Goal: Task Accomplishment & Management: Manage account settings

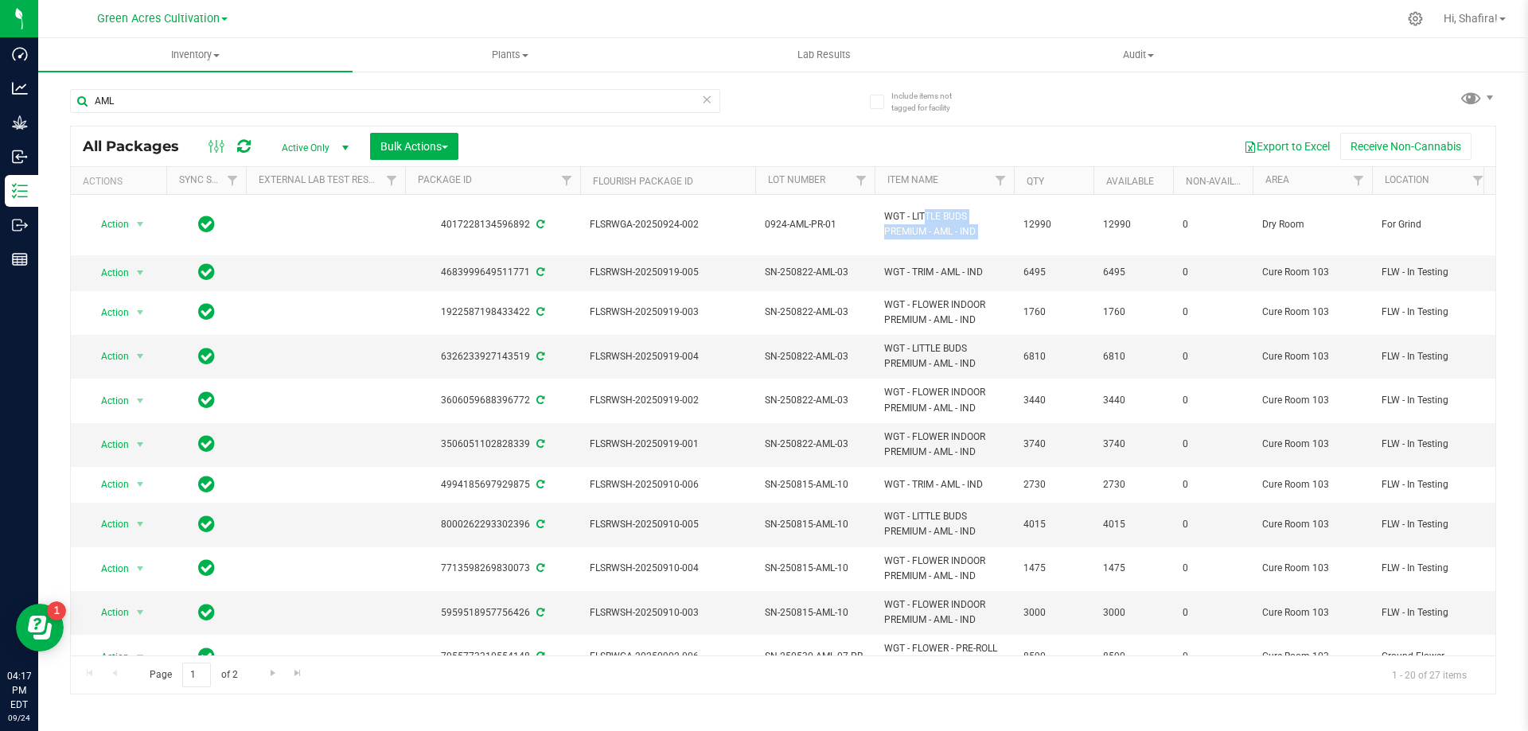
scroll to position [0, 384]
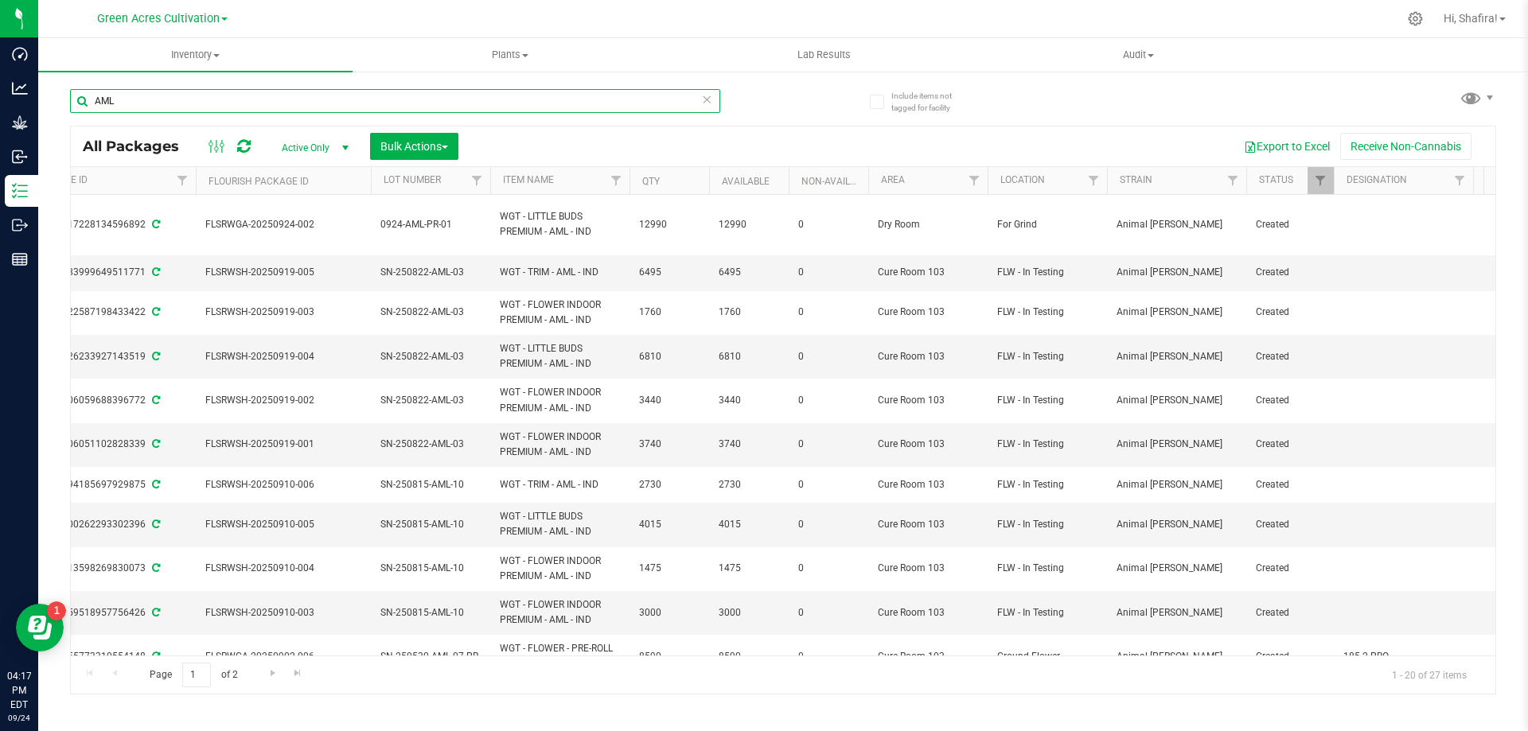
click at [285, 108] on input "AML" at bounding box center [395, 101] width 650 height 24
paste input "GA-250729-LMZ-06-FA"
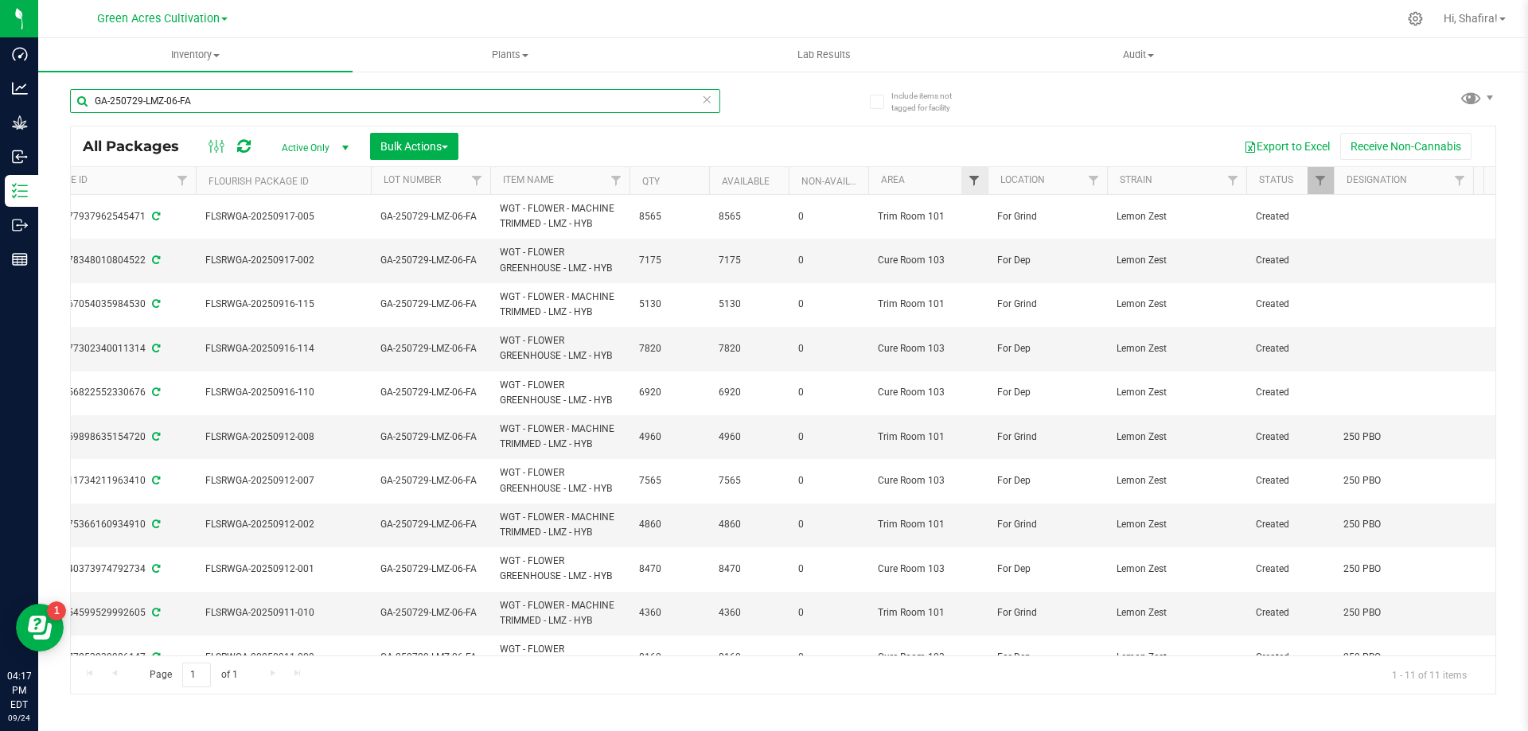
type input "GA-250729-LMZ-06-FA"
click at [980, 185] on span "Filter" at bounding box center [974, 180] width 13 height 13
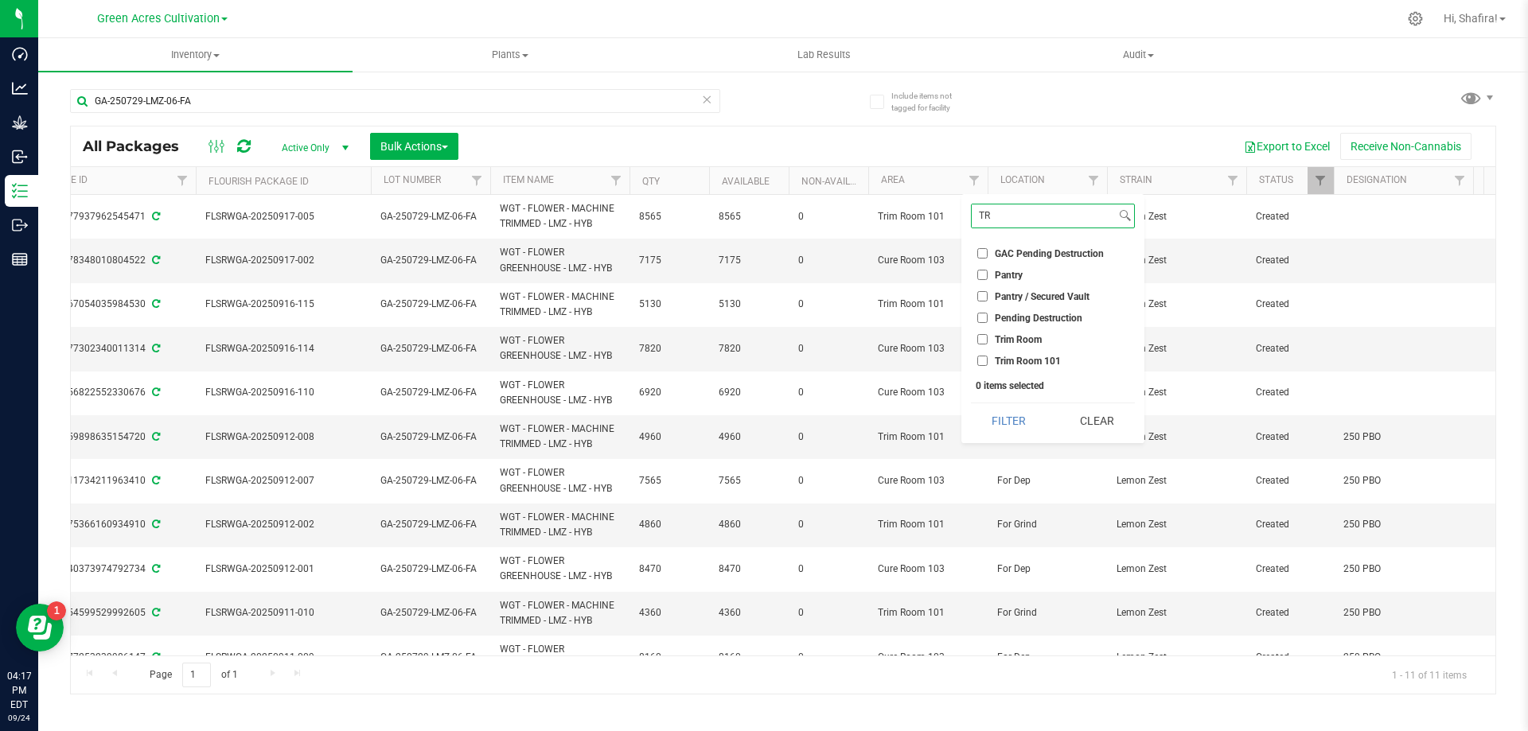
type input "TR"
click at [1030, 360] on span "Trim Room 101" at bounding box center [1028, 361] width 66 height 10
click at [987, 360] on input "Trim Room 101" at bounding box center [982, 361] width 10 height 10
checkbox input "true"
click at [1006, 420] on button "Filter" at bounding box center [1009, 420] width 76 height 35
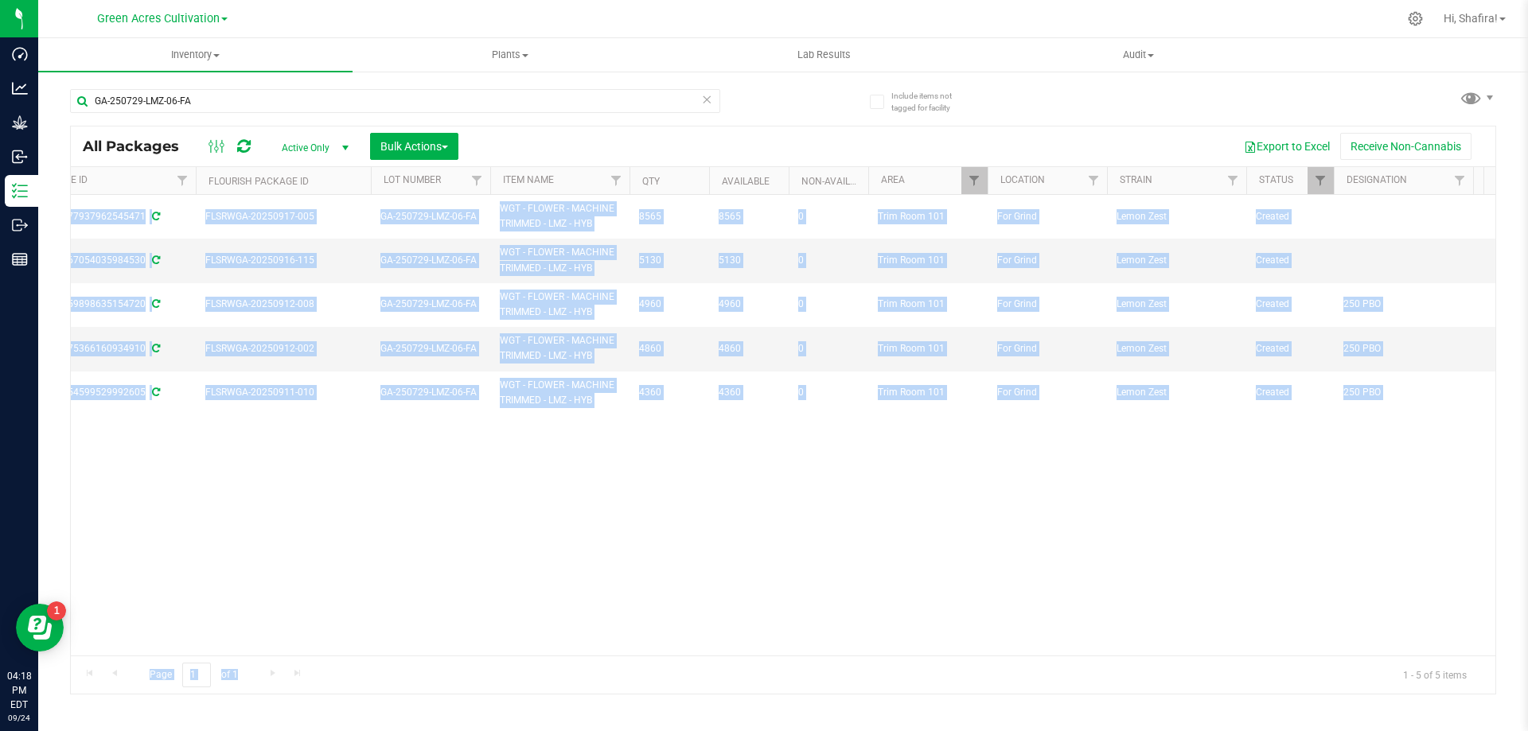
drag, startPoint x: 465, startPoint y: 655, endPoint x: 302, endPoint y: 643, distance: 163.6
click at [302, 643] on div "All Packages Active Only Active Only Lab Samples Locked All External Internal B…" at bounding box center [783, 410] width 1426 height 569
click at [362, 606] on div "Action Action Adjust qty Create package Edit attributes Global inventory Locate…" at bounding box center [783, 425] width 1424 height 461
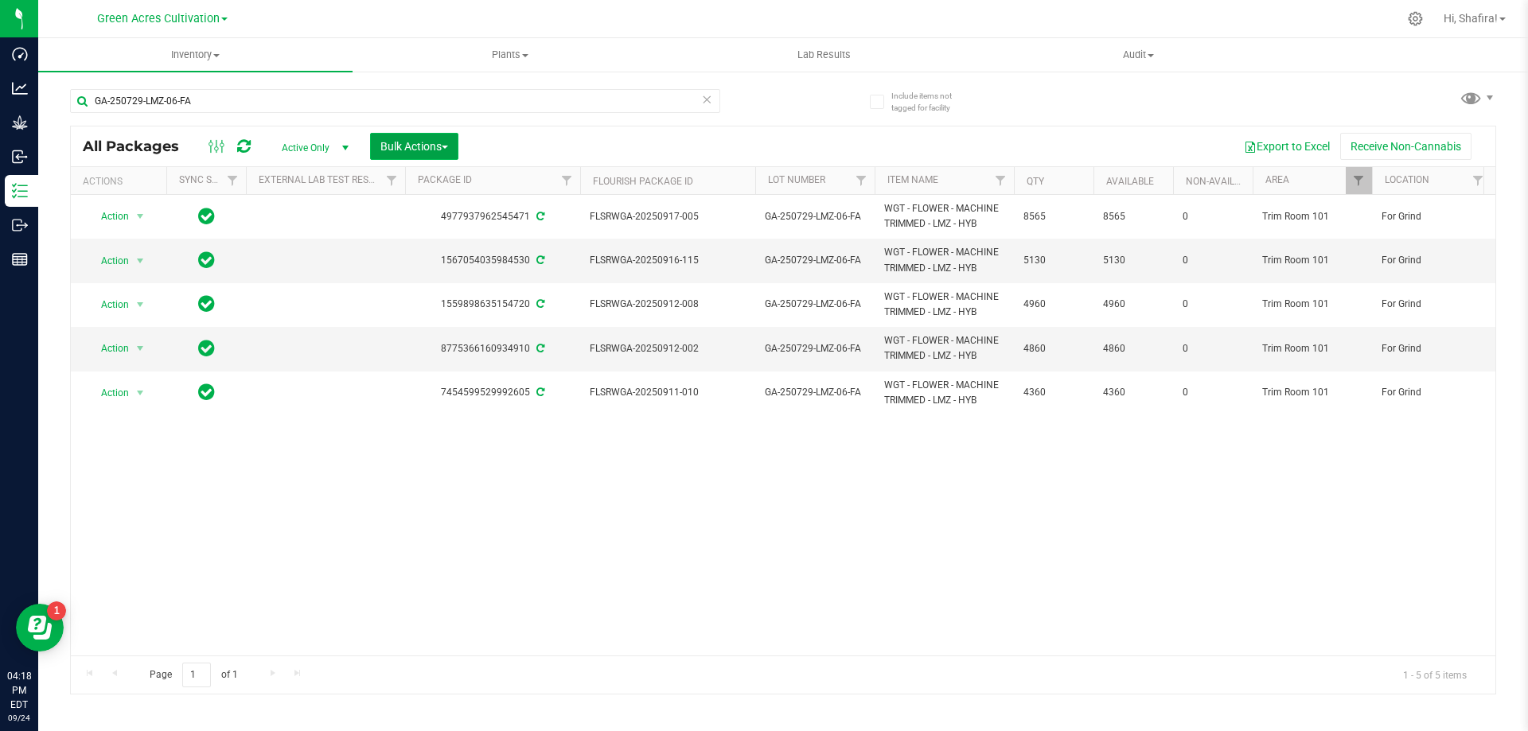
click at [423, 143] on span "Bulk Actions" at bounding box center [414, 146] width 68 height 13
click at [436, 217] on span "Combine packages (lot)" at bounding box center [437, 210] width 114 height 13
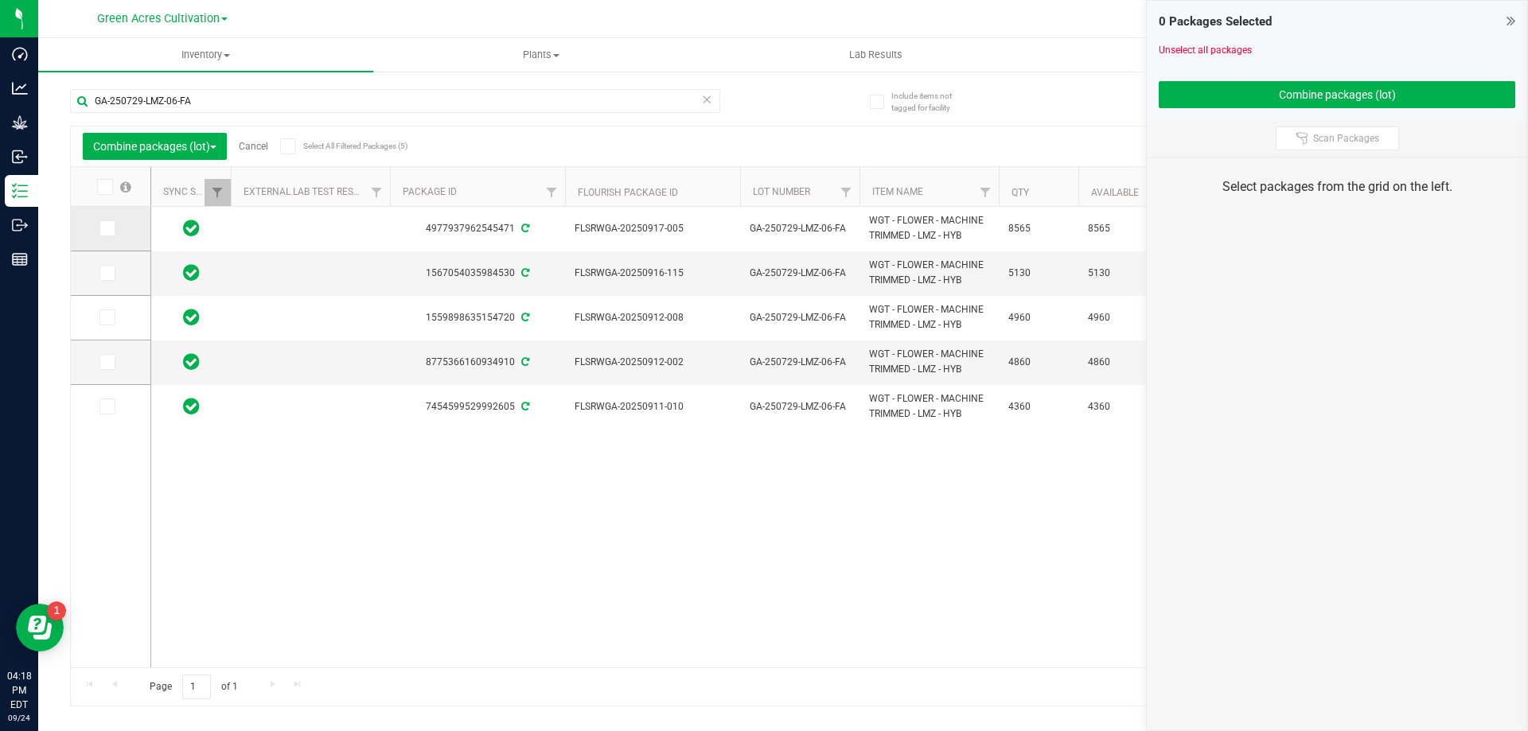
click at [110, 228] on icon at bounding box center [106, 228] width 10 height 0
click at [0, 0] on input "checkbox" at bounding box center [0, 0] width 0 height 0
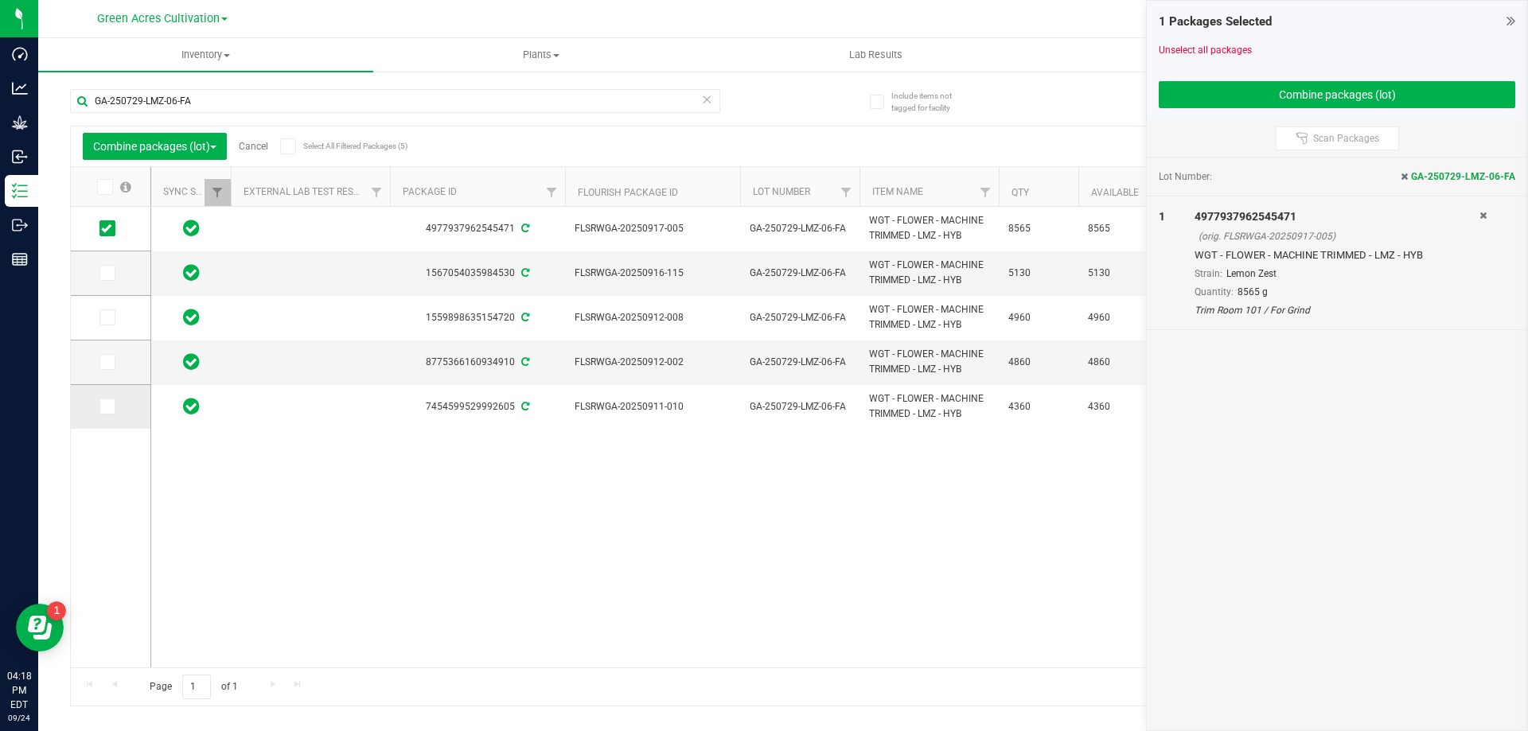
click at [110, 407] on icon at bounding box center [106, 407] width 10 height 0
click at [0, 0] on input "checkbox" at bounding box center [0, 0] width 0 height 0
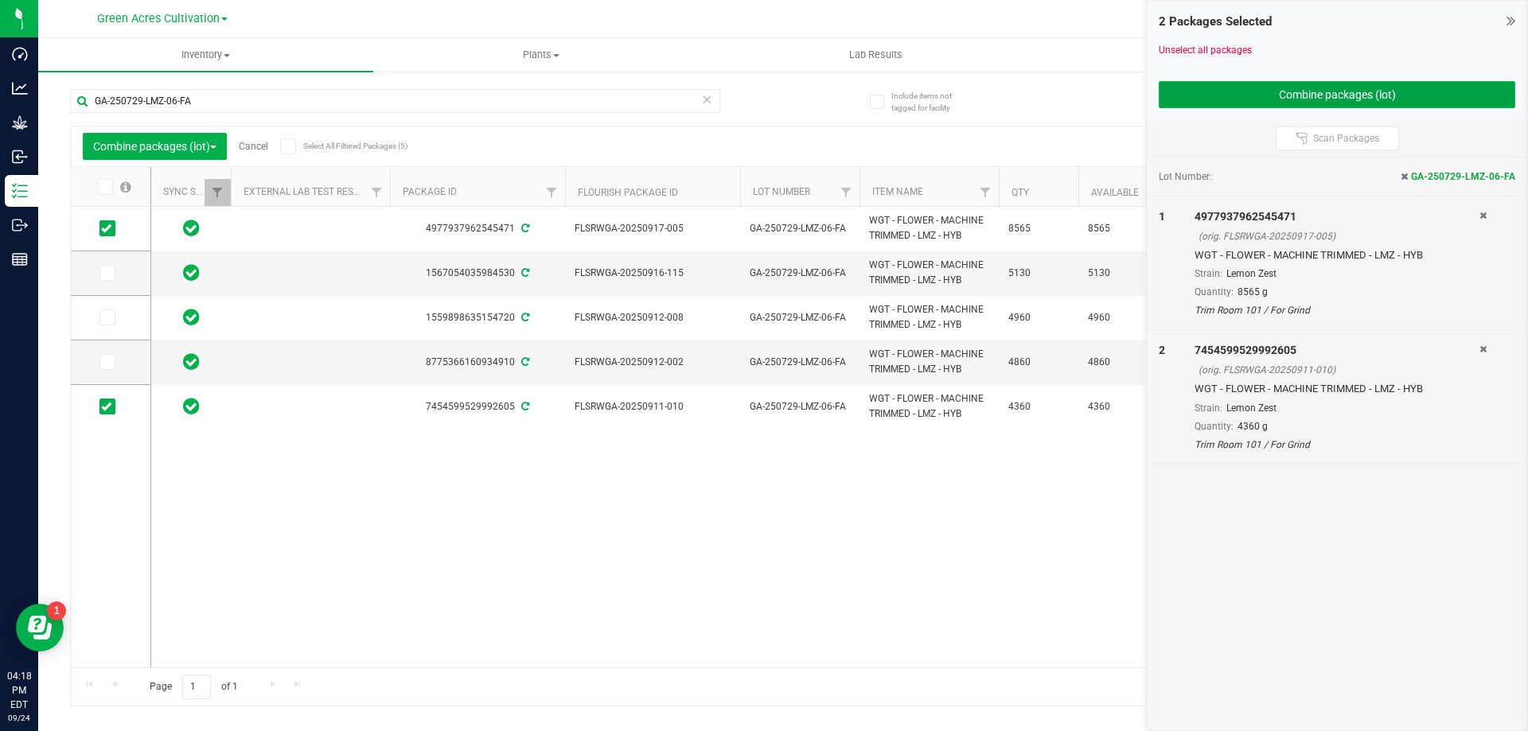
click at [1431, 95] on button "Combine packages (lot)" at bounding box center [1337, 94] width 356 height 27
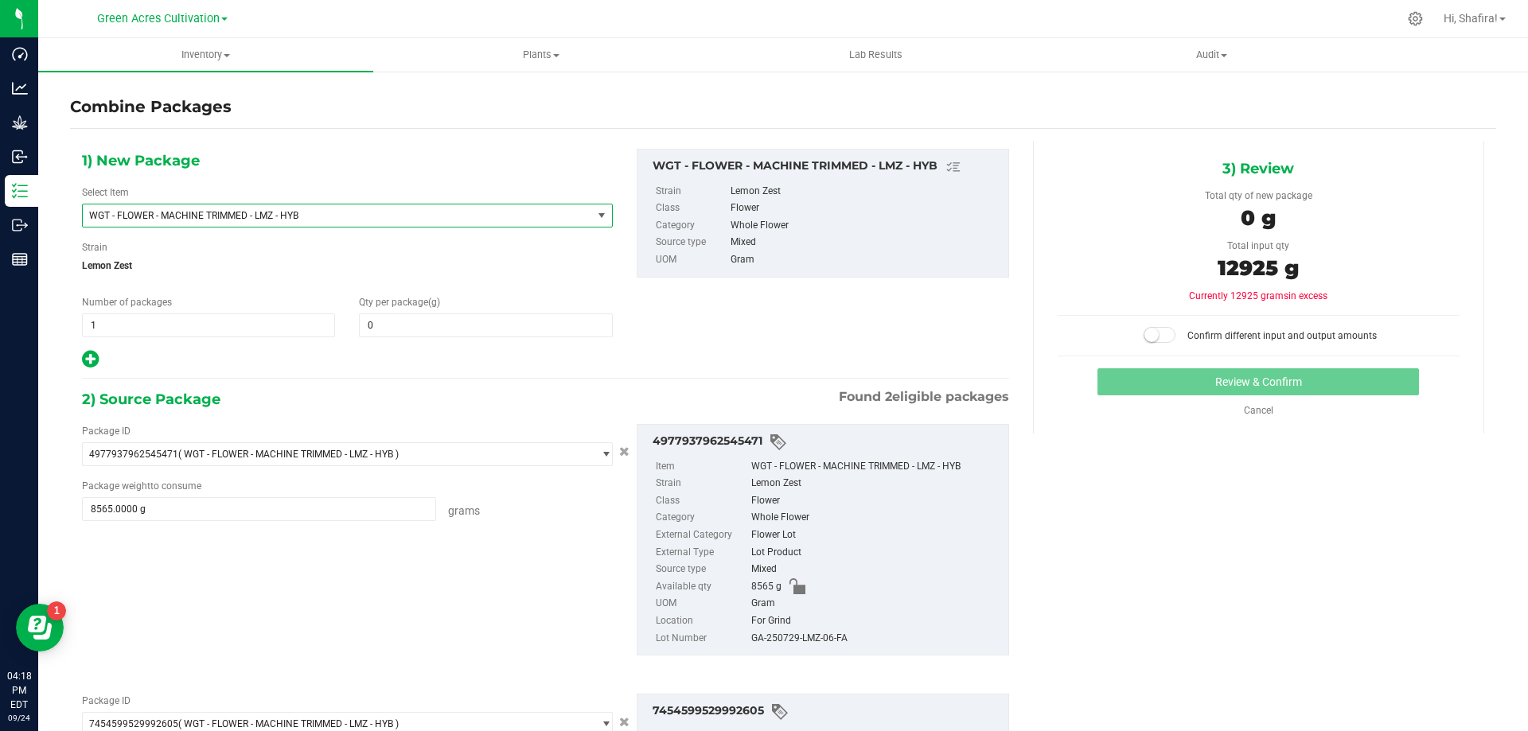
click at [541, 221] on span "WGT - FLOWER - MACHINE TRIMMED - LMZ - HYB" at bounding box center [337, 215] width 509 height 22
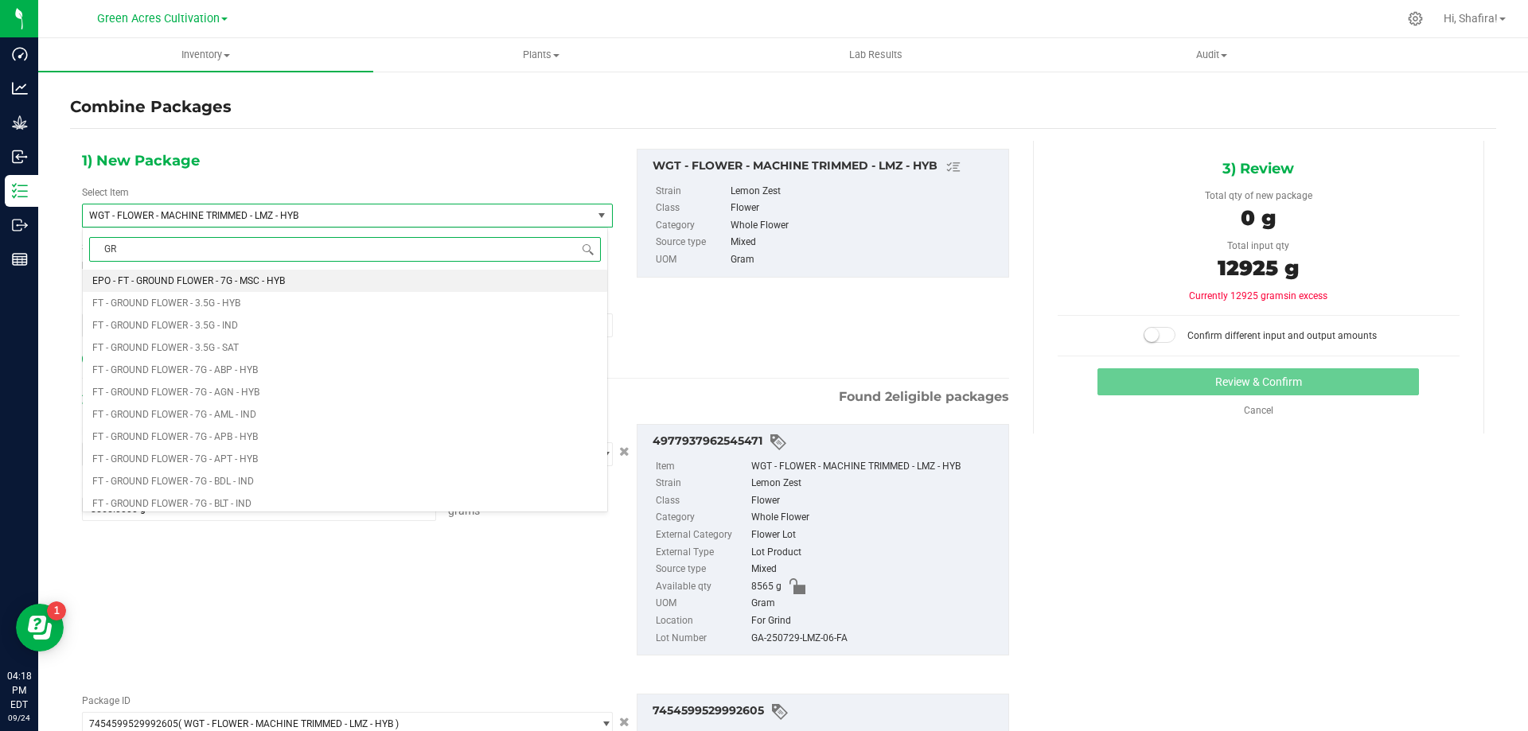
type input "G"
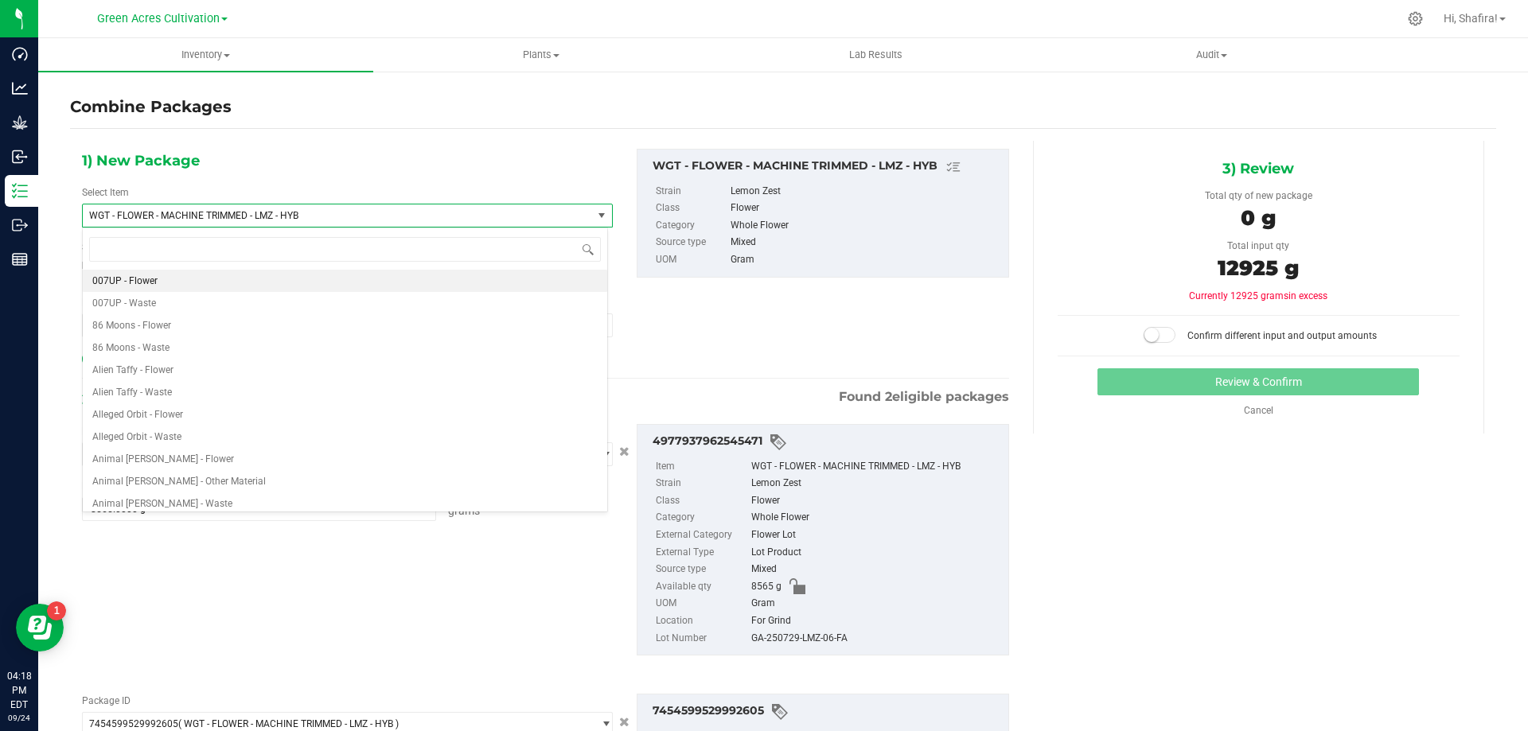
drag, startPoint x: 713, startPoint y: 345, endPoint x: 690, endPoint y: 346, distance: 23.1
click at [713, 343] on div "1) New Package Select Item WGT - FLOWER - MACHINE TRIMMED - LMZ - HYB 007UP - F…" at bounding box center [545, 259] width 951 height 221
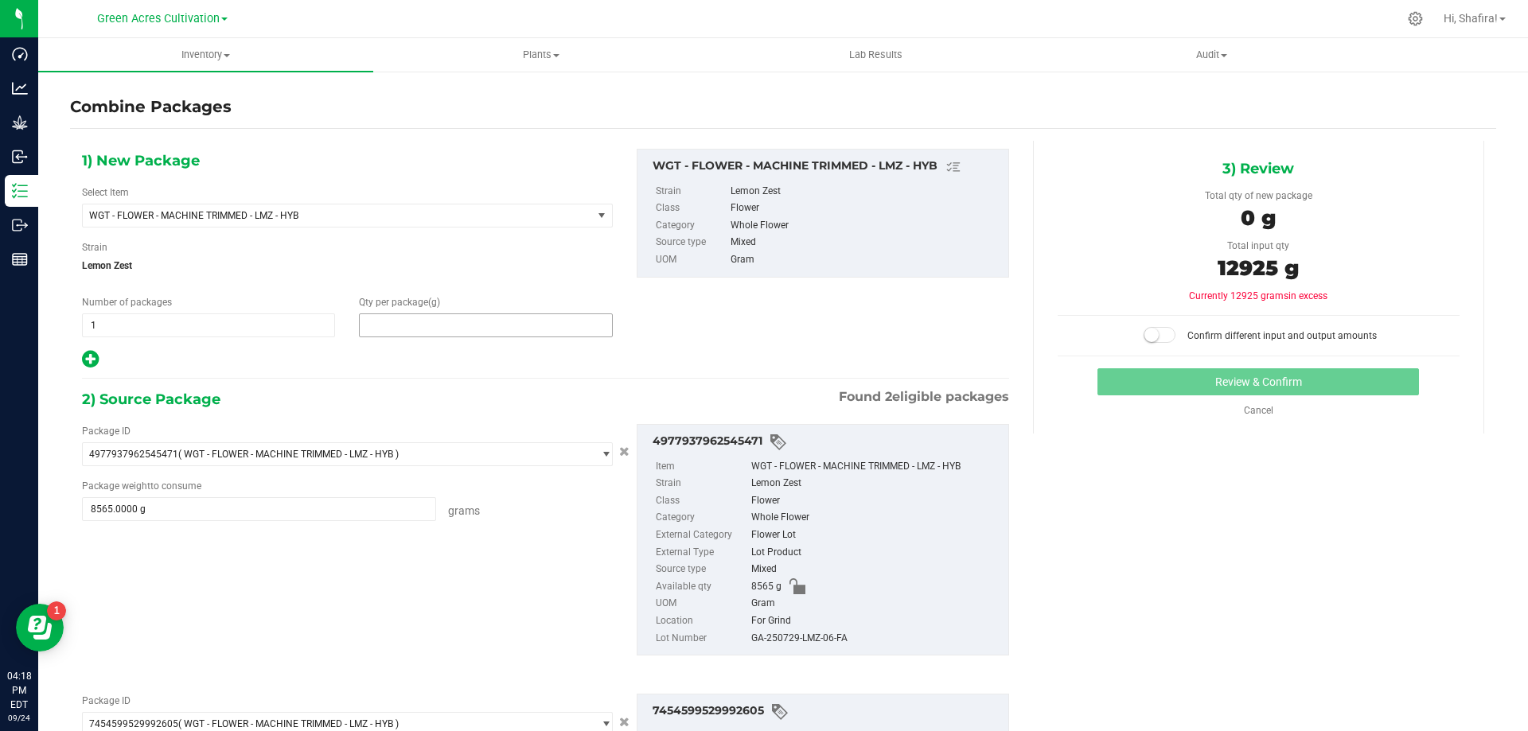
click at [484, 325] on span at bounding box center [485, 326] width 253 height 24
type input "12925"
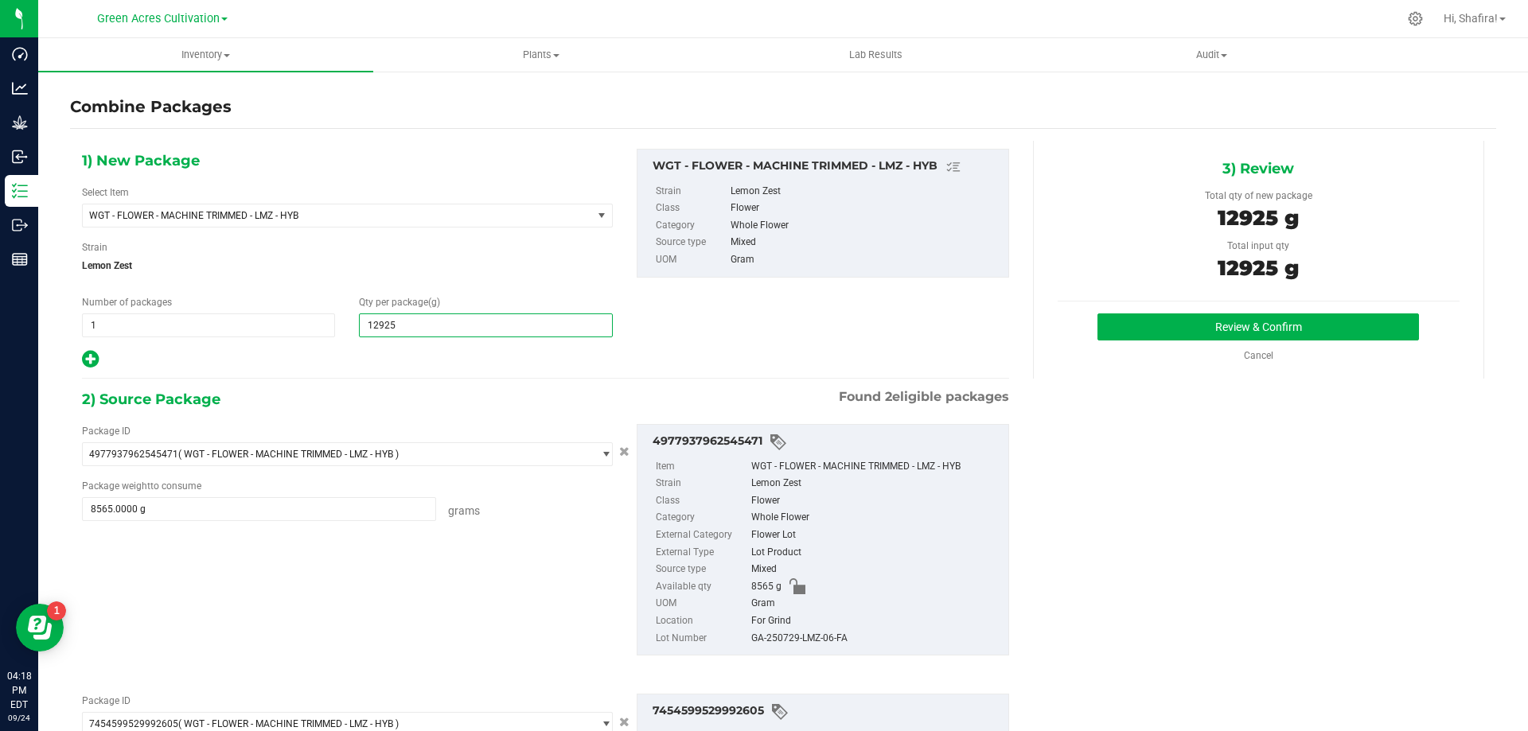
type input "12,925"
click at [772, 637] on div "GA-250729-LMZ-06-FA" at bounding box center [875, 639] width 249 height 18
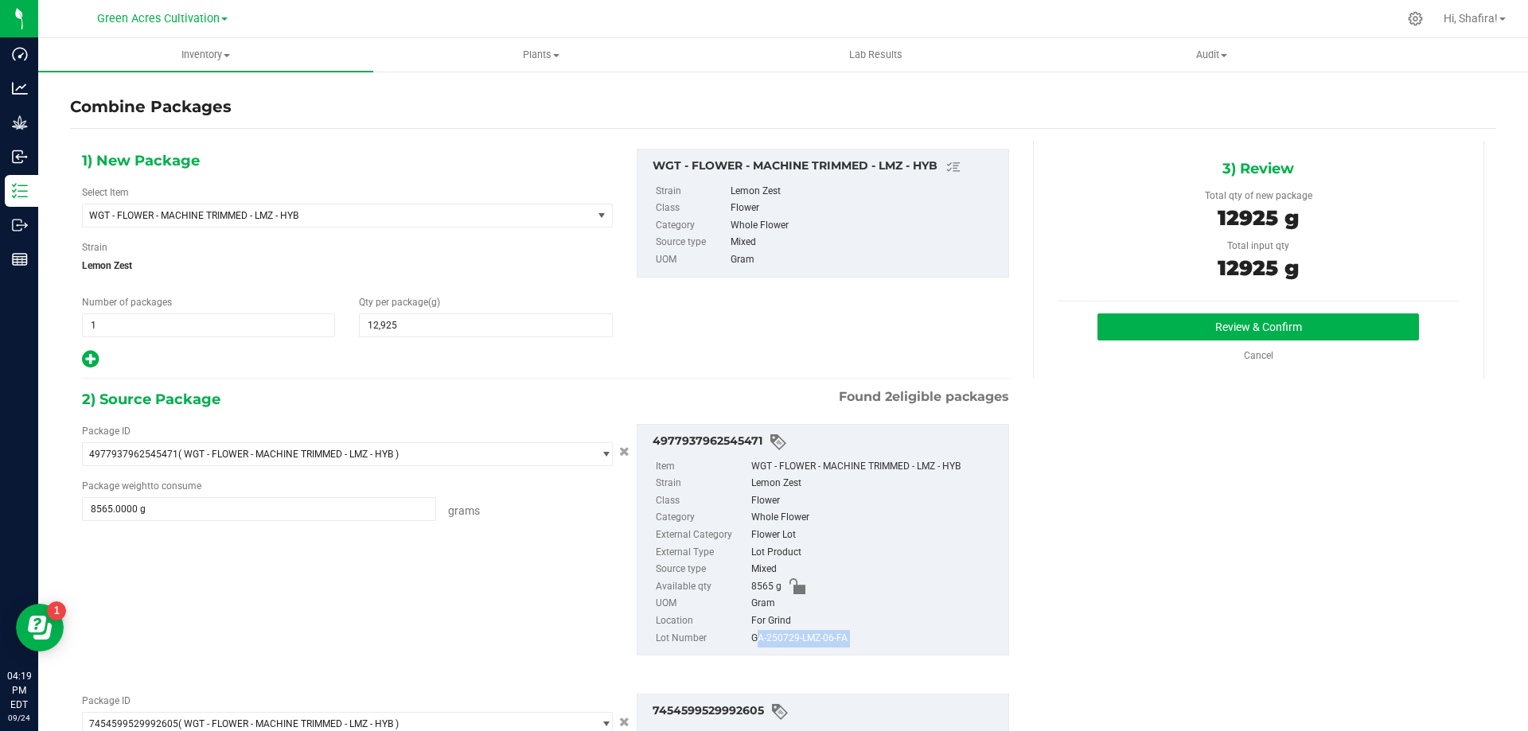
copy div "GA-250729-LMZ-06-FA"
click at [1188, 330] on button "Review & Confirm" at bounding box center [1257, 327] width 321 height 27
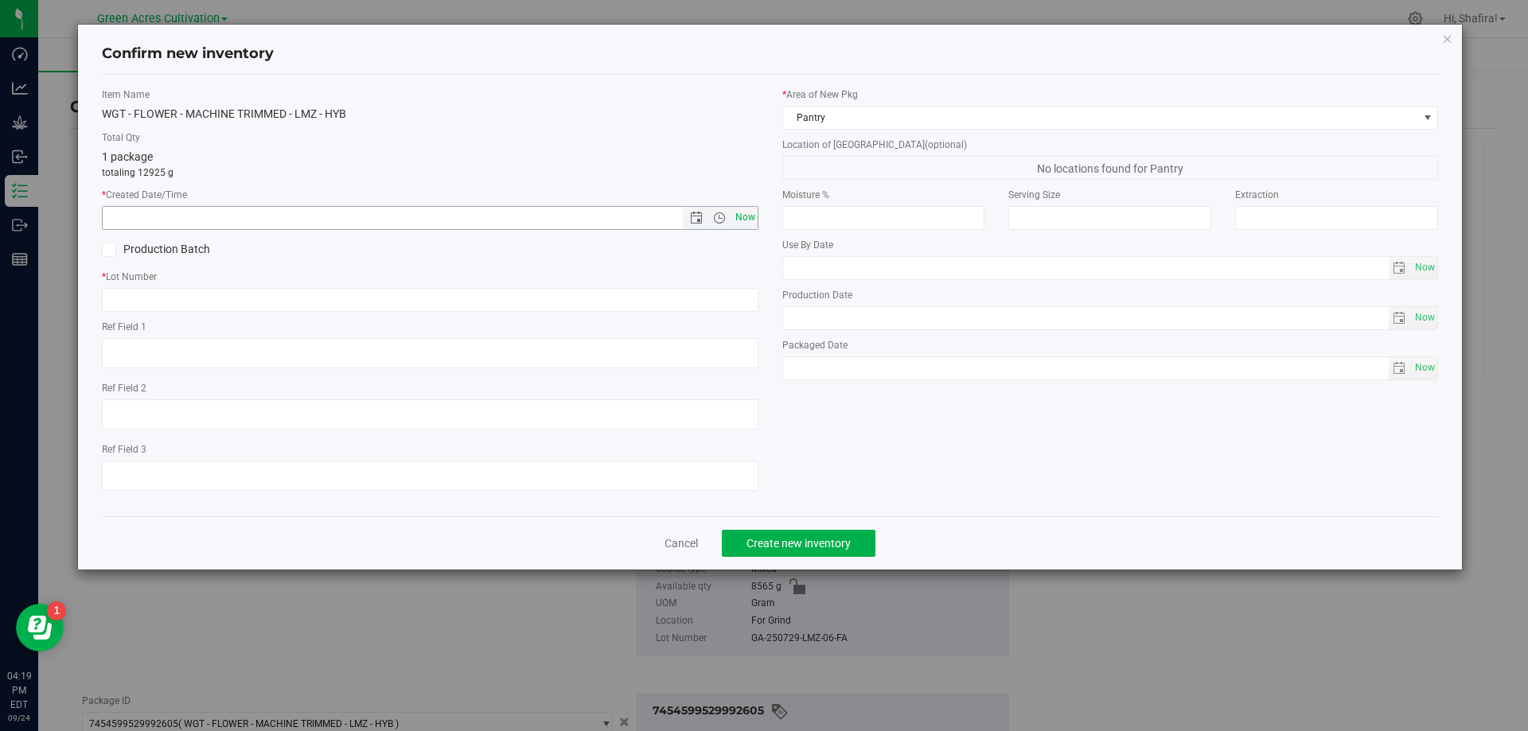
click at [739, 215] on span "Now" at bounding box center [744, 217] width 27 height 23
type input "[DATE] 4:19 PM"
paste input "GA-250729-LMZ-06-FA"
type input "GA-250729-LMZ-06-FA"
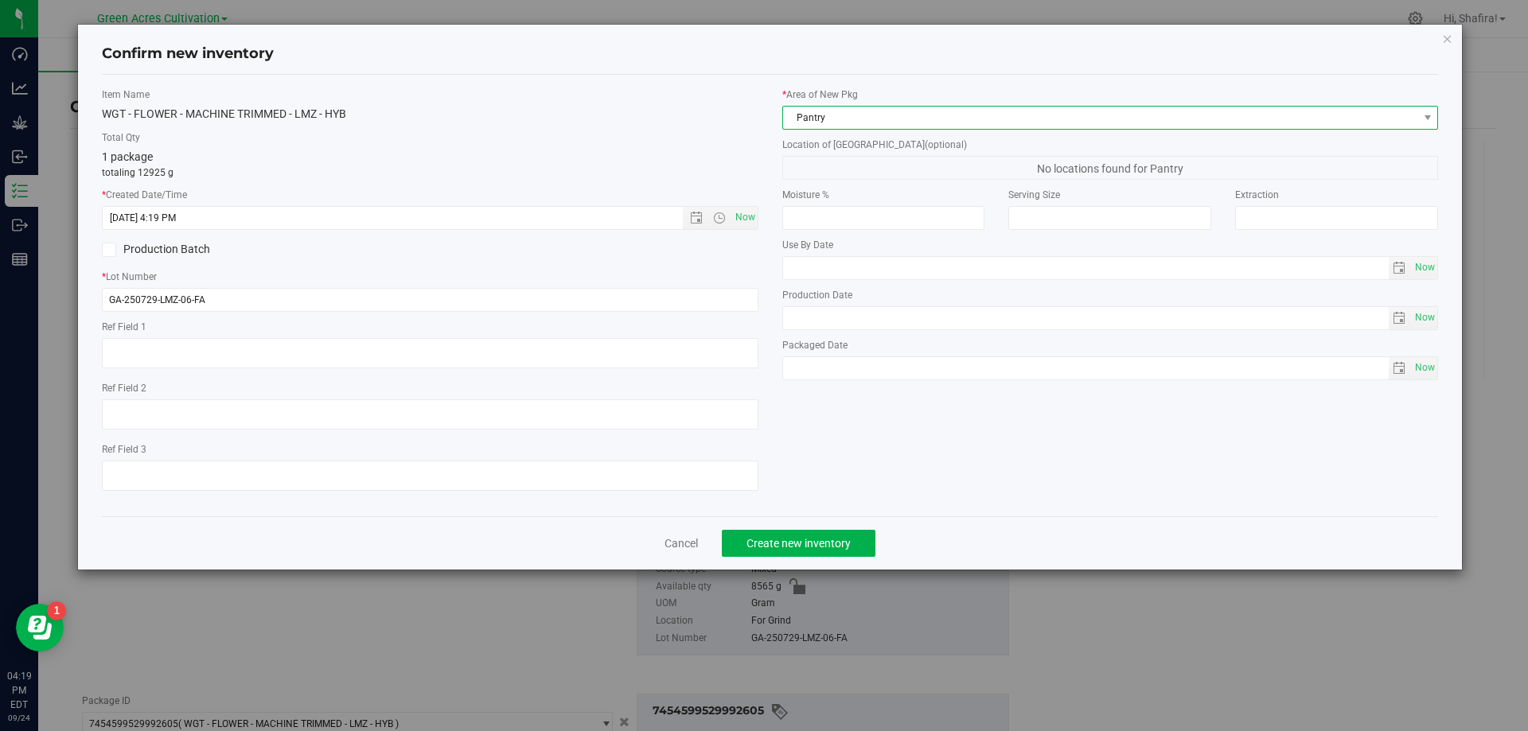
click at [882, 114] on span "Pantry" at bounding box center [1100, 118] width 635 height 22
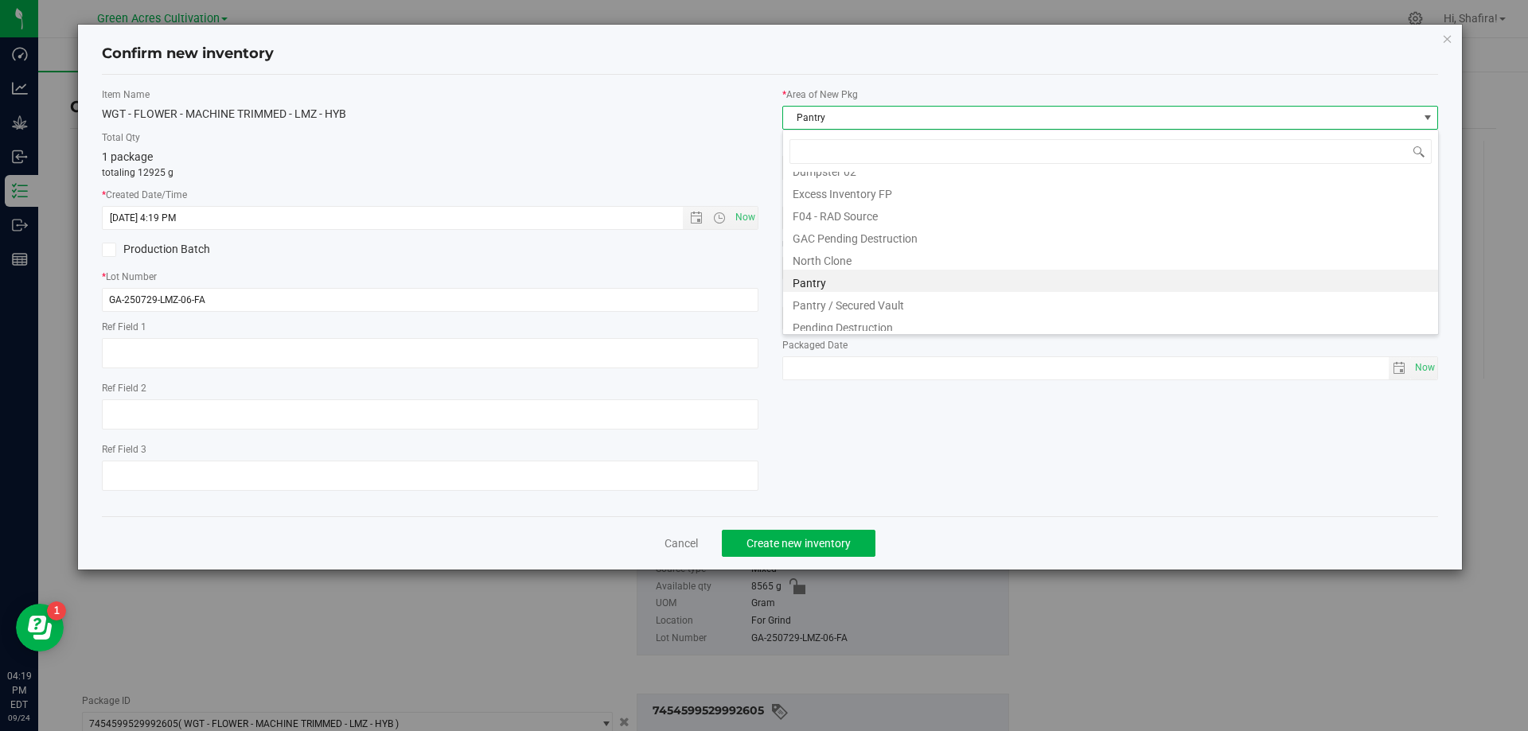
scroll to position [242, 0]
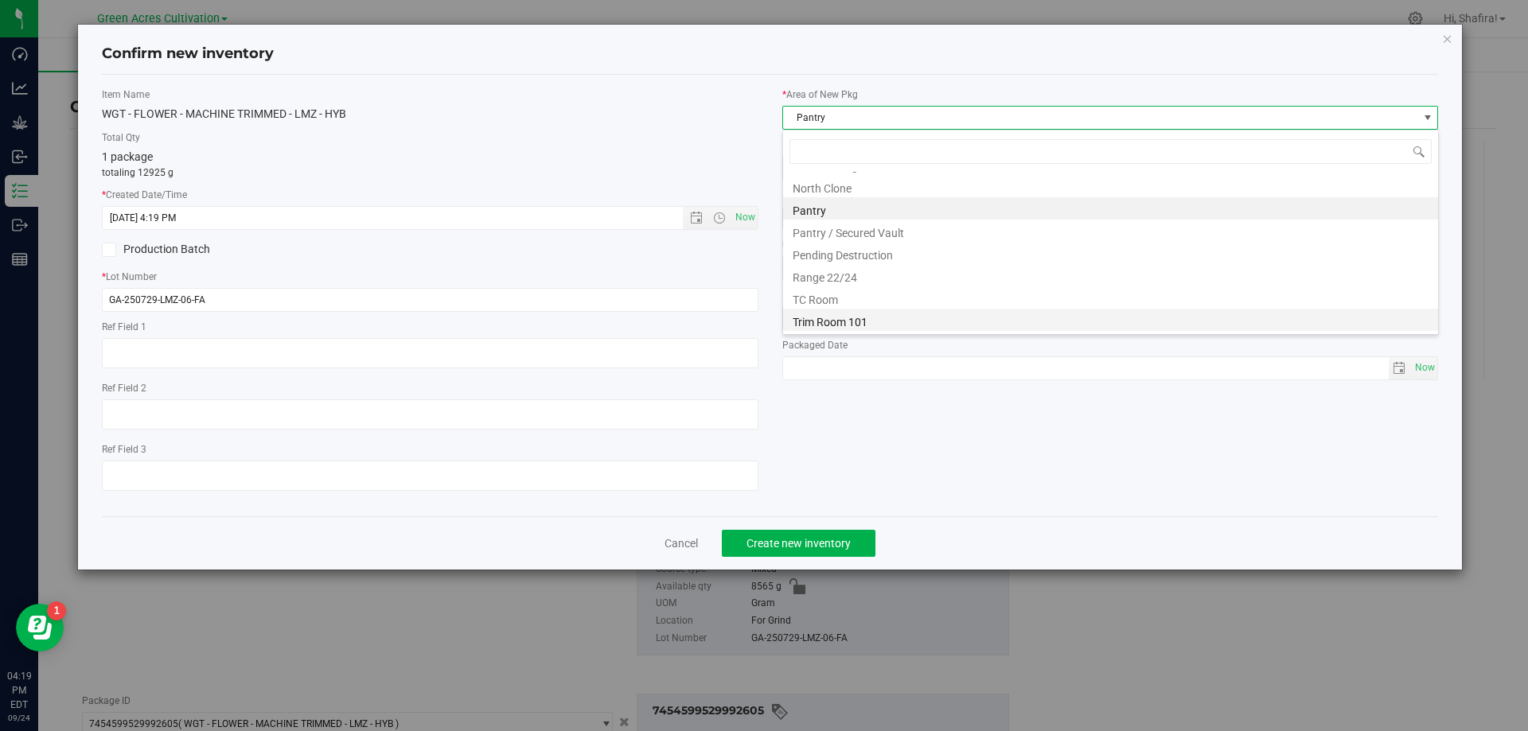
click at [871, 324] on li "Trim Room 101" at bounding box center [1110, 320] width 655 height 22
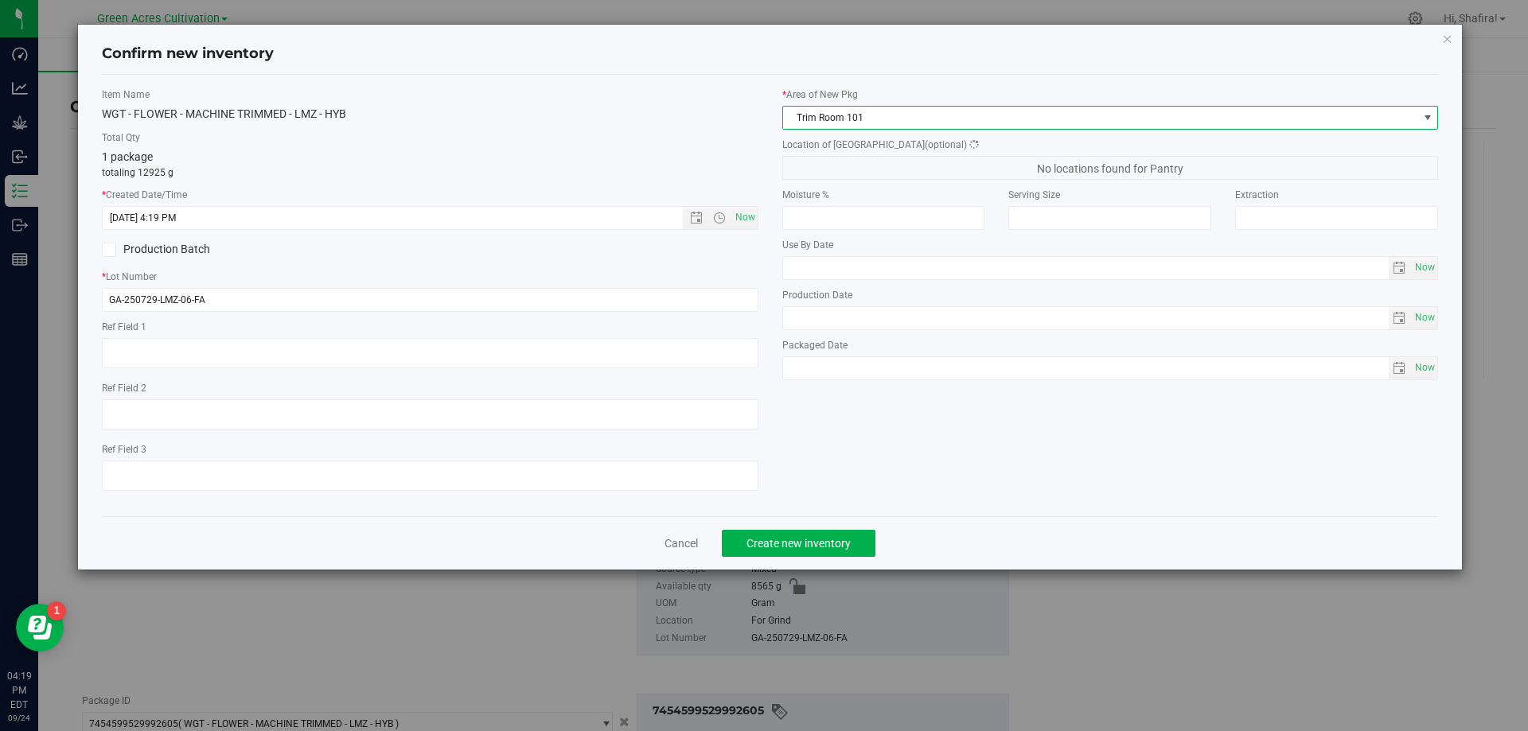
click at [883, 157] on span "No locations found for Pantry" at bounding box center [1110, 168] width 656 height 24
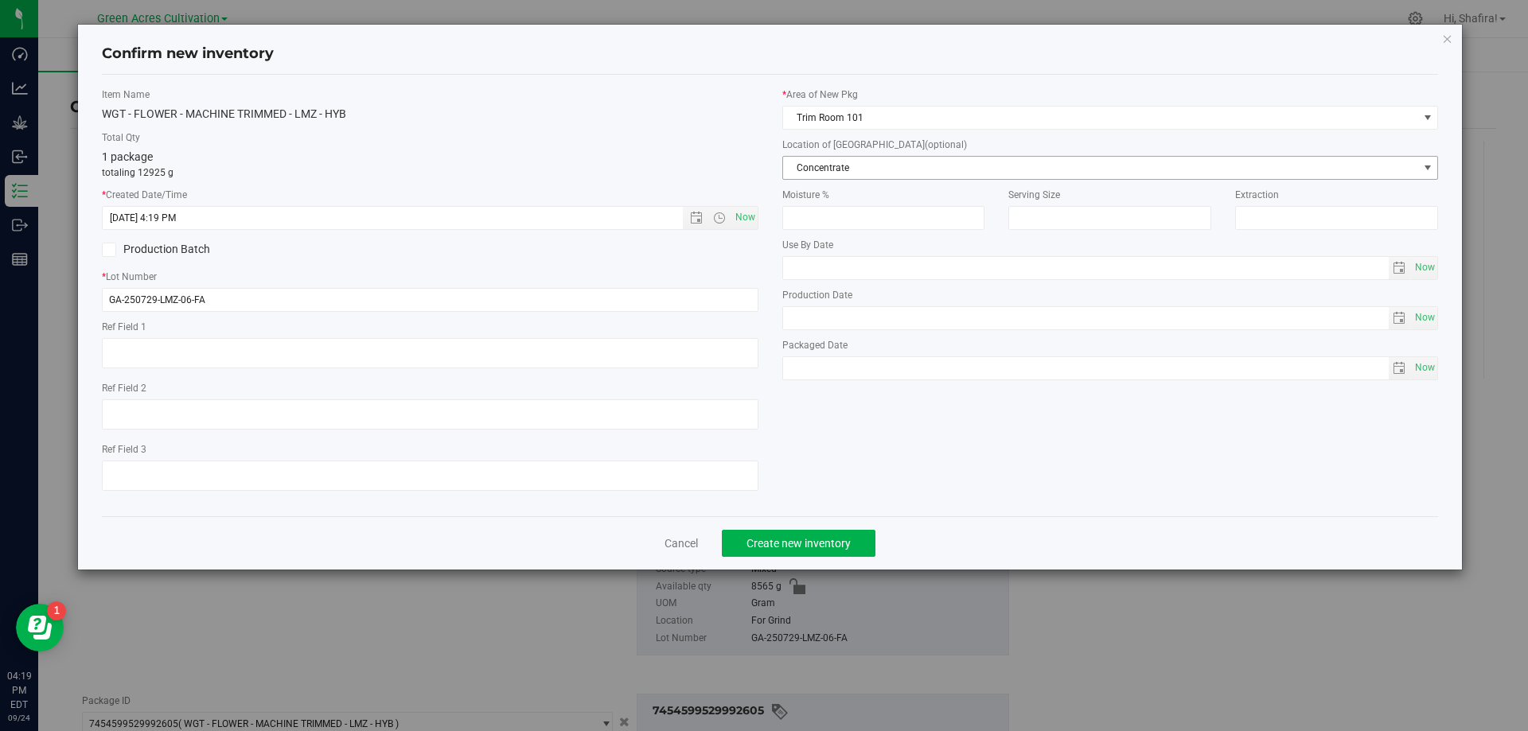
click at [877, 171] on span "Concentrate" at bounding box center [1100, 168] width 635 height 22
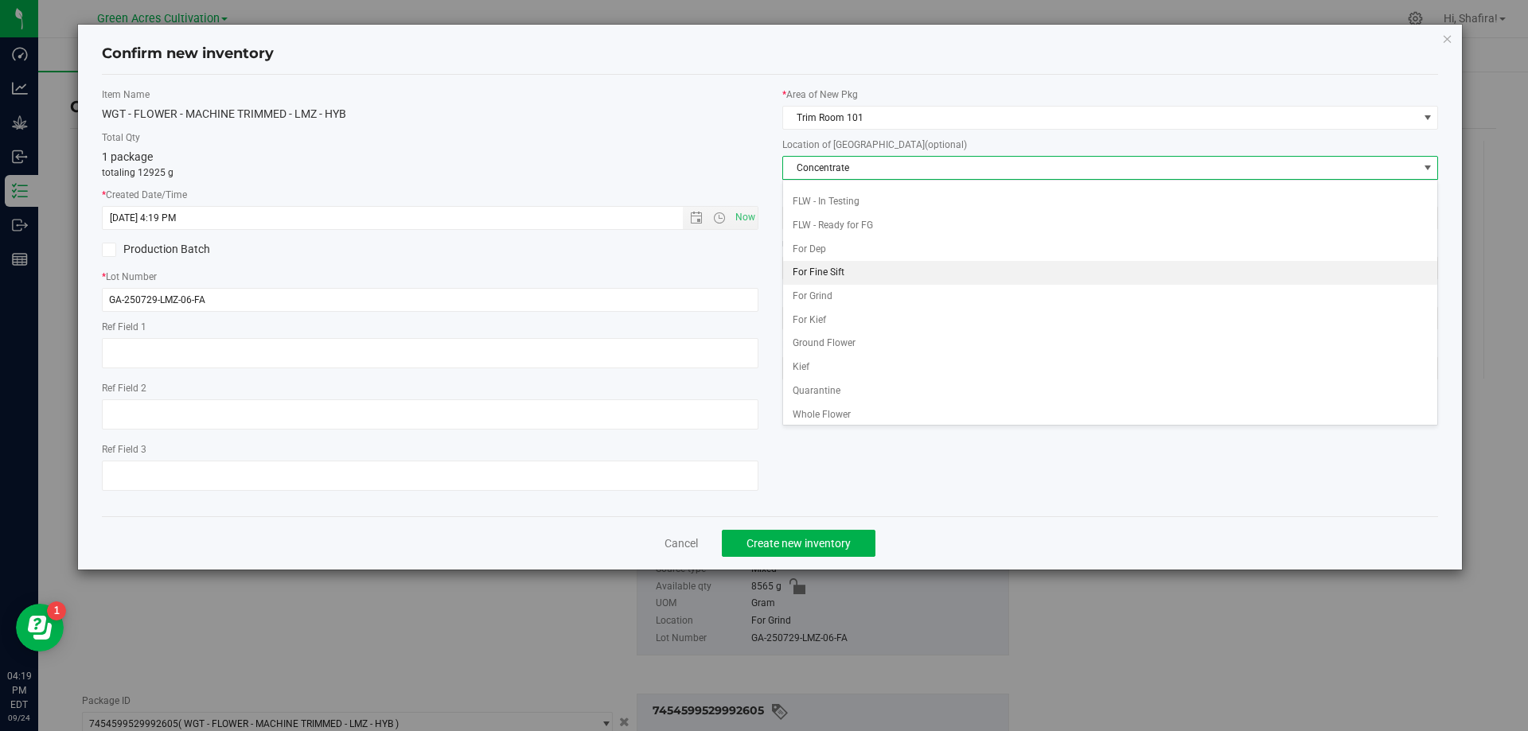
scroll to position [163, 0]
click at [849, 282] on li "For Grind" at bounding box center [1110, 292] width 655 height 24
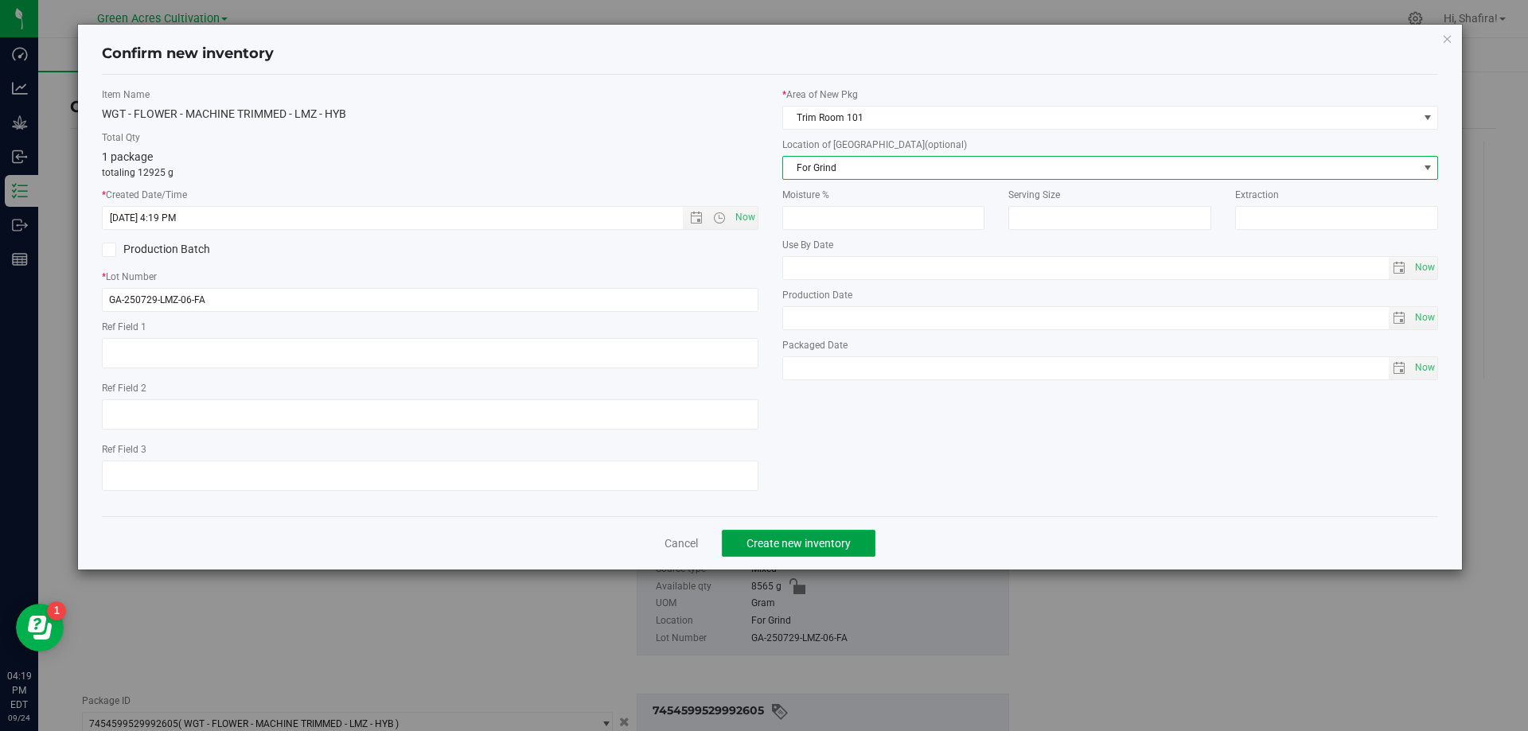
click at [849, 532] on button "Create new inventory" at bounding box center [799, 543] width 154 height 27
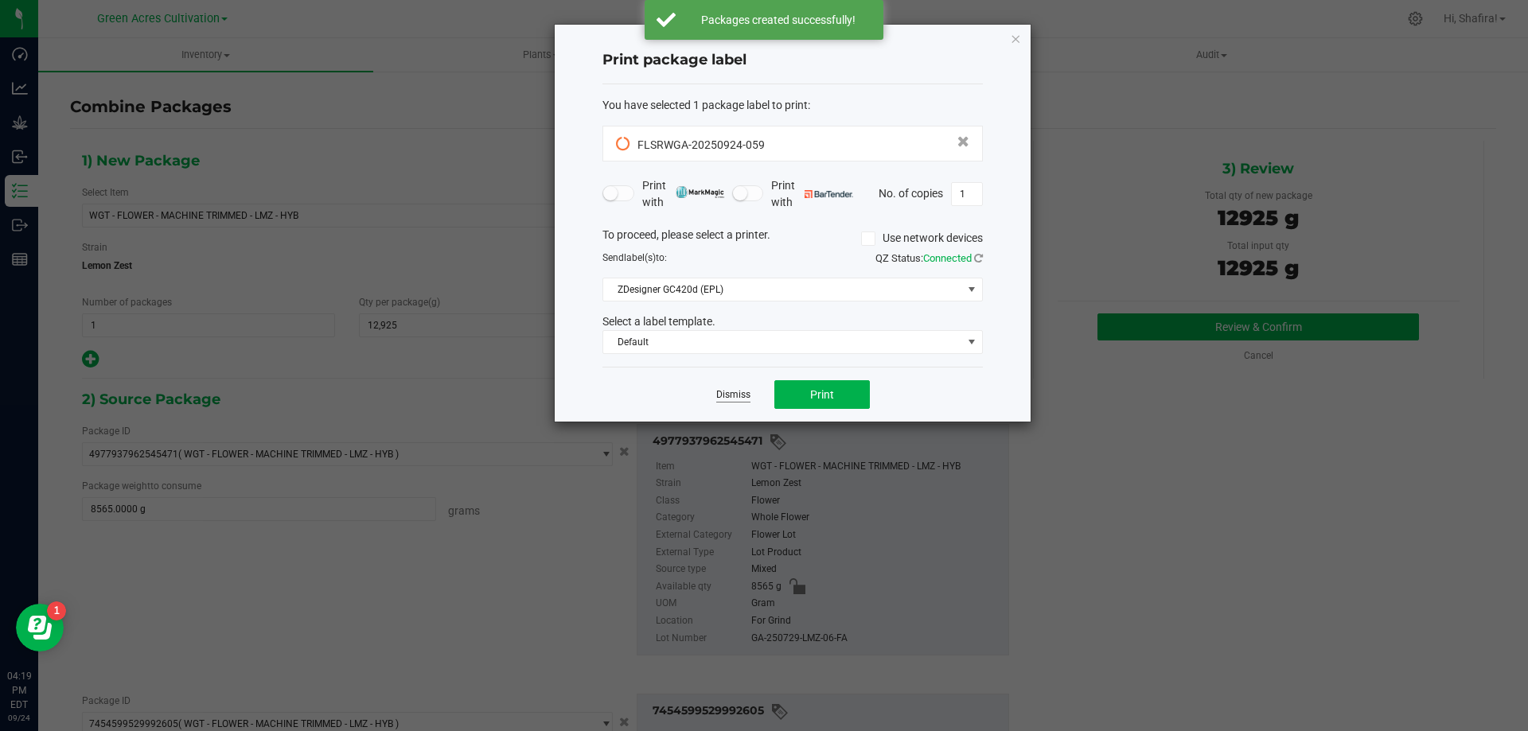
click at [728, 399] on link "Dismiss" at bounding box center [733, 395] width 34 height 14
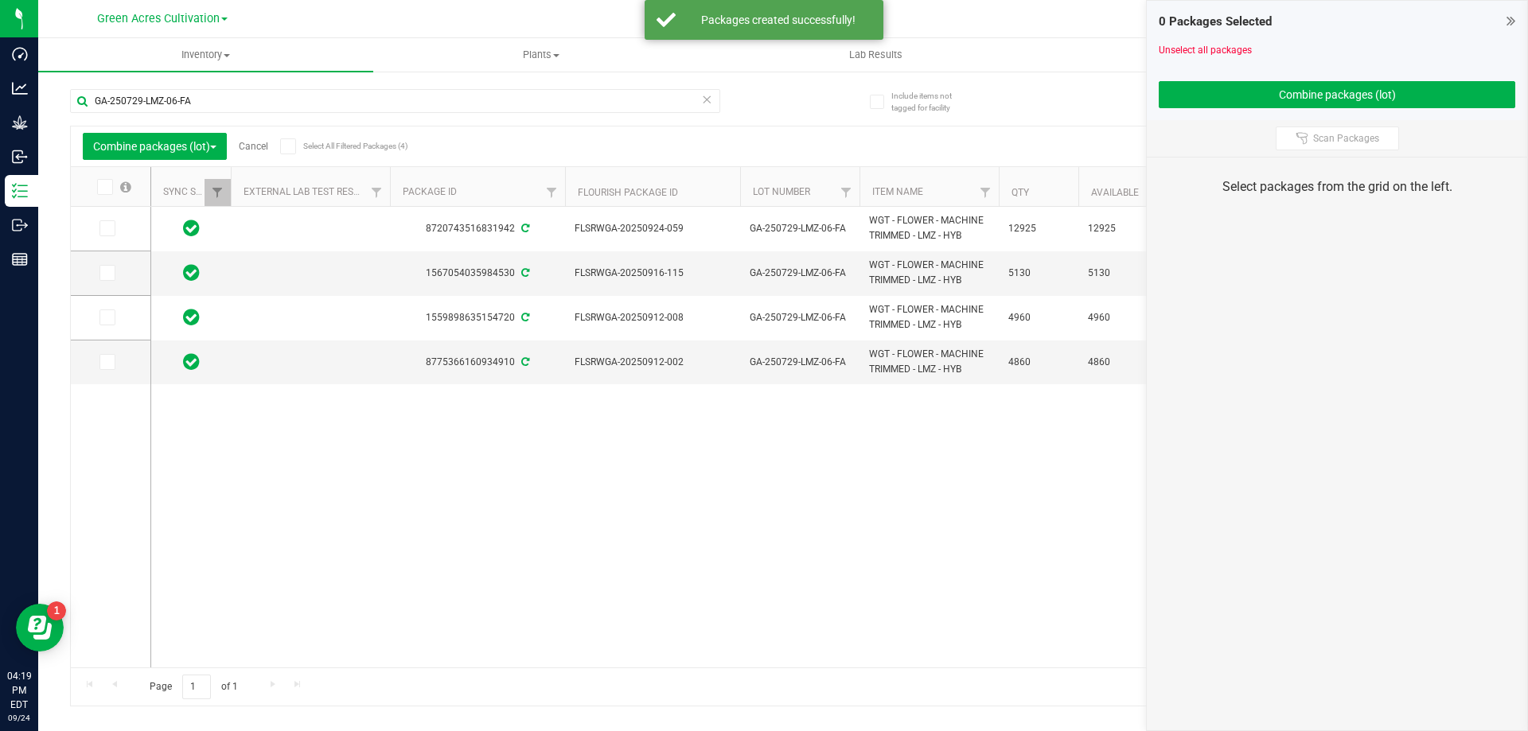
click at [246, 146] on link "Cancel" at bounding box center [253, 146] width 29 height 11
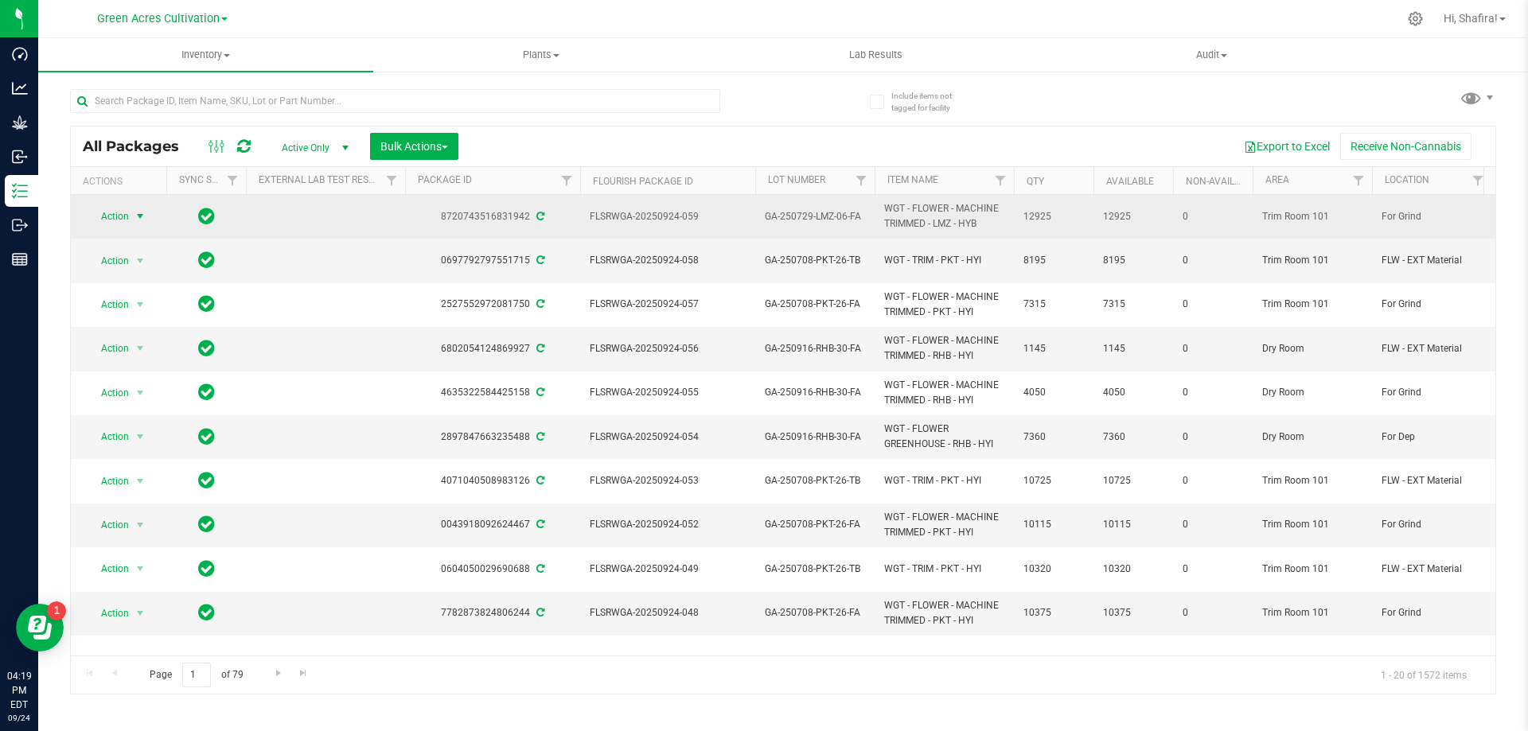
click at [121, 221] on span "Action" at bounding box center [108, 216] width 43 height 22
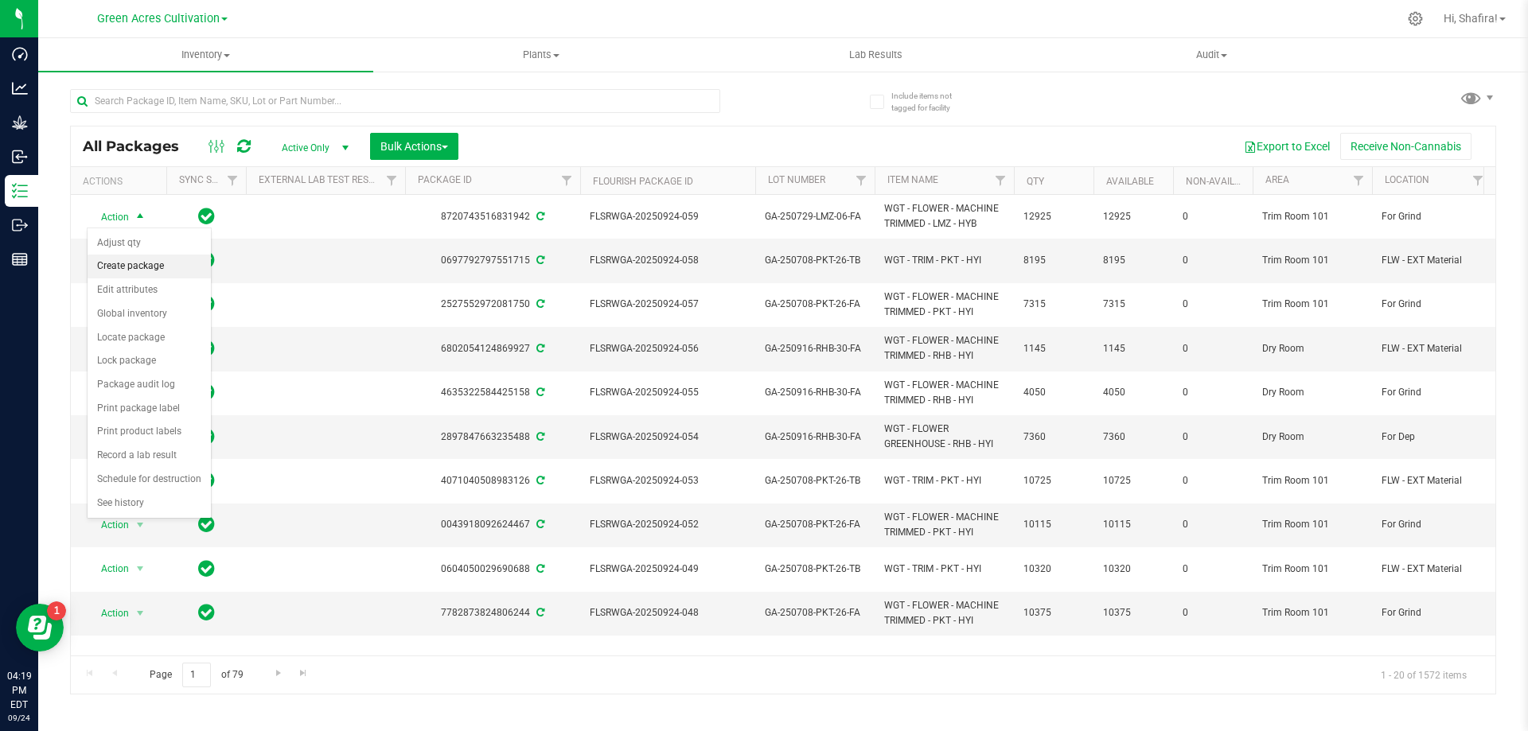
click at [155, 268] on li "Create package" at bounding box center [149, 267] width 123 height 24
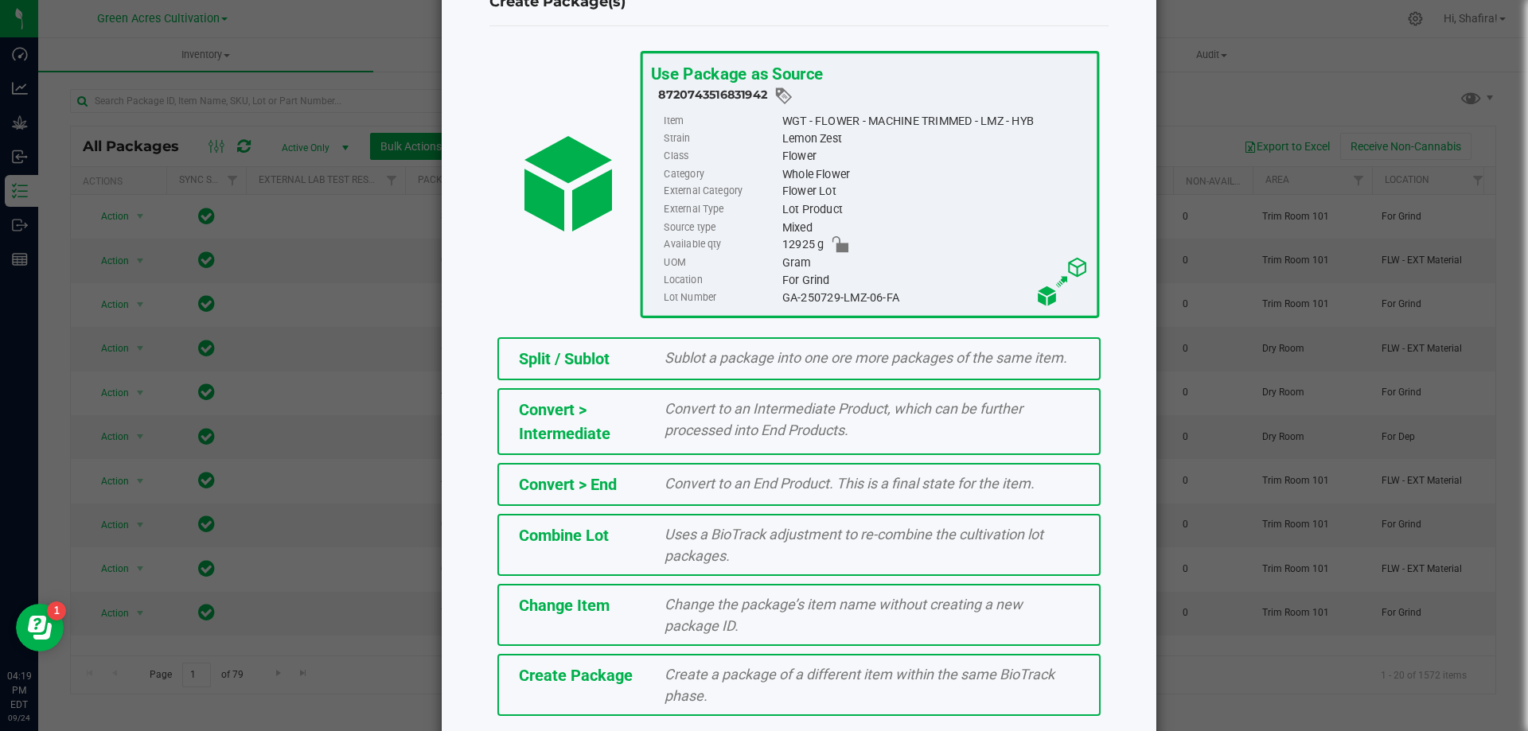
scroll to position [115, 0]
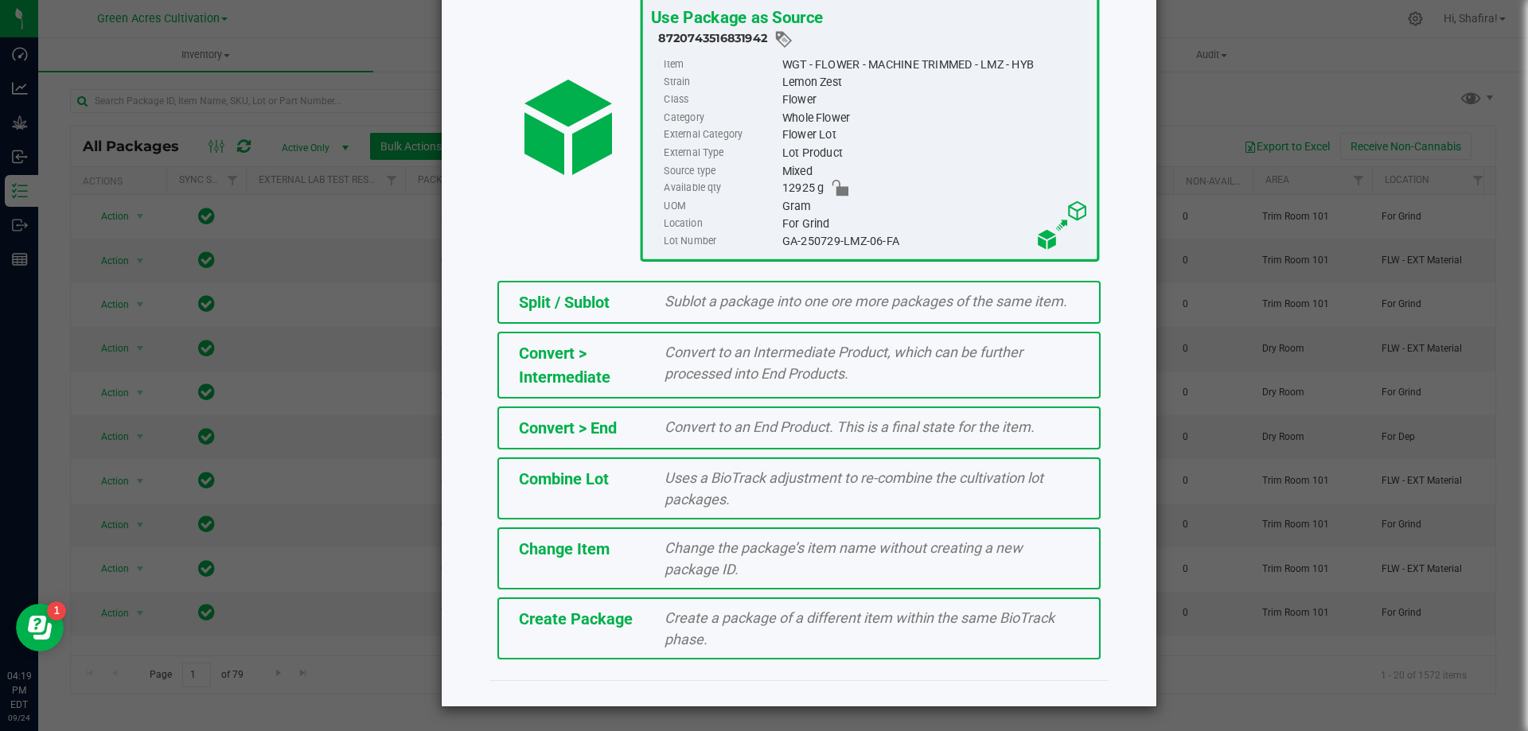
click at [575, 631] on div "Create Package" at bounding box center [580, 619] width 146 height 24
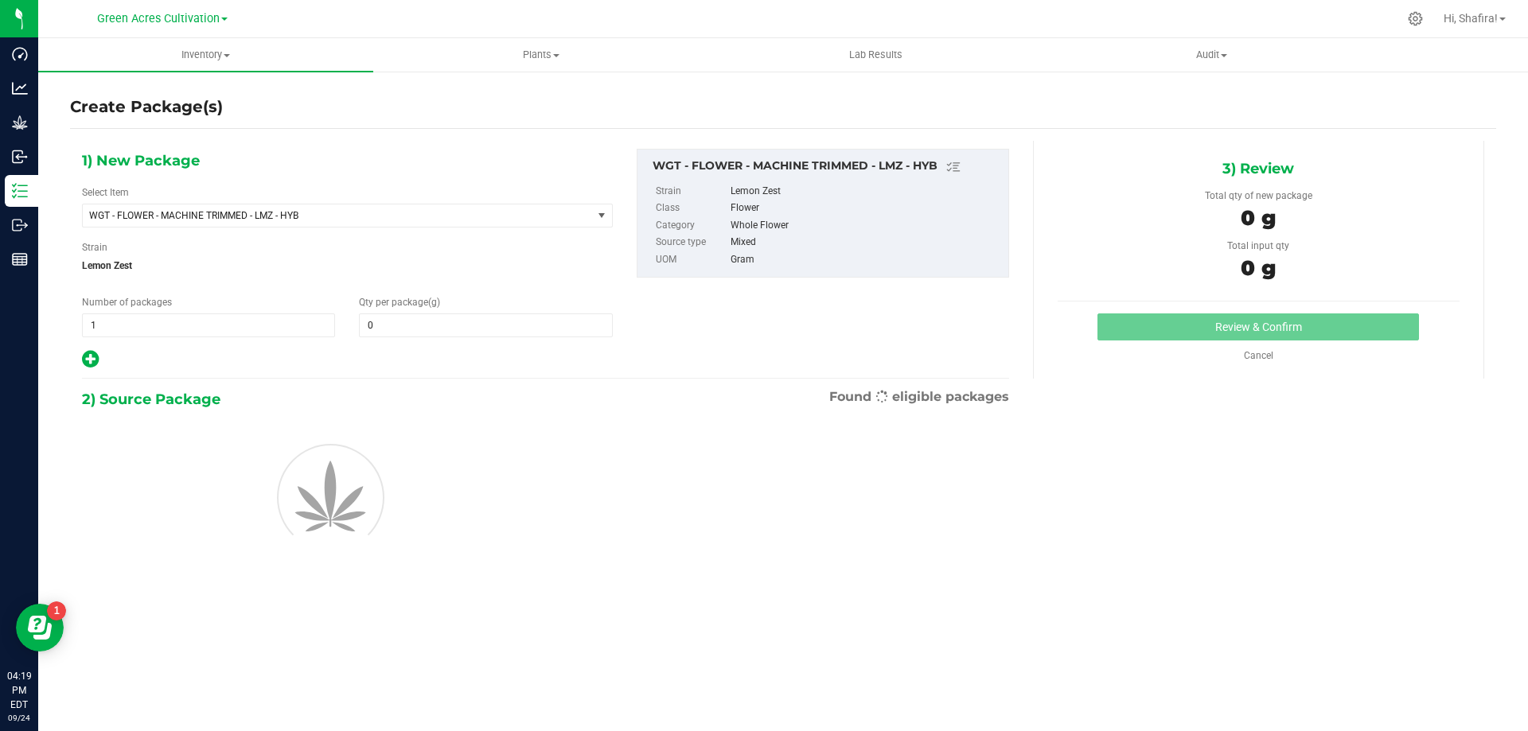
type input "0.0000"
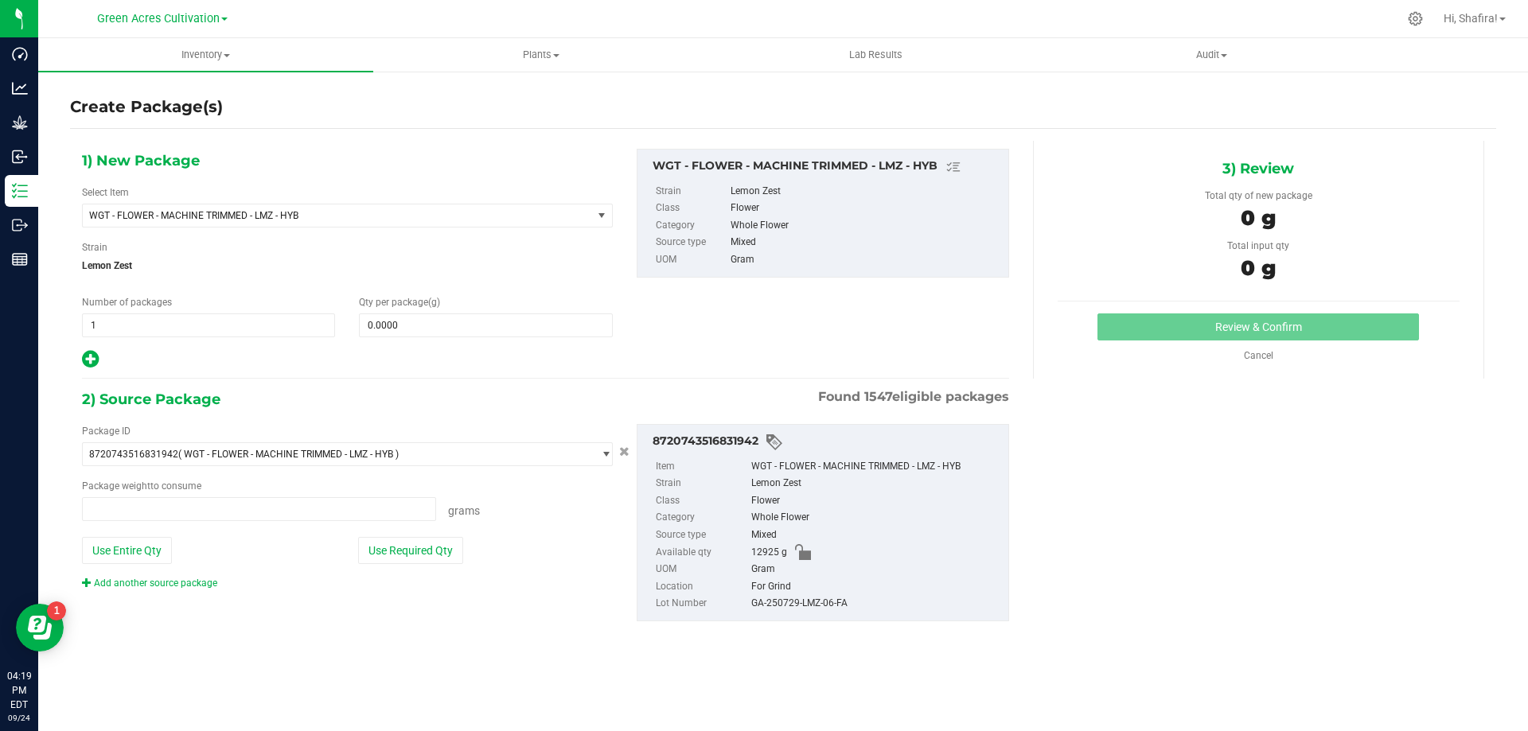
type input "0.0000 g"
drag, startPoint x: 481, startPoint y: 224, endPoint x: 466, endPoint y: 221, distance: 15.3
click at [481, 223] on span "WGT - FLOWER - MACHINE TRIMMED - LMZ - HYB" at bounding box center [337, 215] width 509 height 22
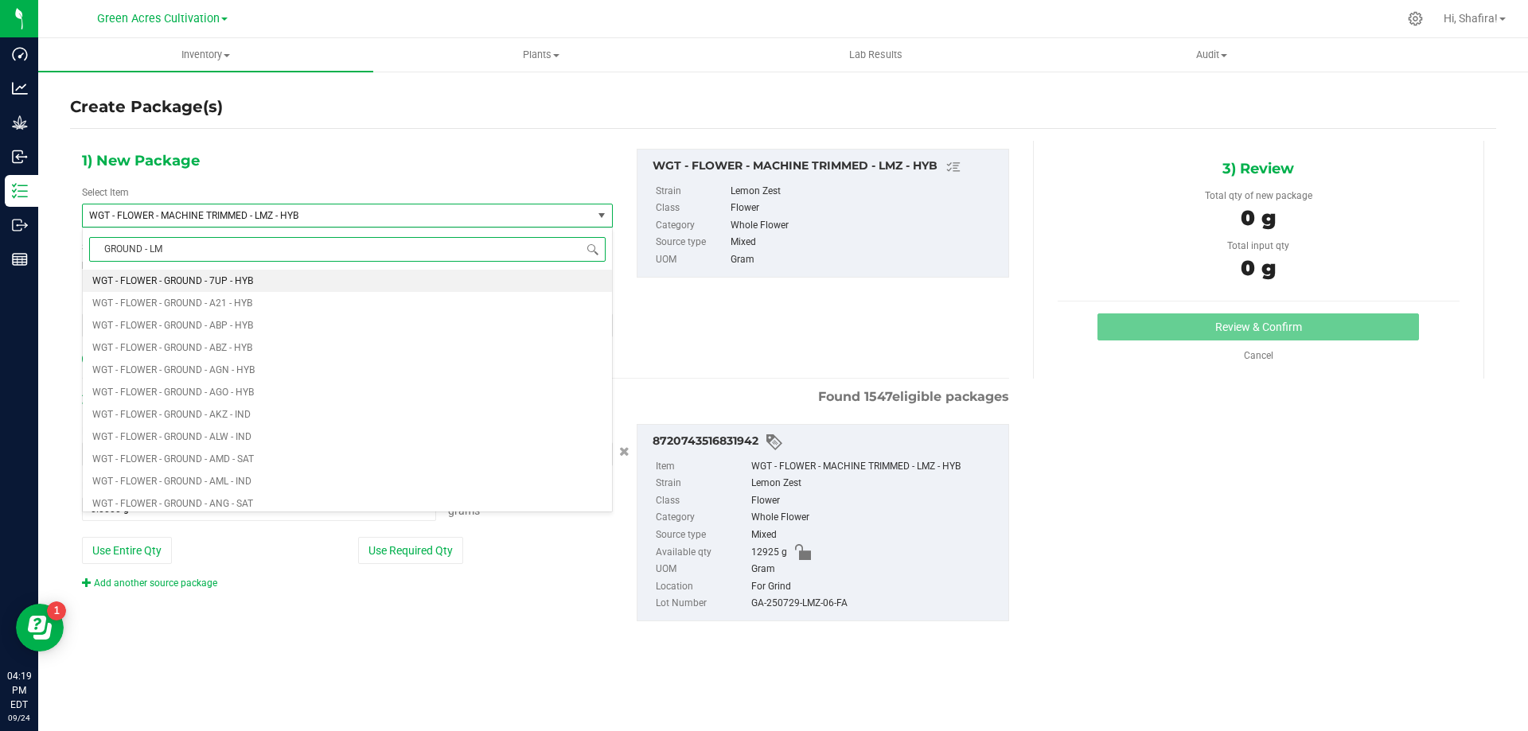
type input "GROUND - LMZ"
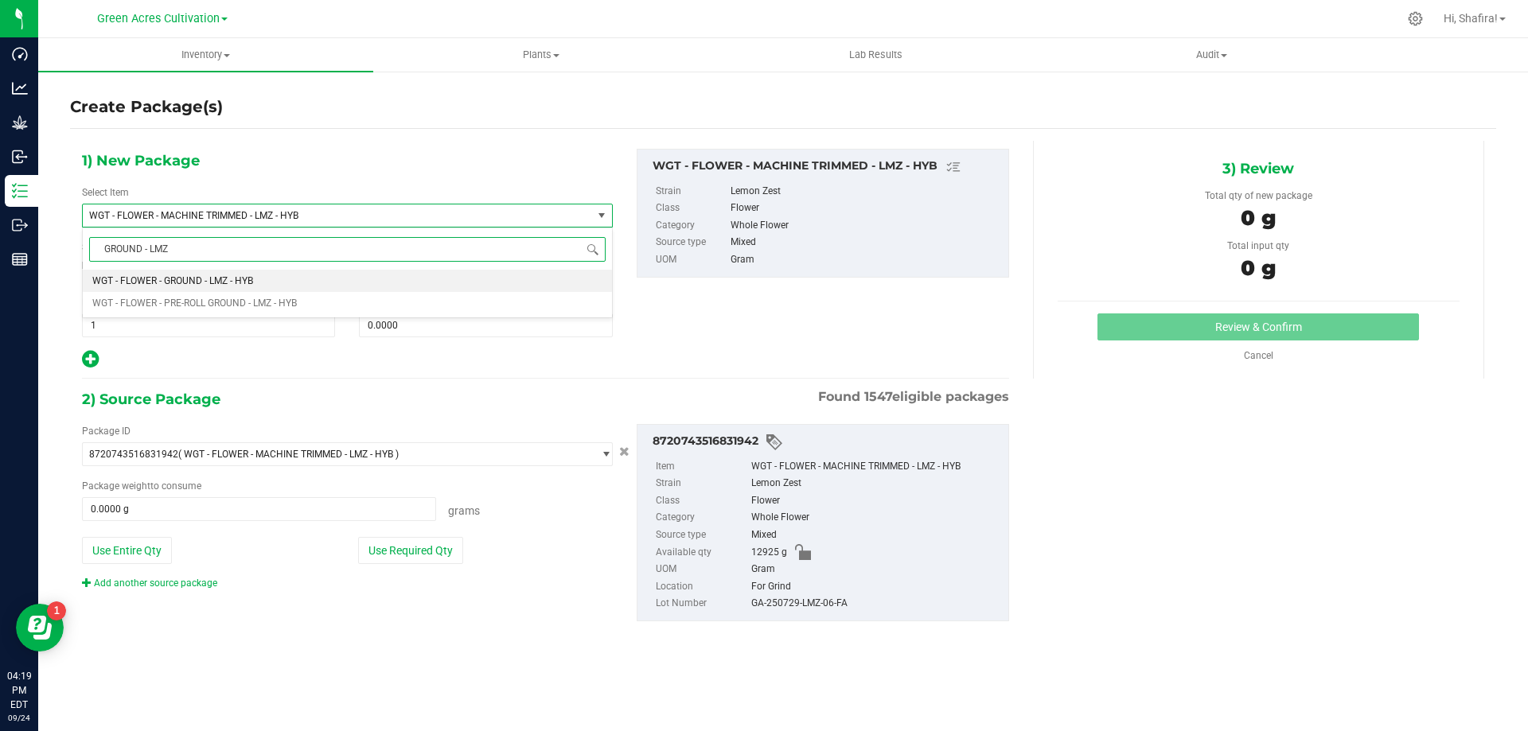
click at [257, 279] on li "WGT - FLOWER - GROUND - LMZ - HYB" at bounding box center [347, 281] width 529 height 22
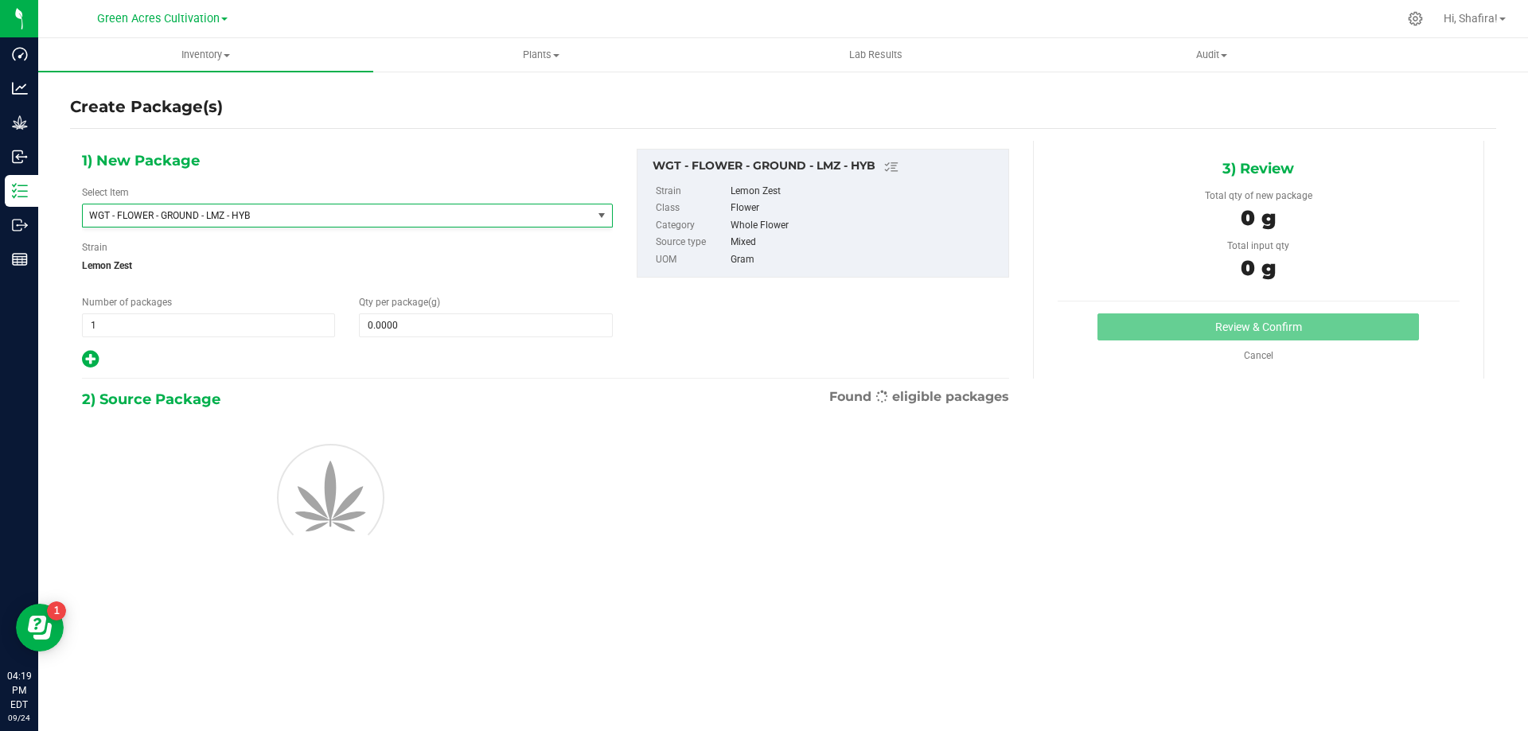
type input "0.0000"
click at [490, 331] on span at bounding box center [485, 326] width 253 height 24
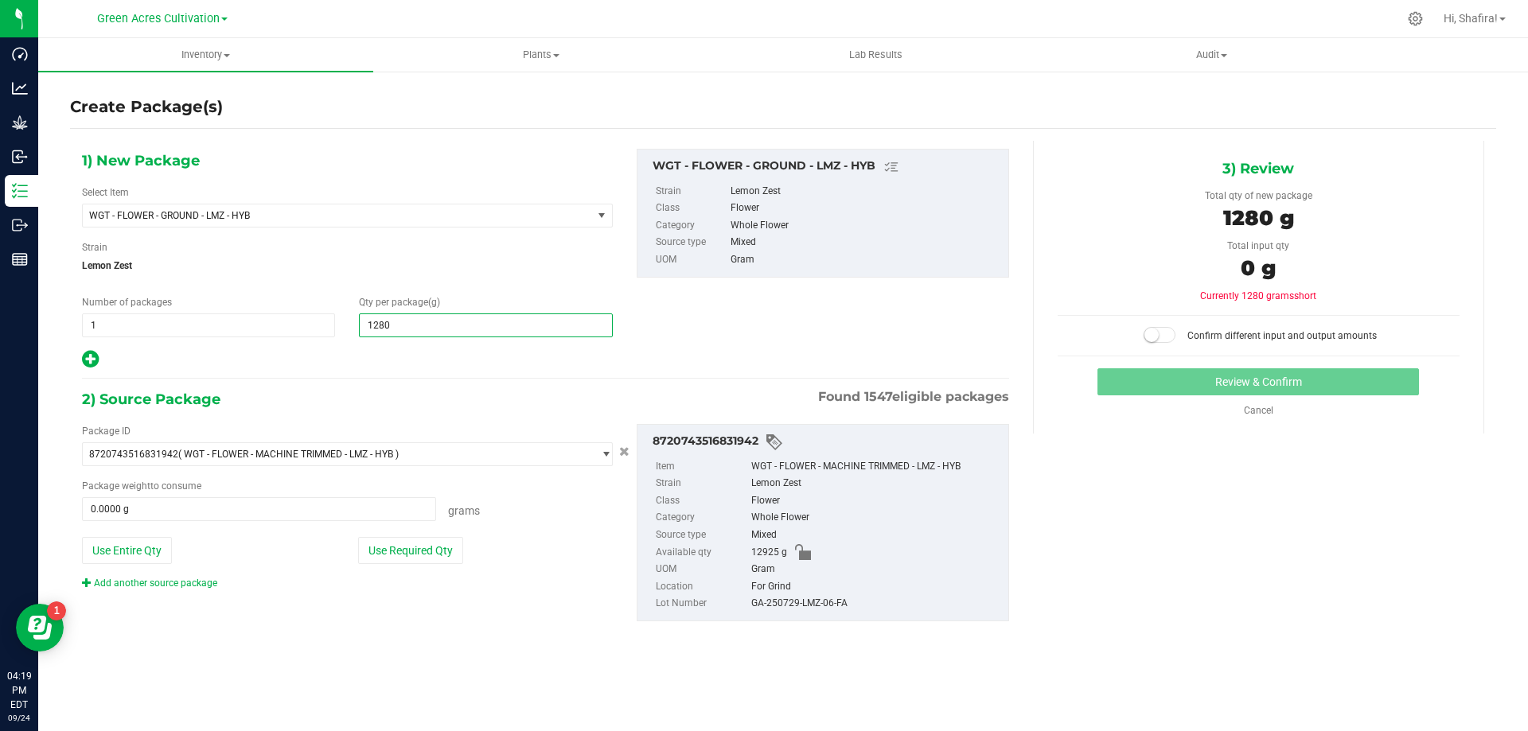
type input "12805"
type input "12,805.0000"
drag, startPoint x: 417, startPoint y: 552, endPoint x: 431, endPoint y: 551, distance: 14.3
click at [420, 551] on button "Use Required Qty" at bounding box center [410, 550] width 105 height 27
type input "12805.0000 g"
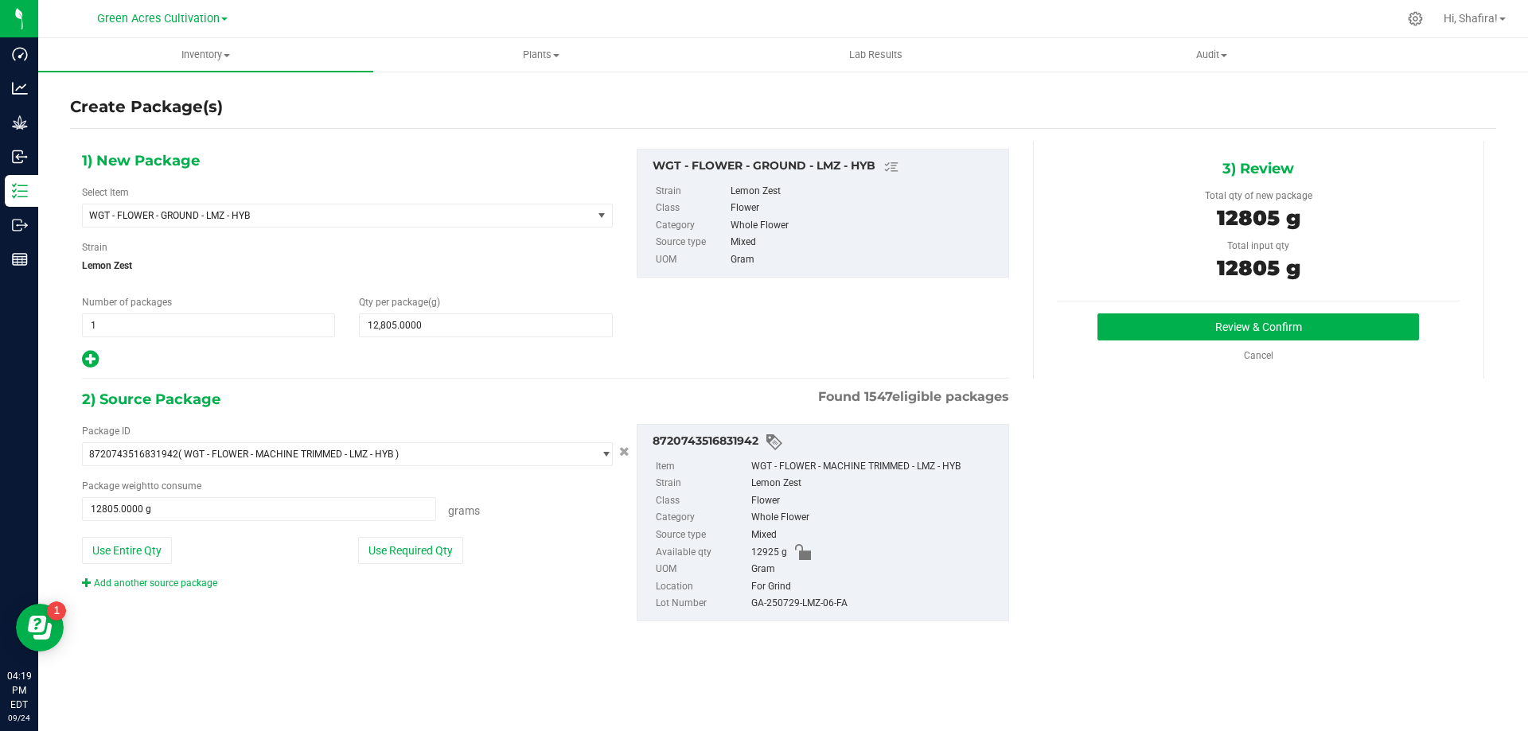
click at [815, 607] on div "GA-250729-LMZ-06-FA" at bounding box center [875, 604] width 249 height 18
copy div "GA-250729-LMZ-06-FA"
click at [1169, 336] on button "Review & Confirm" at bounding box center [1257, 327] width 321 height 27
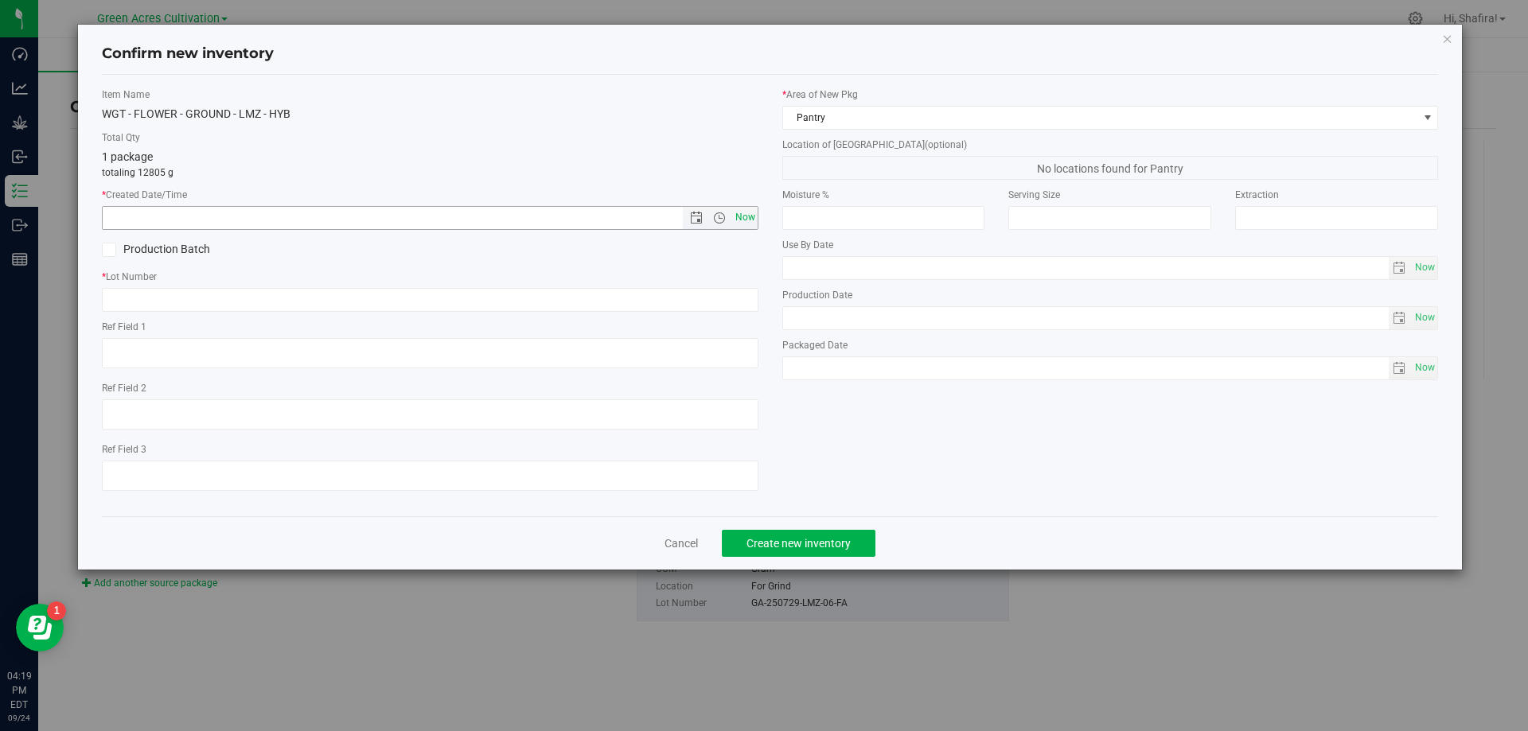
click at [744, 212] on span "Now" at bounding box center [744, 217] width 27 height 23
type input "[DATE] 4:19 PM"
paste input "GA-250729-LMZ-06-FA"
type input "GA-250729-LMZ-06-GF"
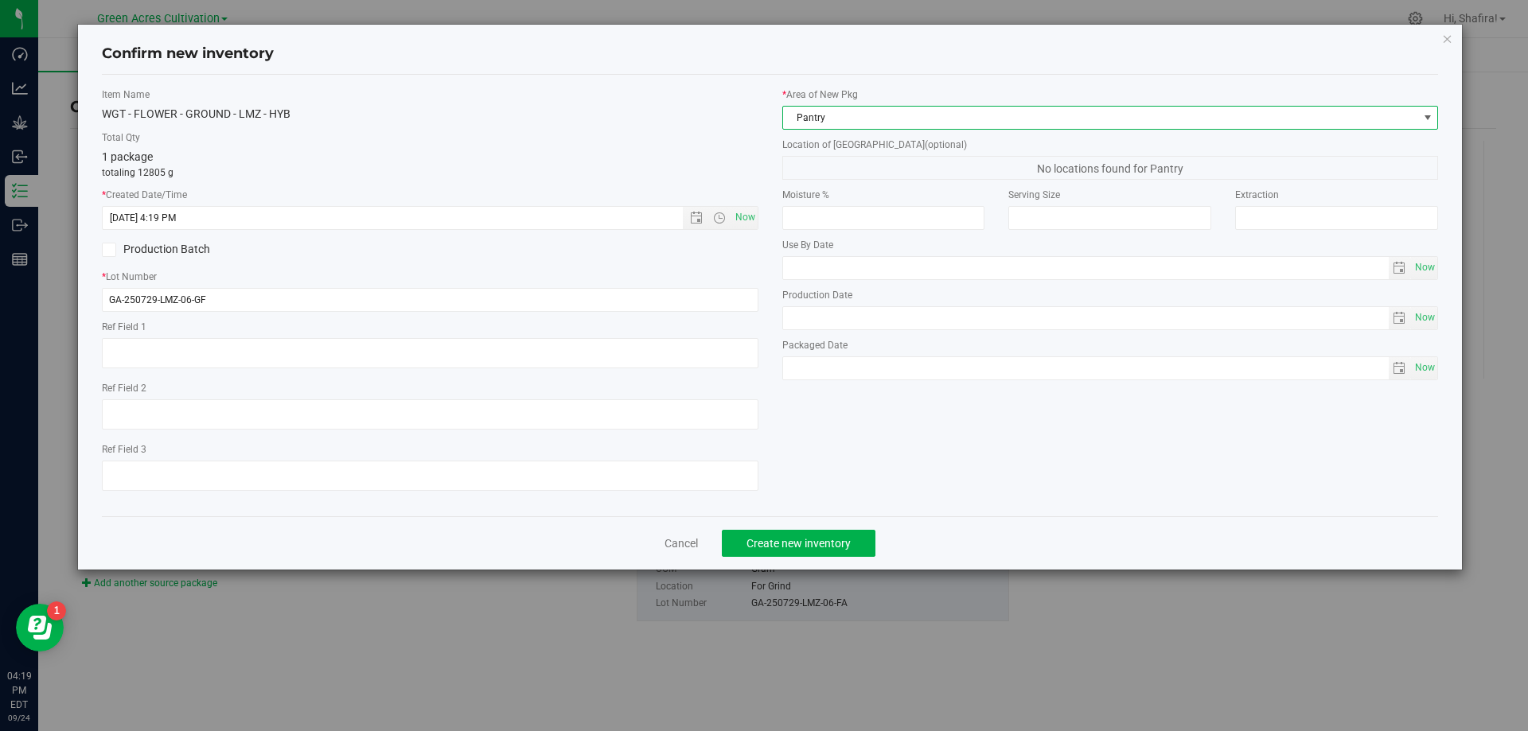
click at [1057, 115] on span "Pantry" at bounding box center [1100, 118] width 635 height 22
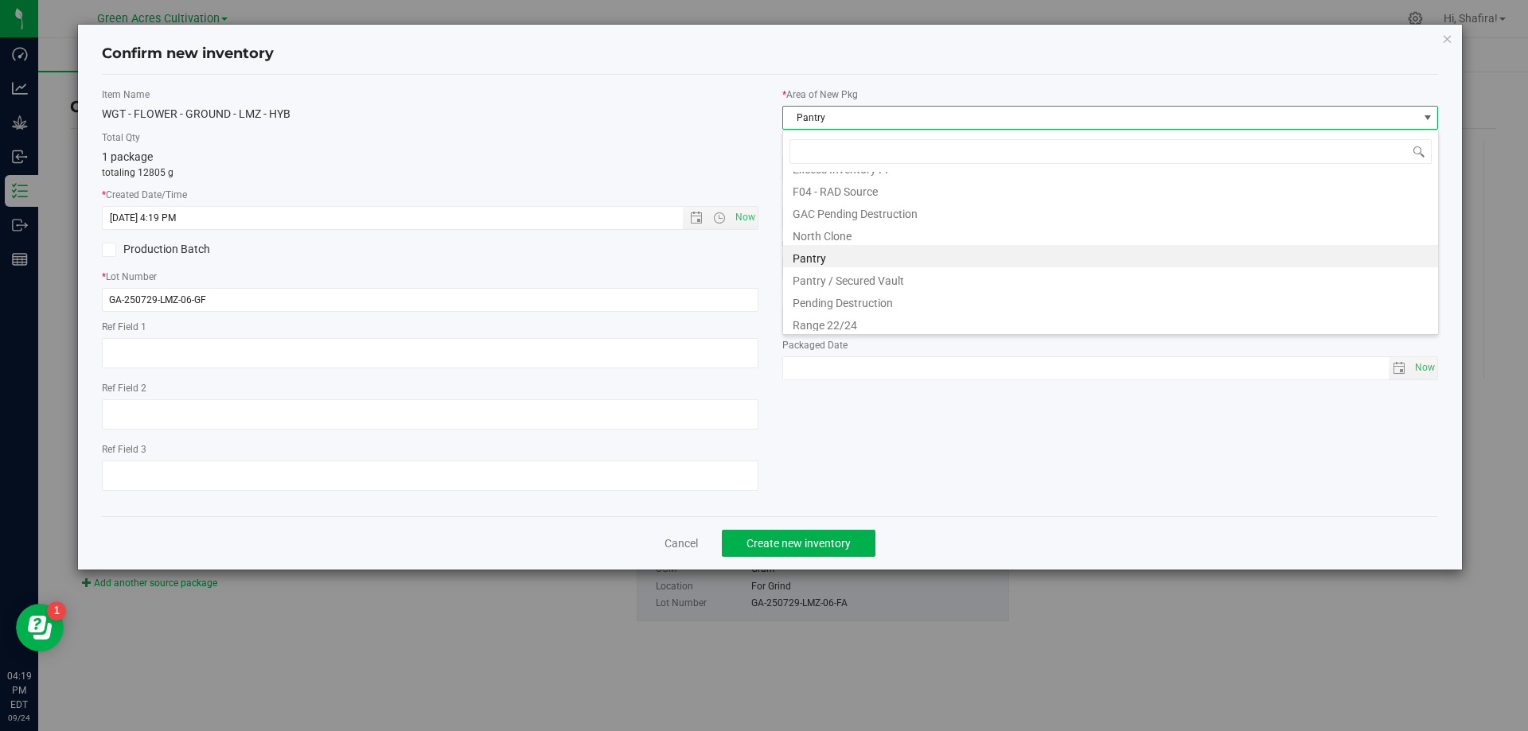
scroll to position [242, 0]
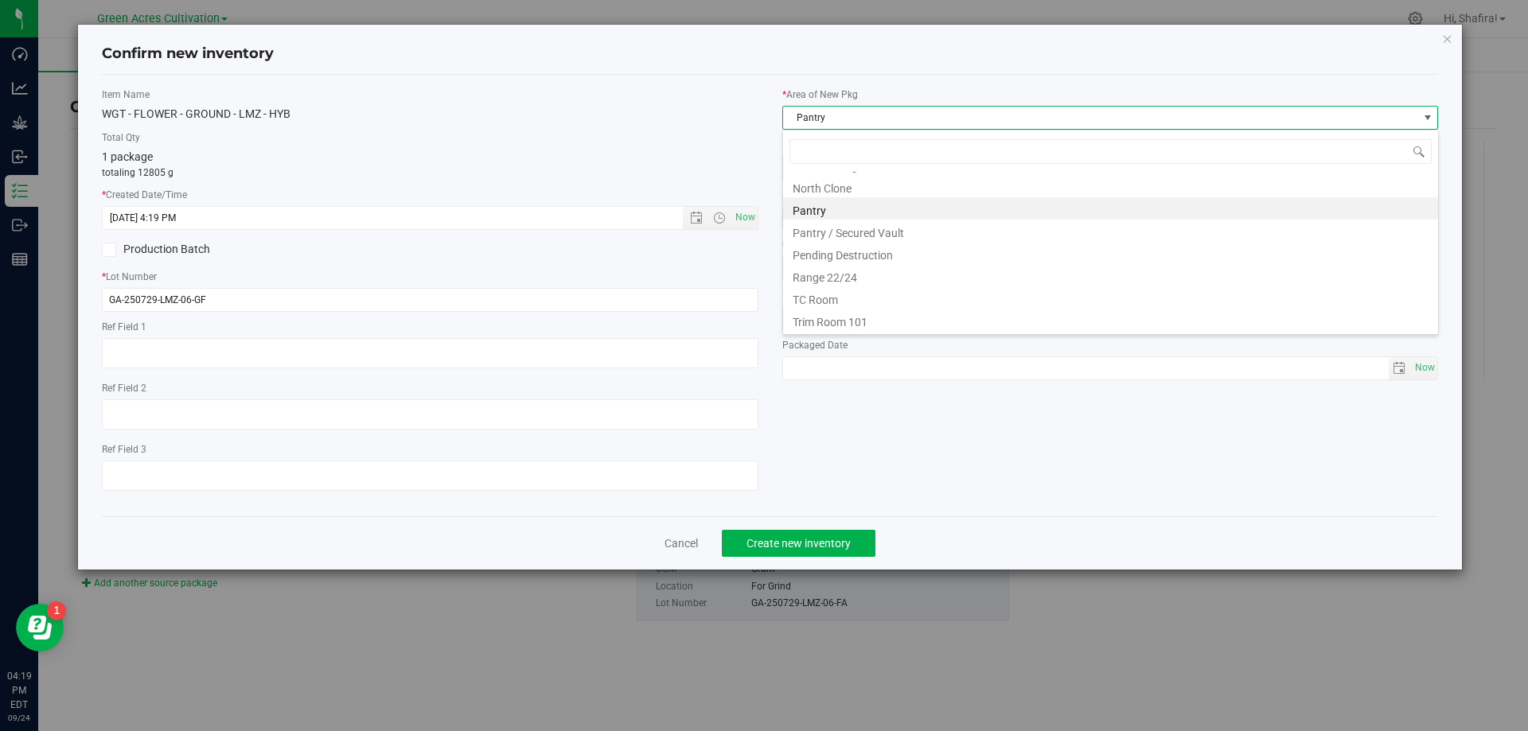
drag, startPoint x: 886, startPoint y: 333, endPoint x: 883, endPoint y: 317, distance: 16.9
click at [886, 330] on div "33/35 BR - Clone Room 13 Cure Room 103 Dry Inventory - Post-Testing Dry Invento…" at bounding box center [1110, 232] width 656 height 205
click at [883, 317] on li "Trim Room 101" at bounding box center [1110, 320] width 655 height 22
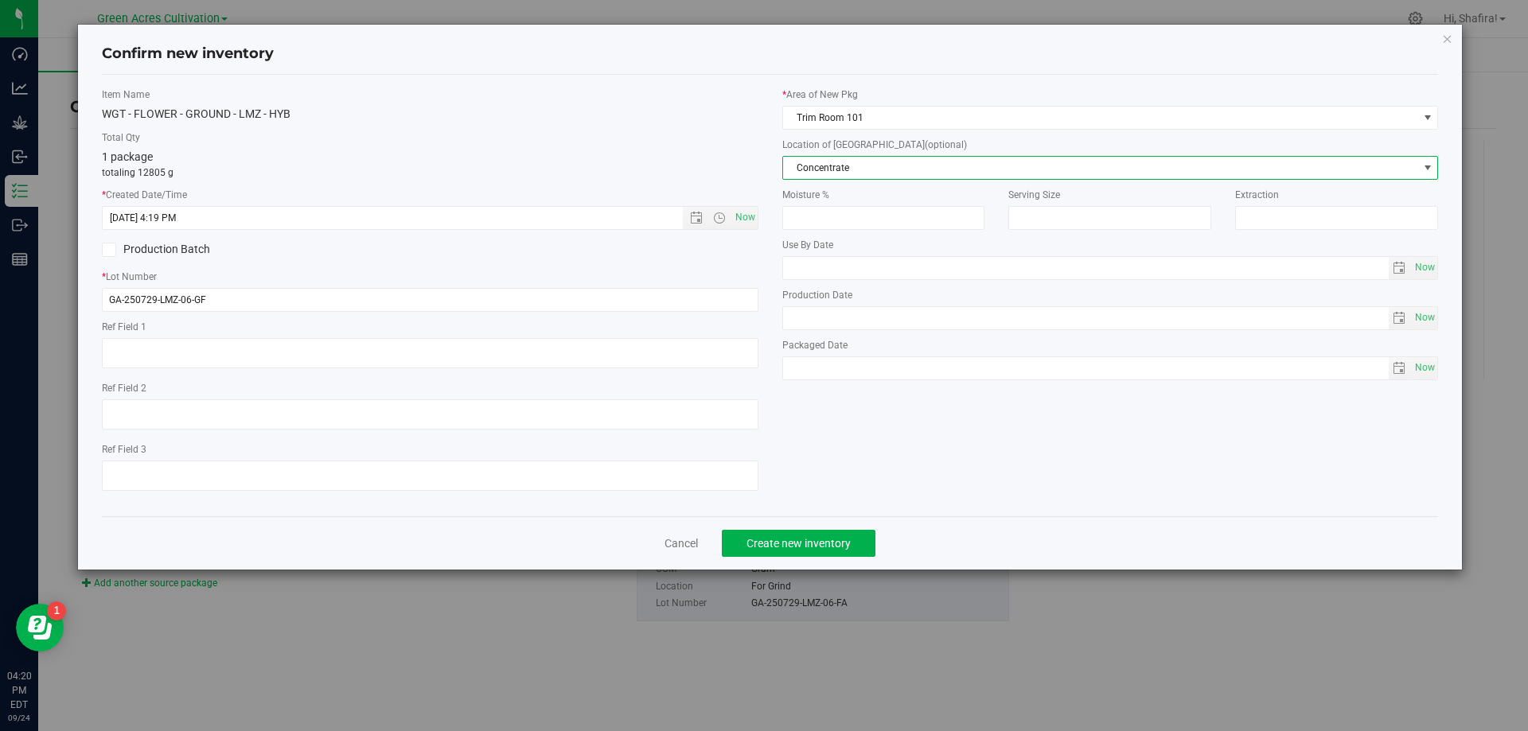
click at [861, 166] on span "Concentrate" at bounding box center [1100, 168] width 635 height 22
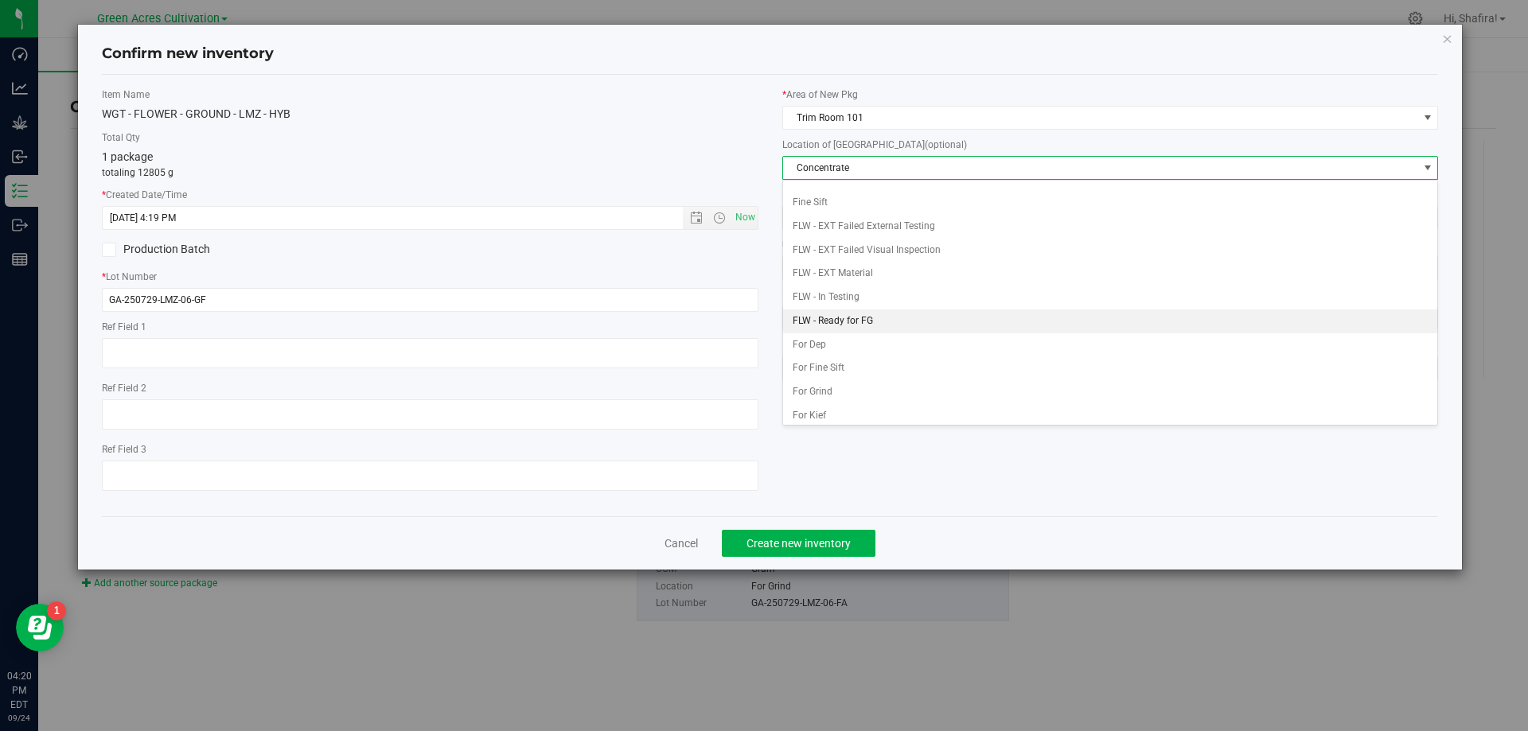
scroll to position [163, 0]
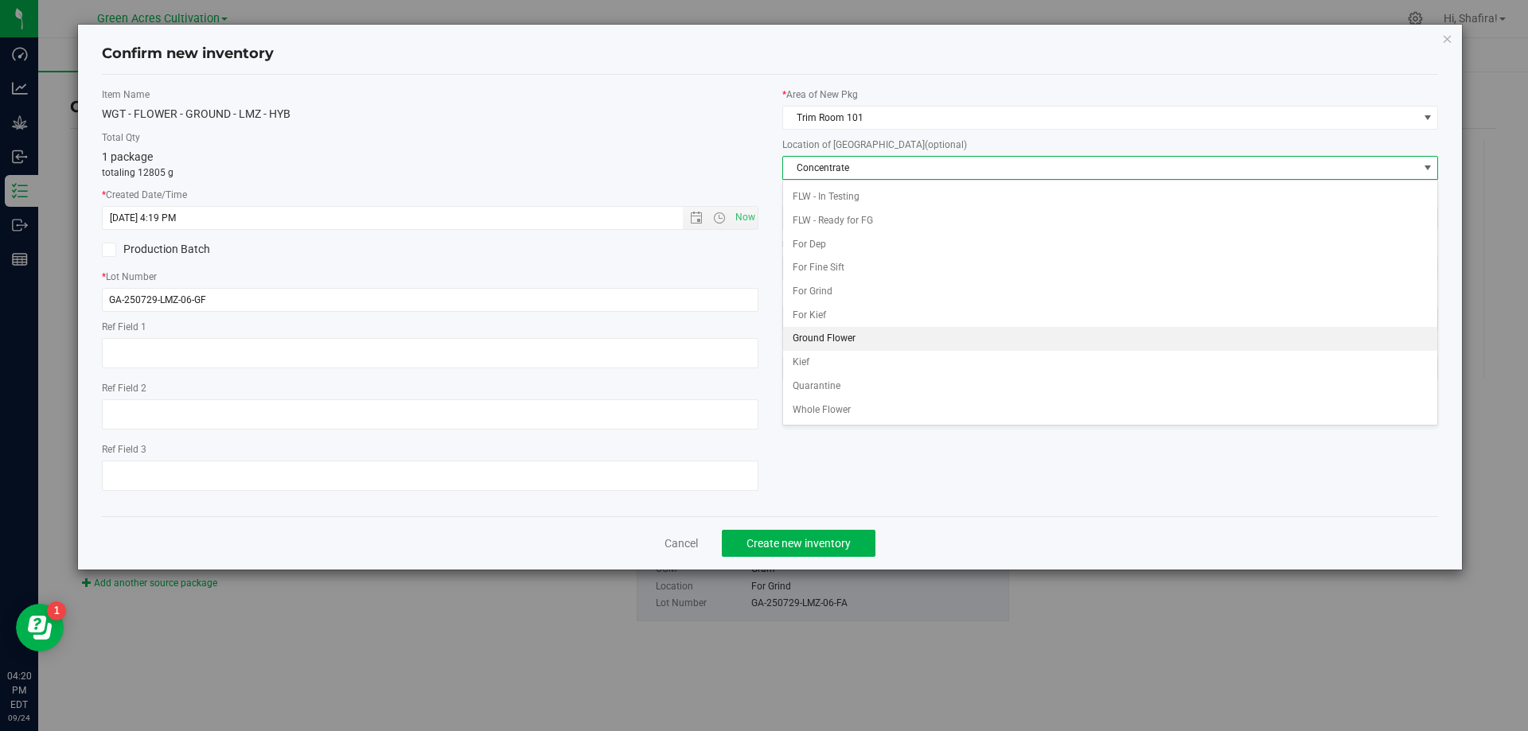
click at [832, 336] on li "Ground Flower" at bounding box center [1110, 339] width 655 height 24
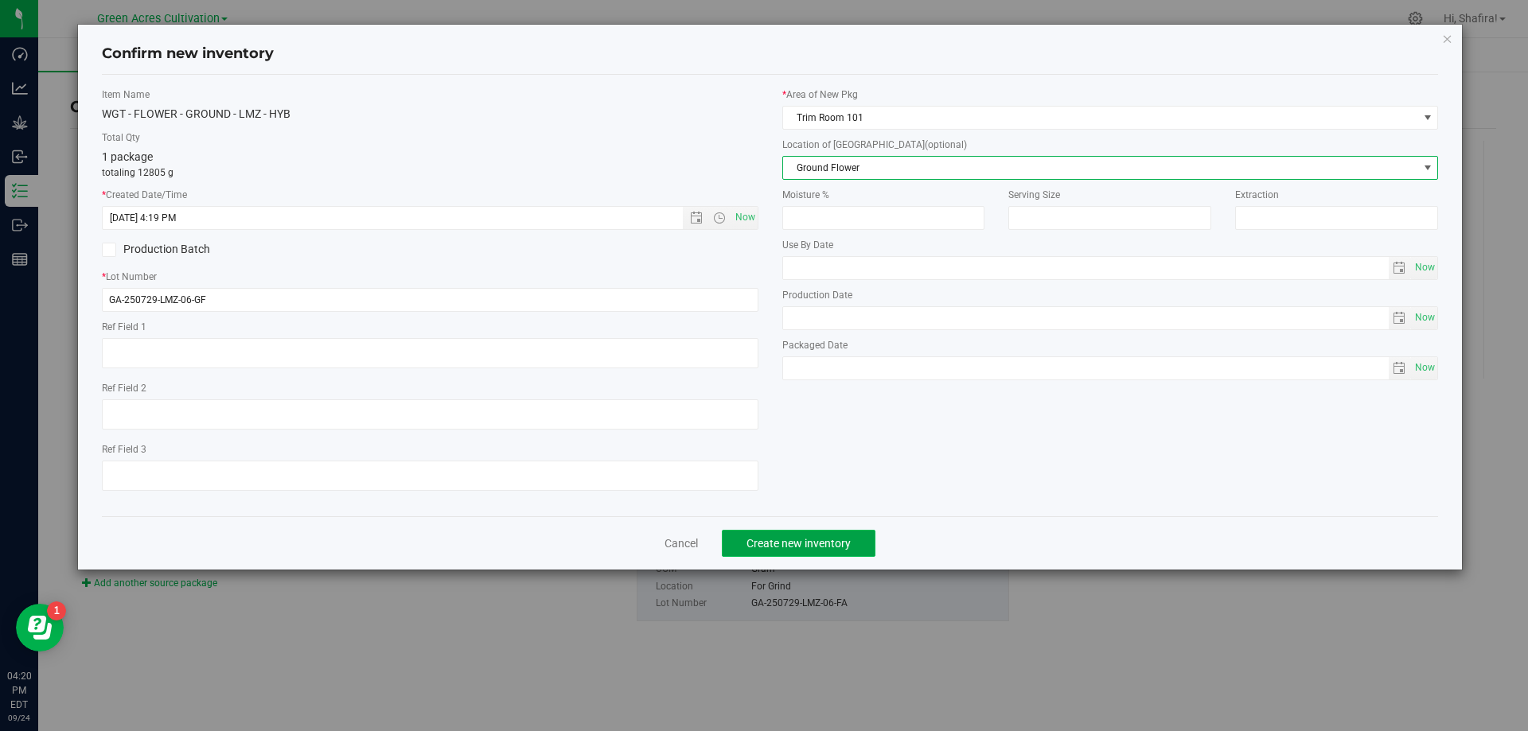
click at [808, 541] on span "Create new inventory" at bounding box center [798, 543] width 104 height 13
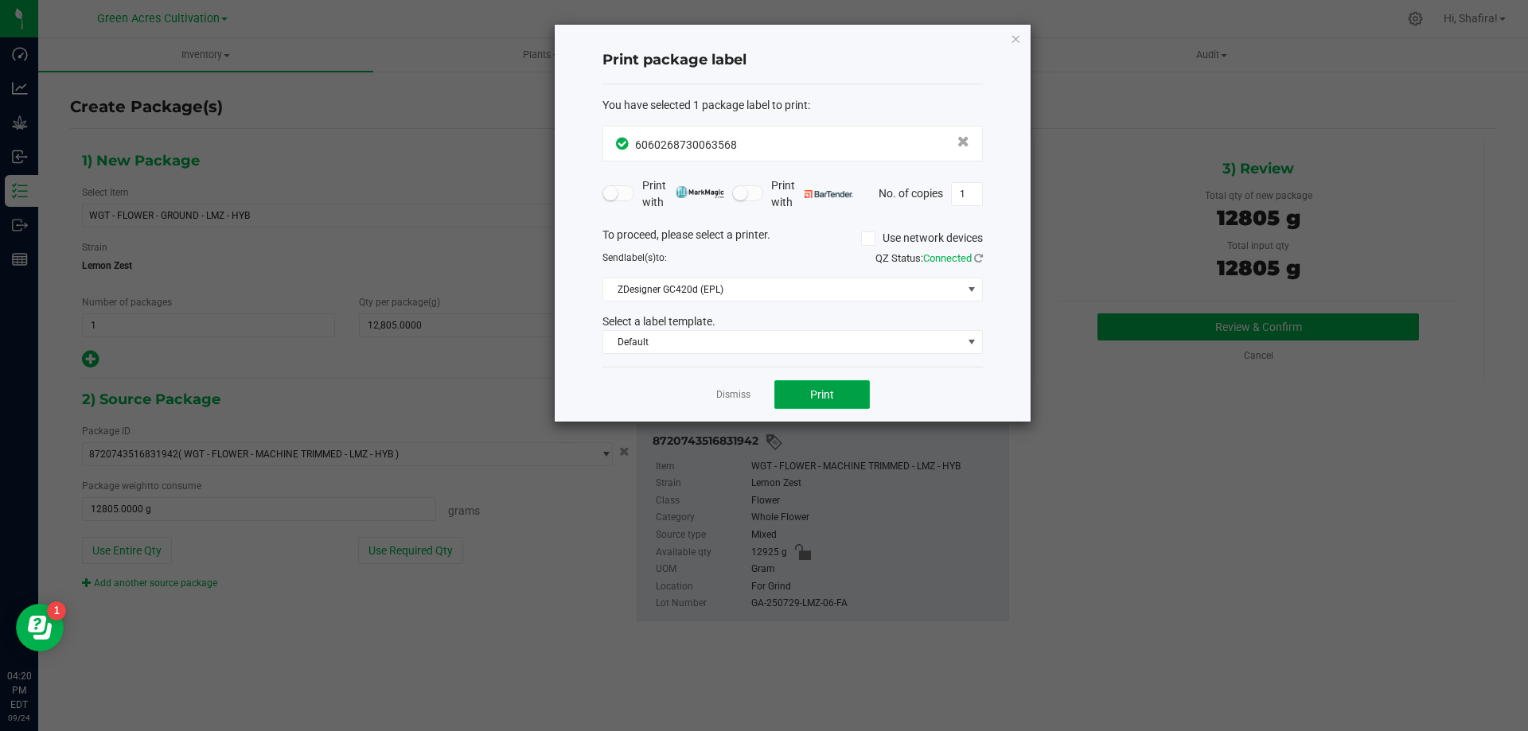
click at [810, 400] on span "Print" at bounding box center [822, 394] width 24 height 13
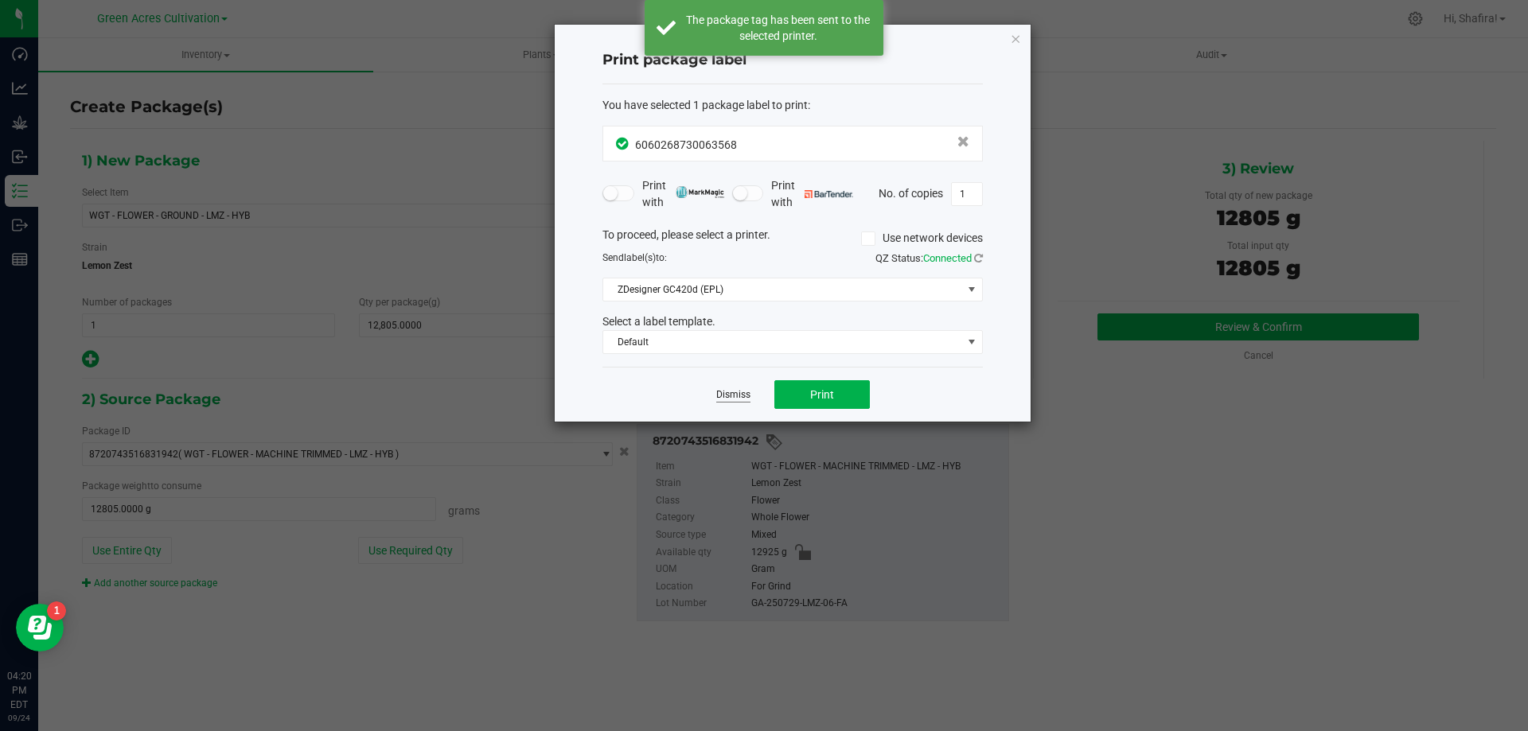
click at [724, 390] on link "Dismiss" at bounding box center [733, 395] width 34 height 14
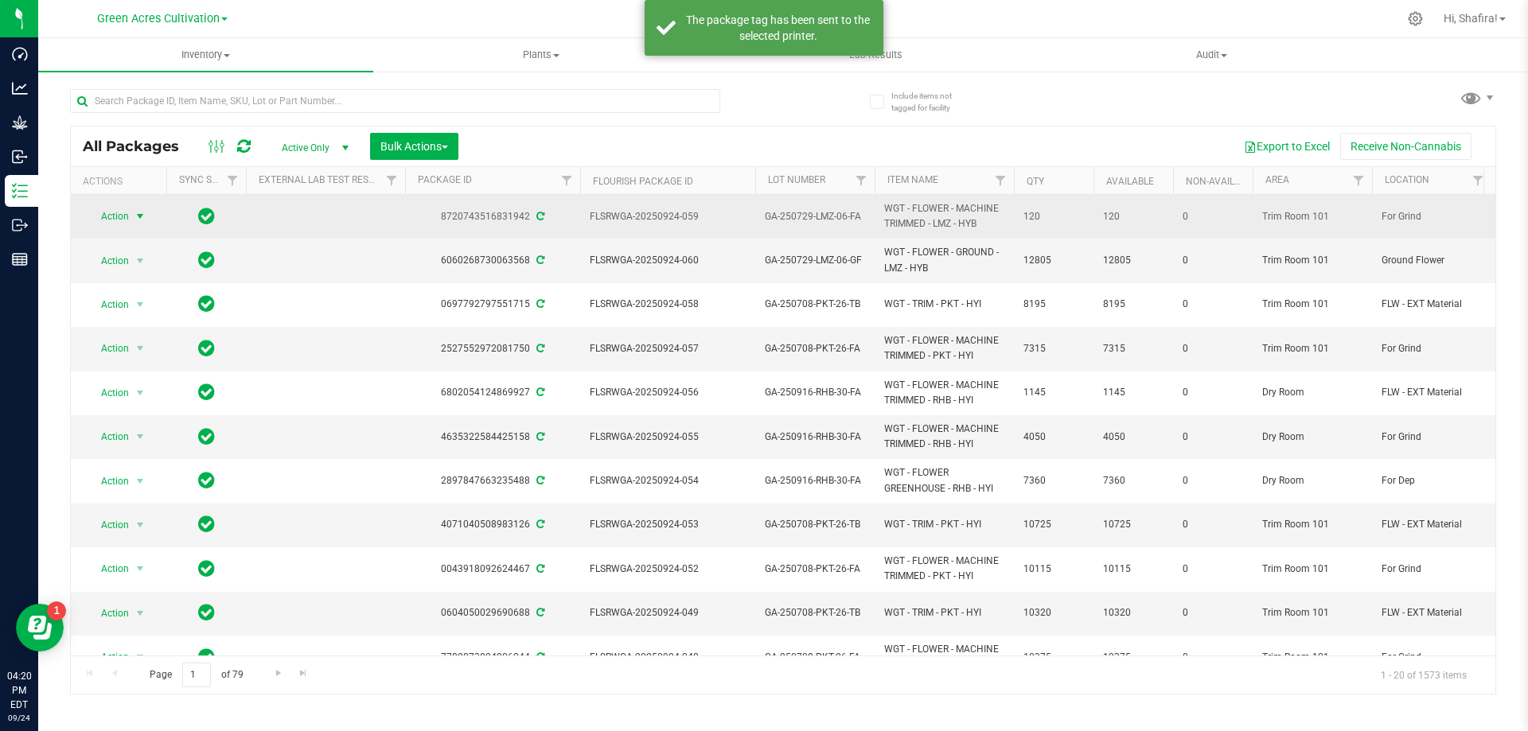
click at [112, 223] on span "Action" at bounding box center [108, 216] width 43 height 22
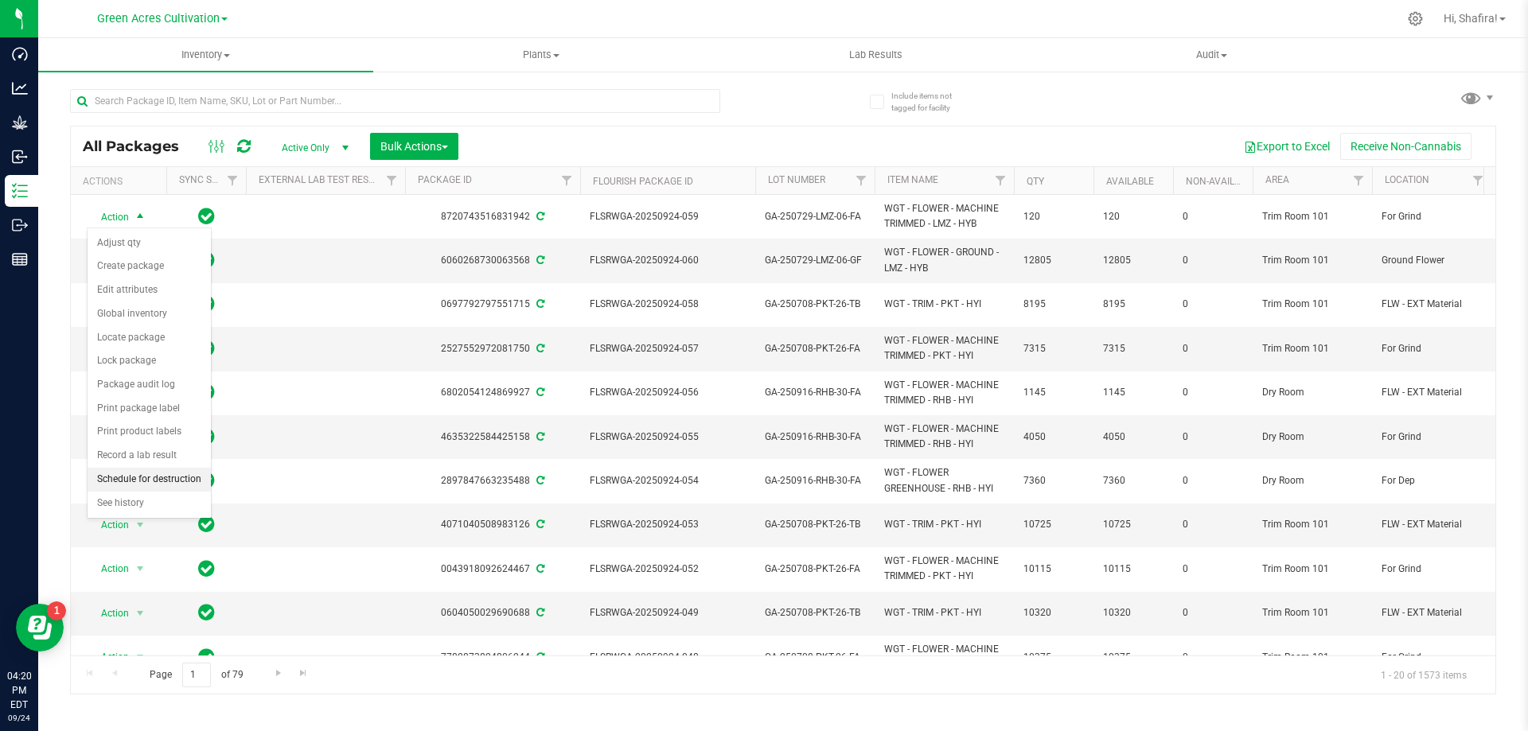
click at [146, 477] on li "Schedule for destruction" at bounding box center [149, 480] width 123 height 24
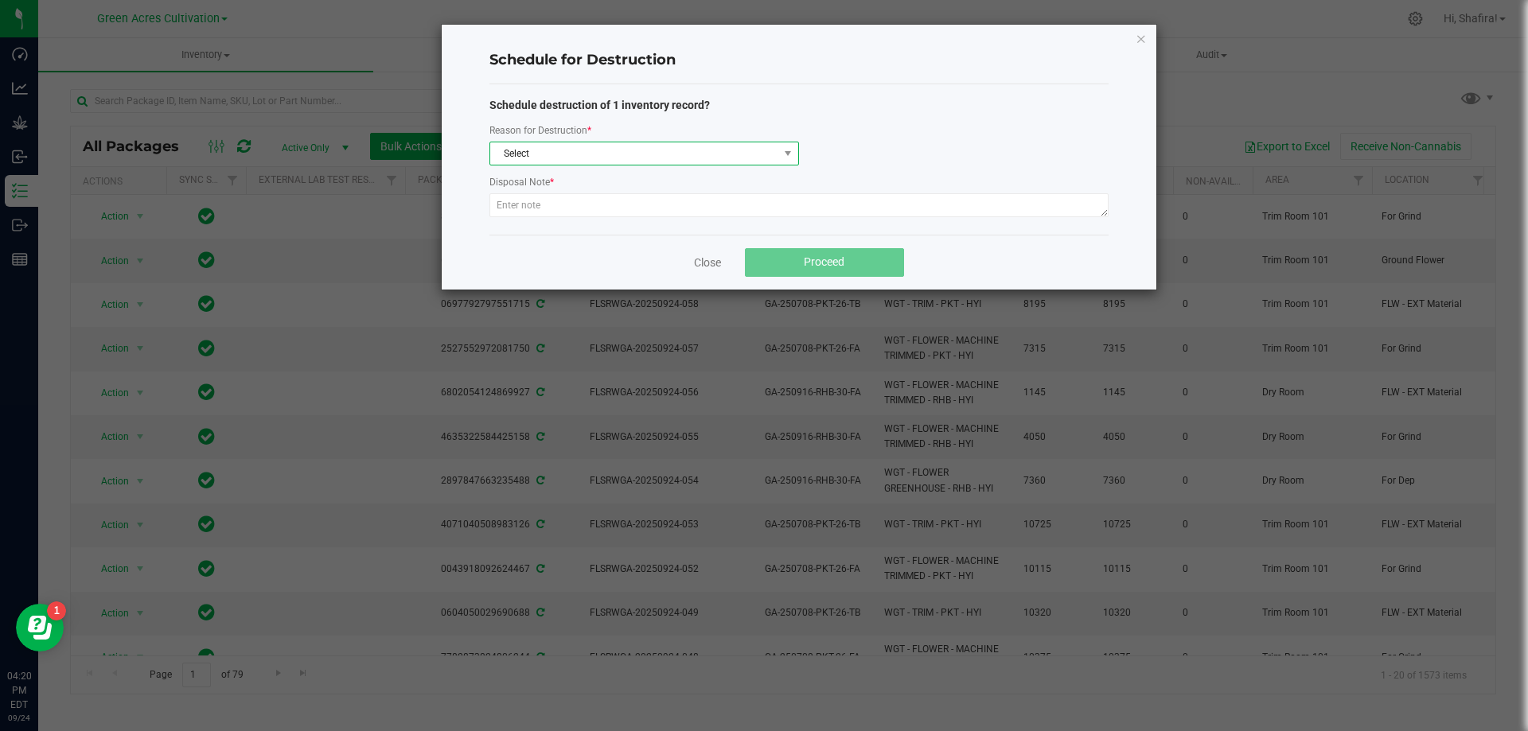
click at [584, 142] on span "Select" at bounding box center [634, 153] width 288 height 22
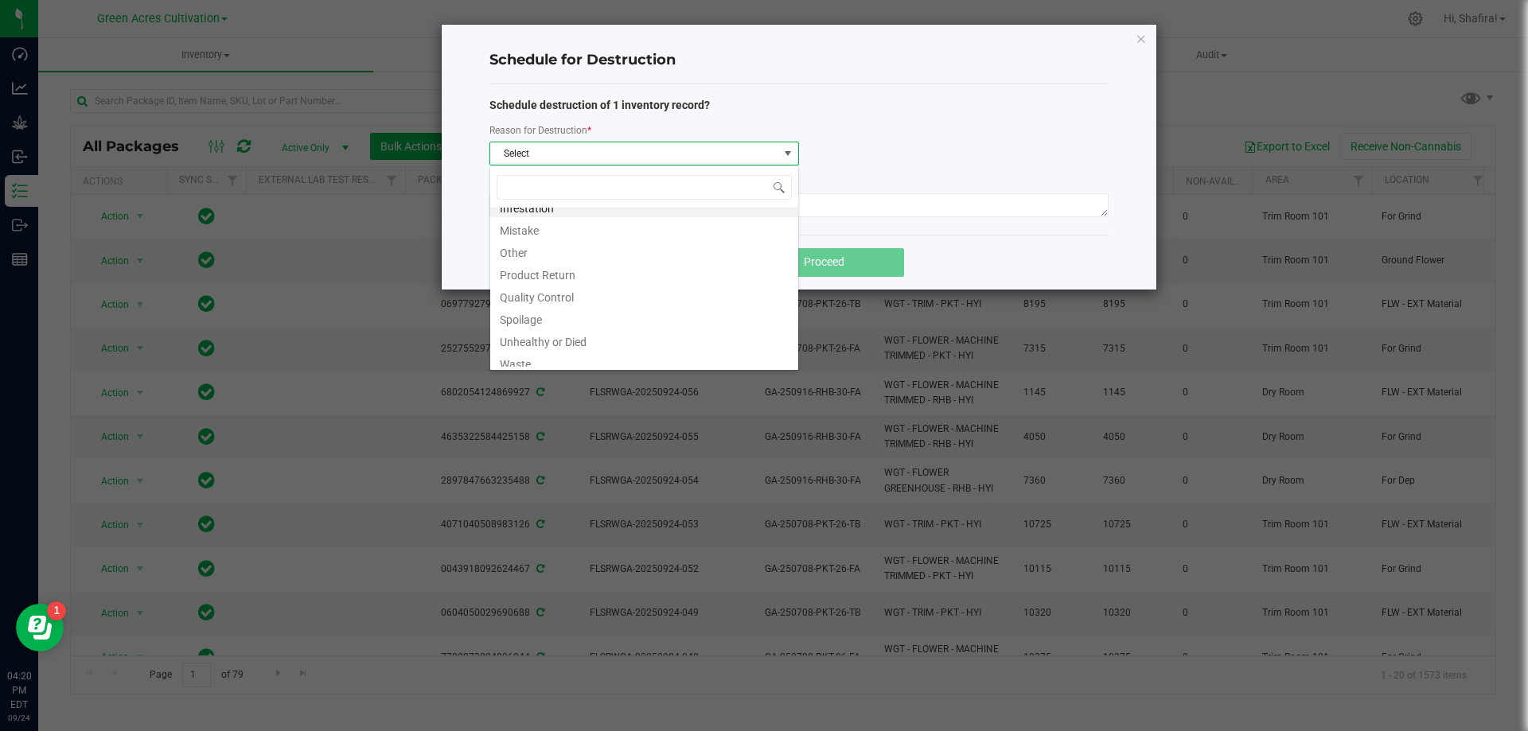
scroll to position [19, 0]
click at [545, 351] on li "Waste" at bounding box center [644, 356] width 308 height 22
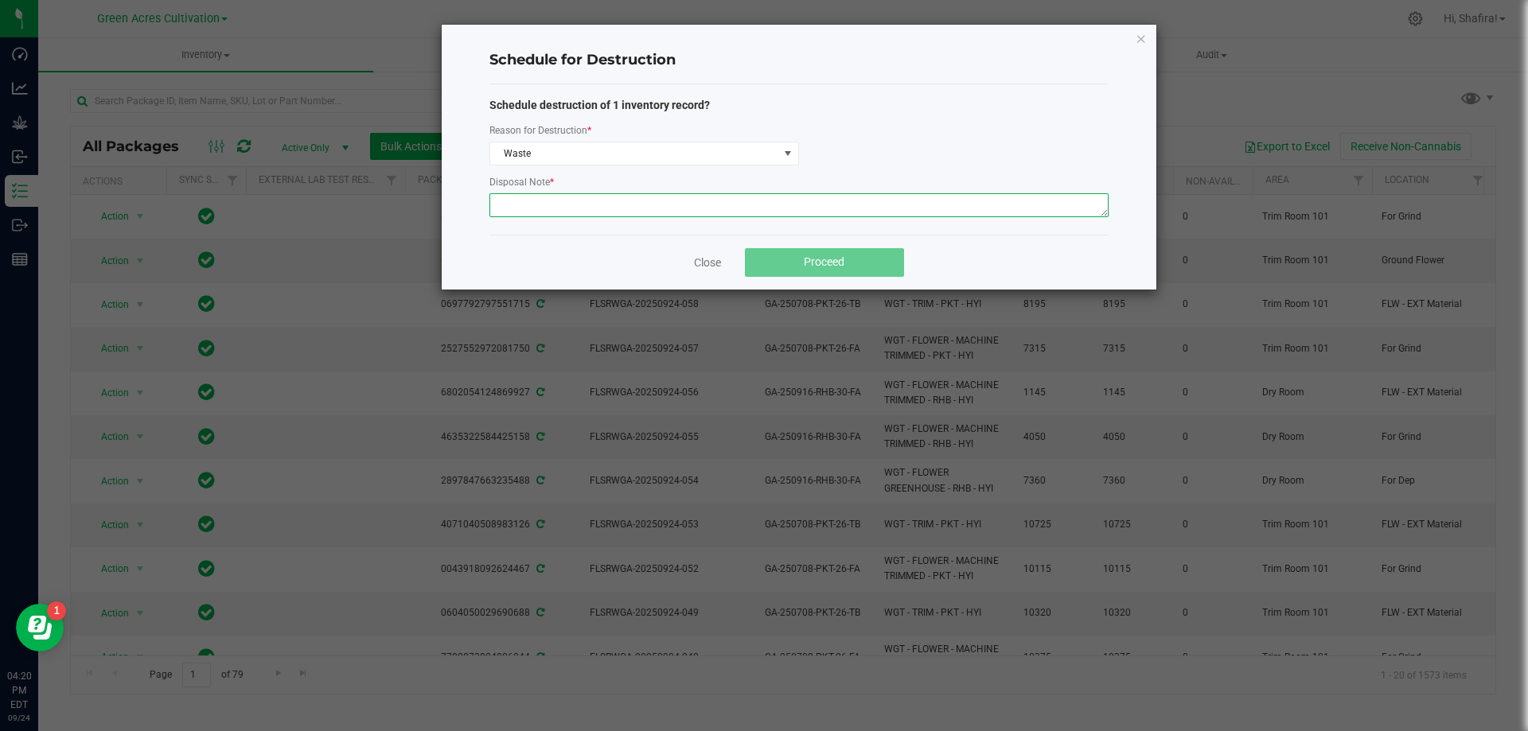
click at [575, 197] on textarea at bounding box center [798, 205] width 619 height 24
click at [569, 210] on textarea "POST GRINDER WSTE" at bounding box center [798, 205] width 619 height 24
type textarea "POST GRINDER WASTE"
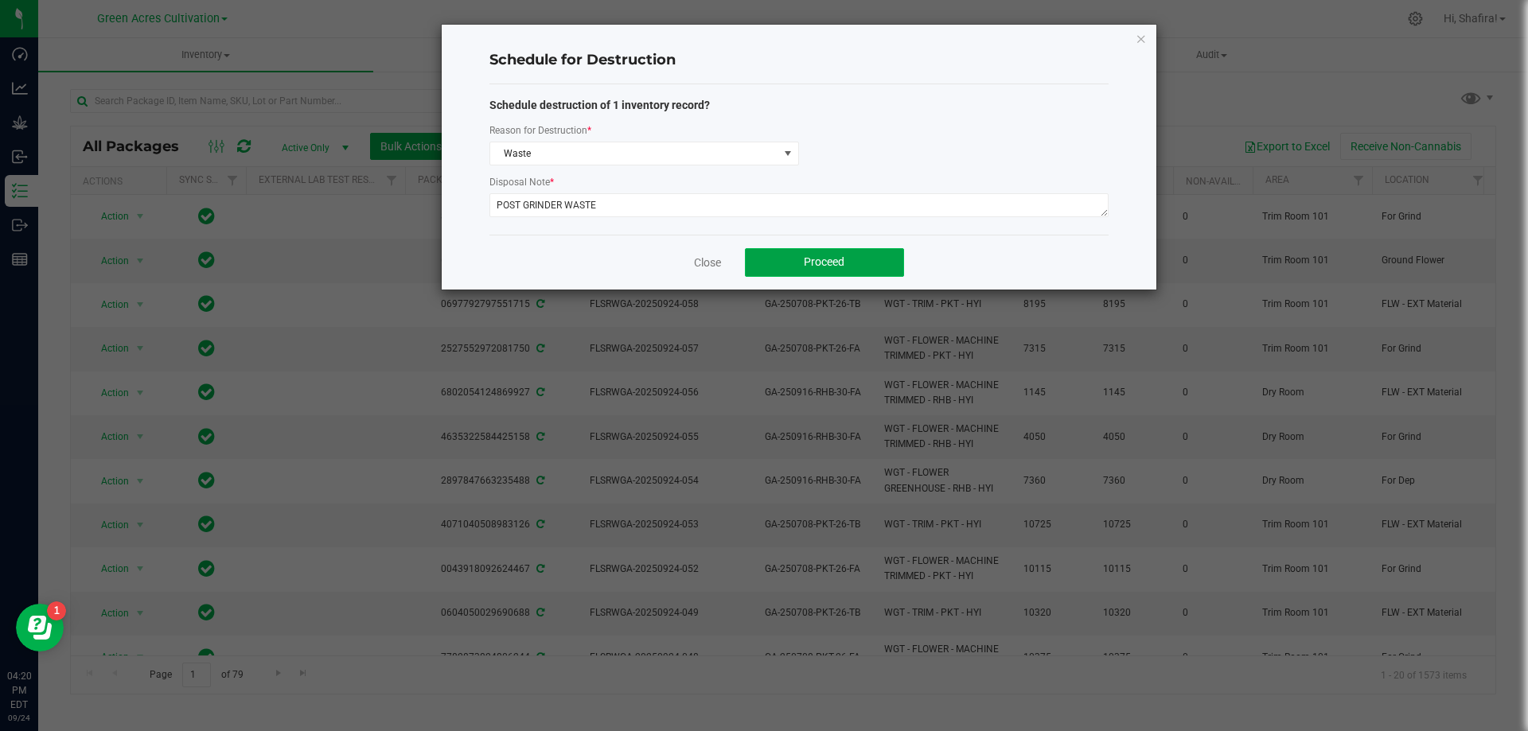
click at [777, 267] on button "Proceed" at bounding box center [824, 262] width 159 height 29
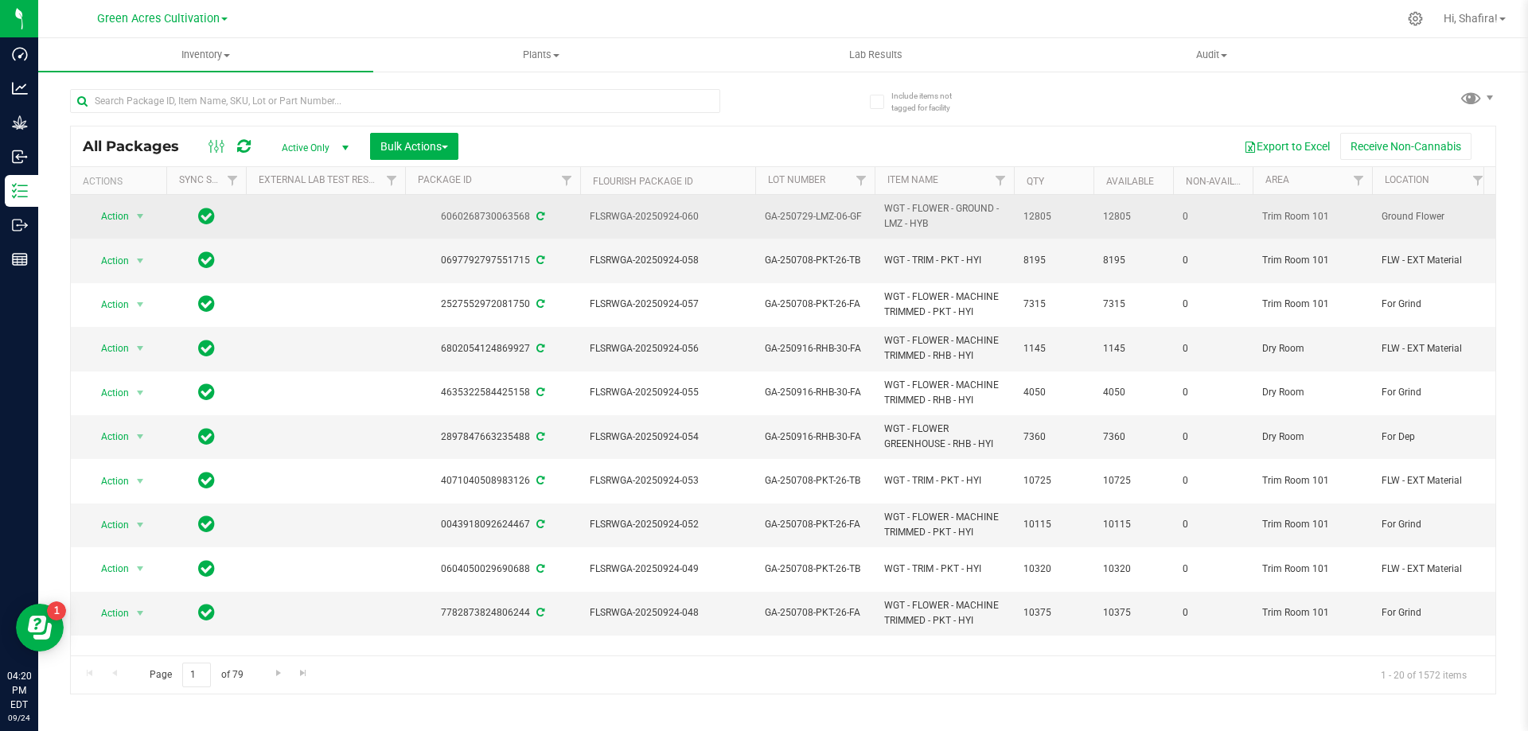
click at [622, 212] on span "FLSRWGA-20250924-060" at bounding box center [668, 216] width 156 height 15
copy tr "FLSRWGA-20250924-060"
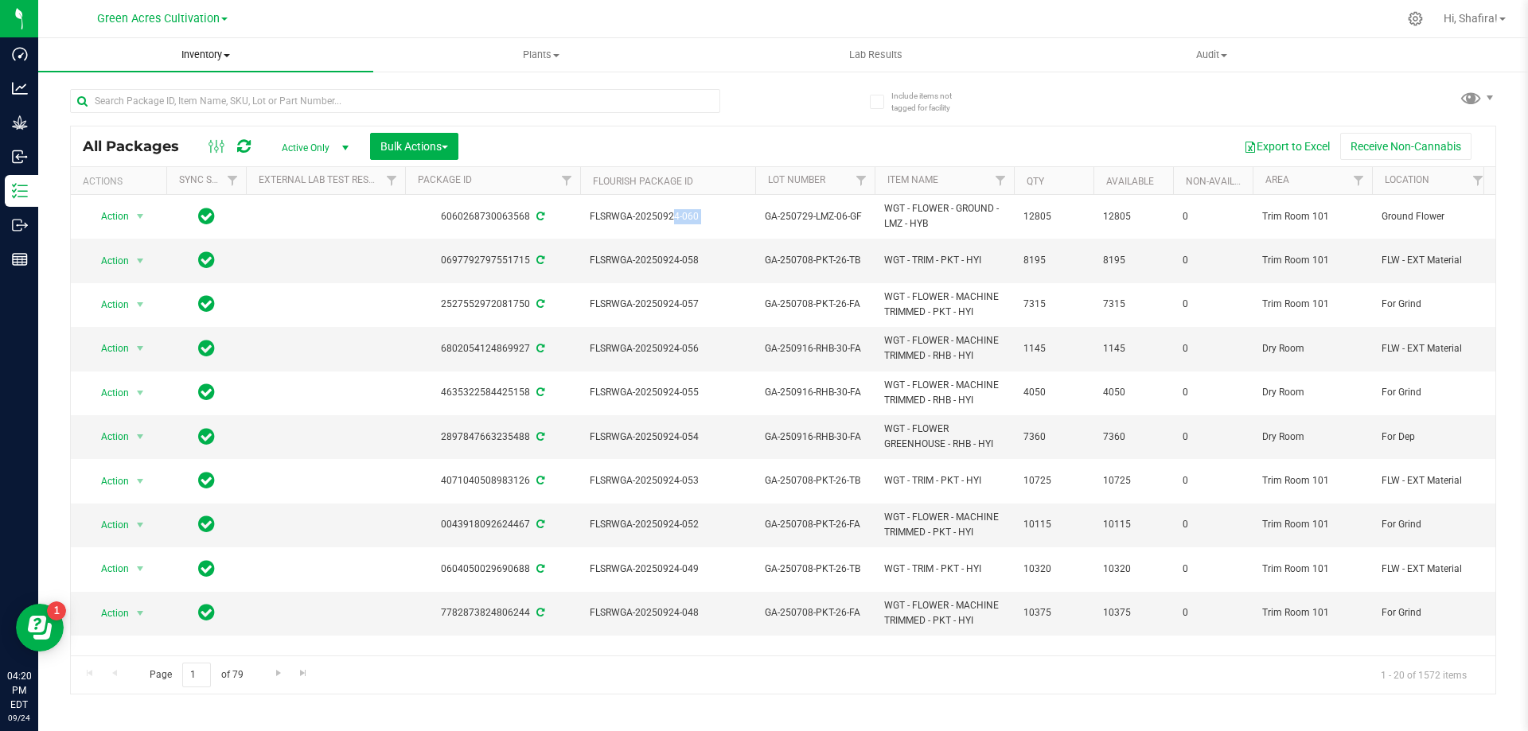
click at [232, 54] on span "Inventory" at bounding box center [205, 55] width 335 height 14
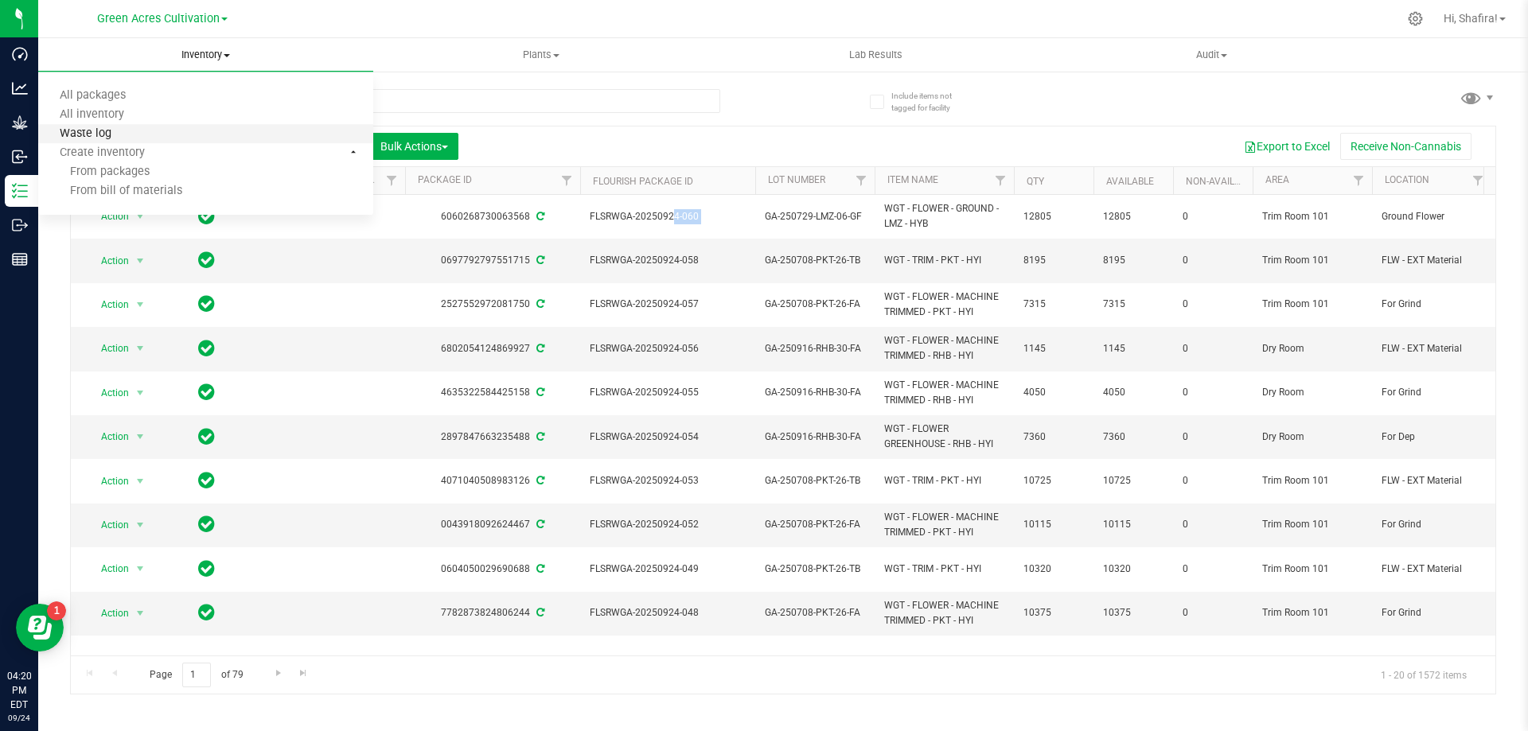
click at [111, 131] on span "Waste log" at bounding box center [85, 134] width 95 height 14
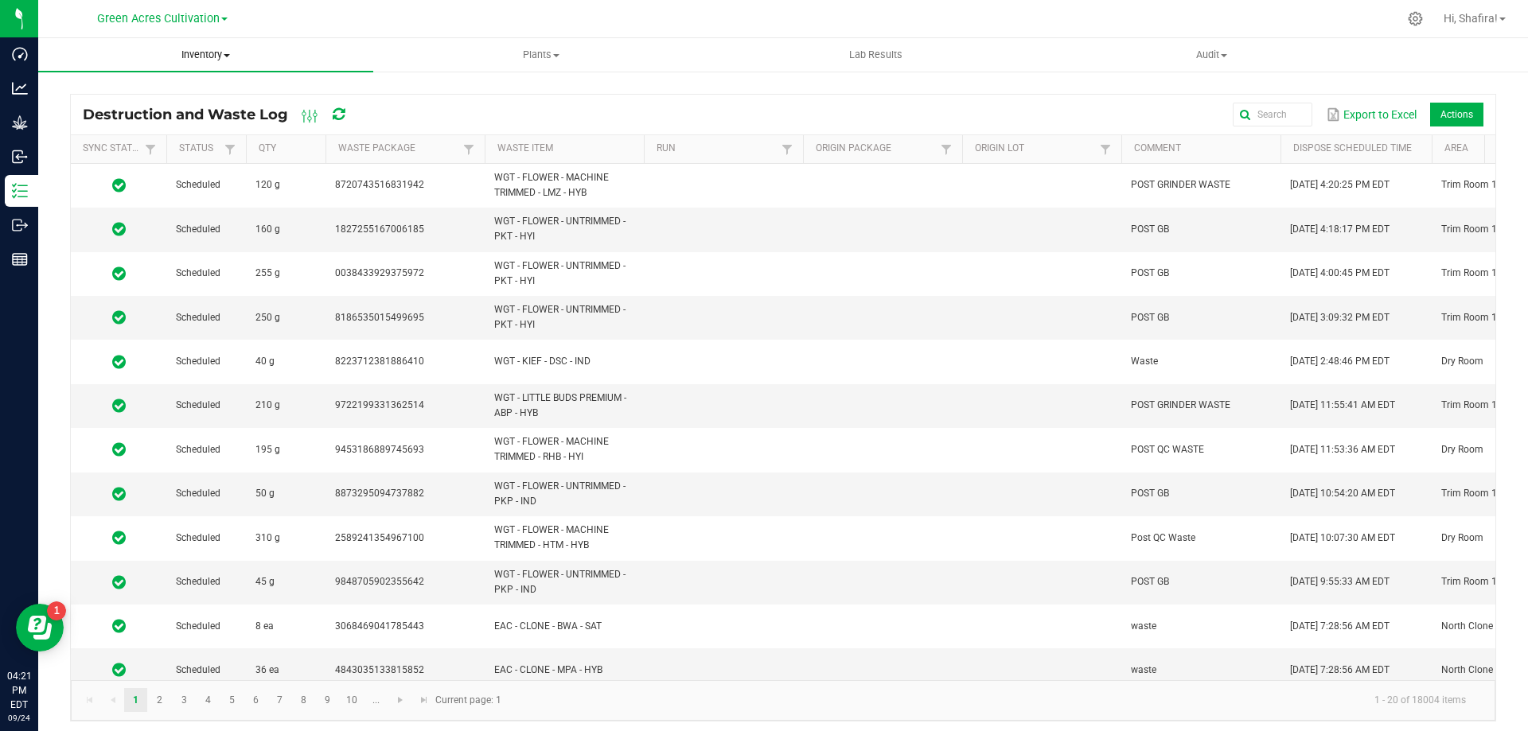
click at [230, 54] on span at bounding box center [227, 55] width 6 height 3
click at [156, 97] on li "All packages" at bounding box center [205, 96] width 335 height 19
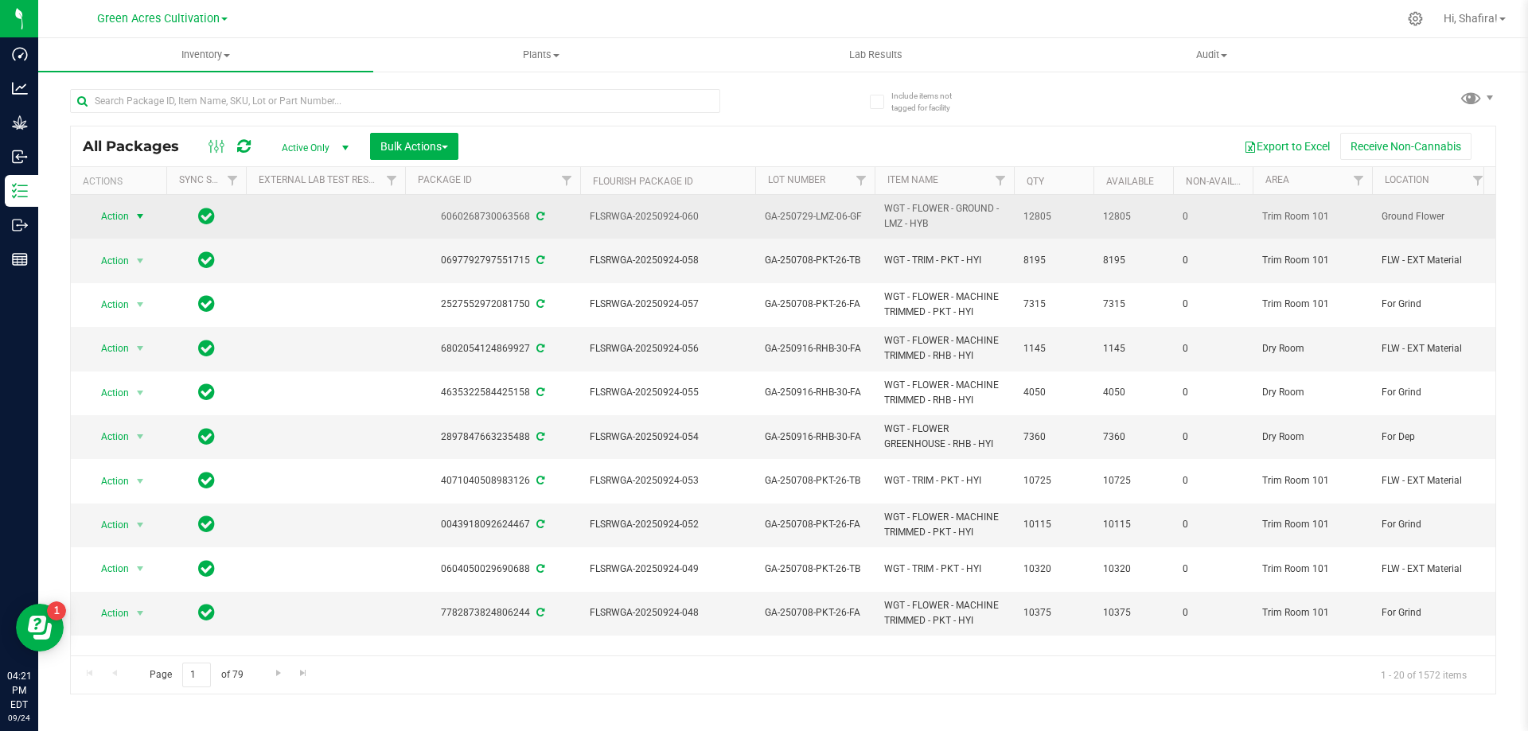
click at [108, 224] on span "Action" at bounding box center [108, 216] width 43 height 22
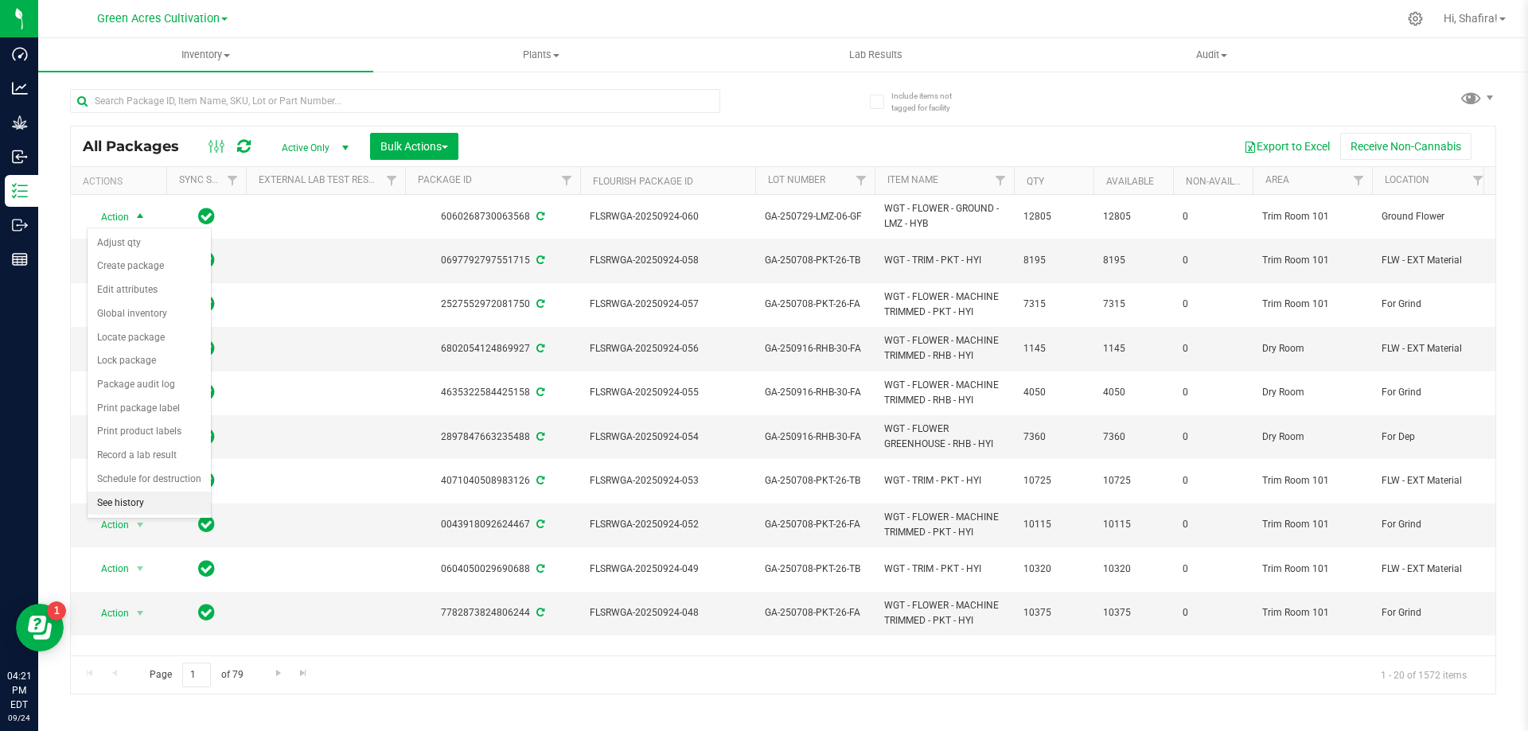
click at [143, 499] on li "See history" at bounding box center [149, 504] width 123 height 24
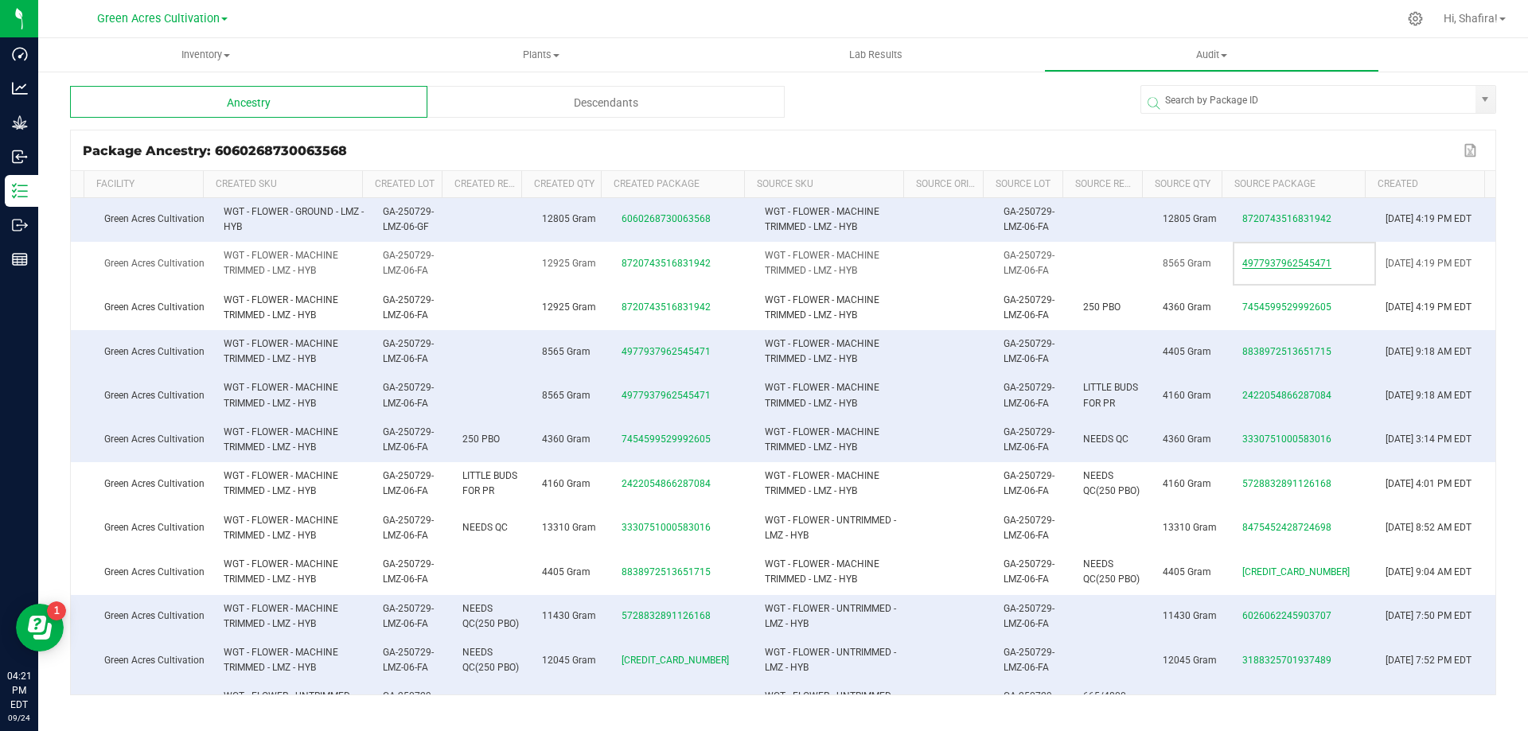
click at [1242, 264] on span "4977937962545471" at bounding box center [1286, 263] width 89 height 11
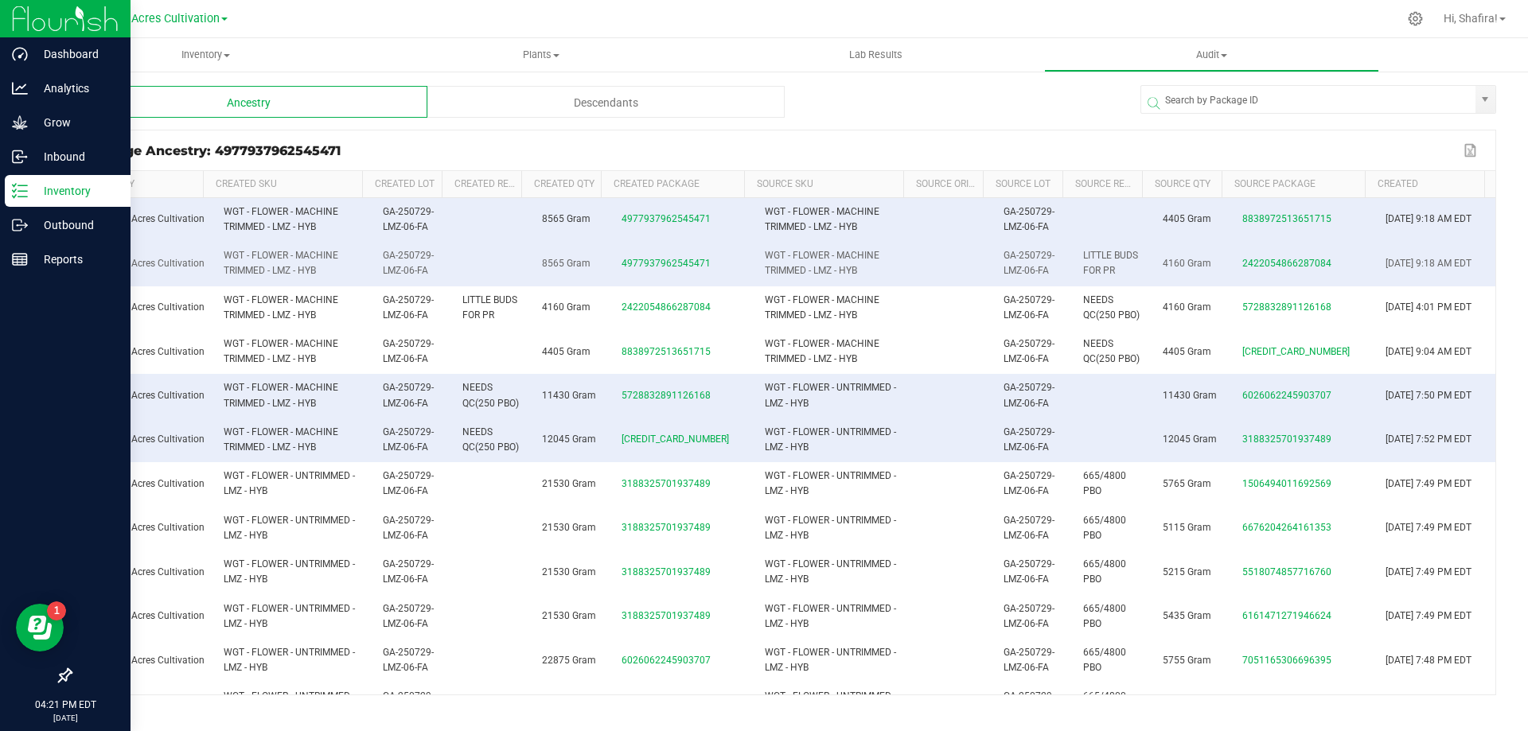
click at [46, 195] on p "Inventory" at bounding box center [75, 190] width 95 height 19
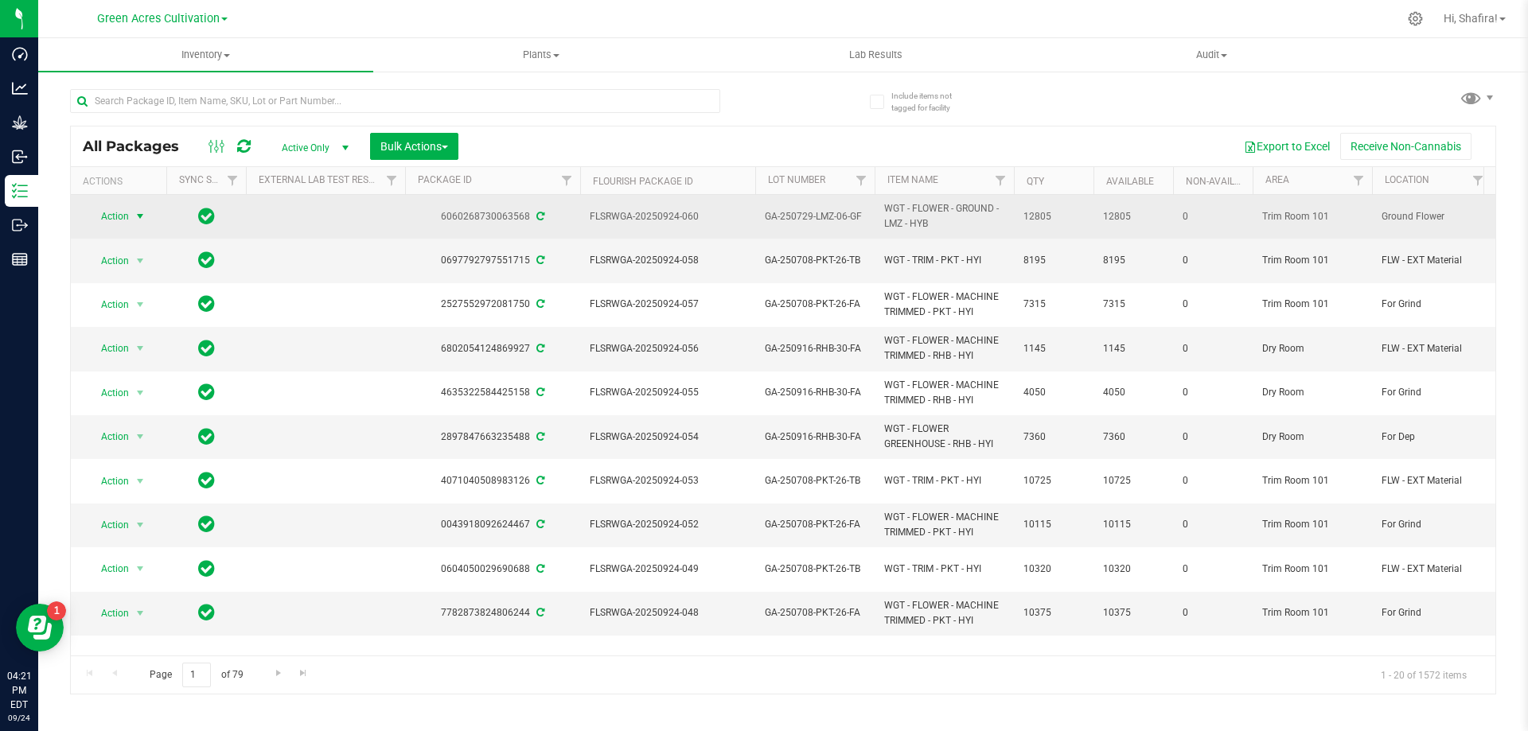
click at [135, 222] on span "select" at bounding box center [140, 216] width 13 height 13
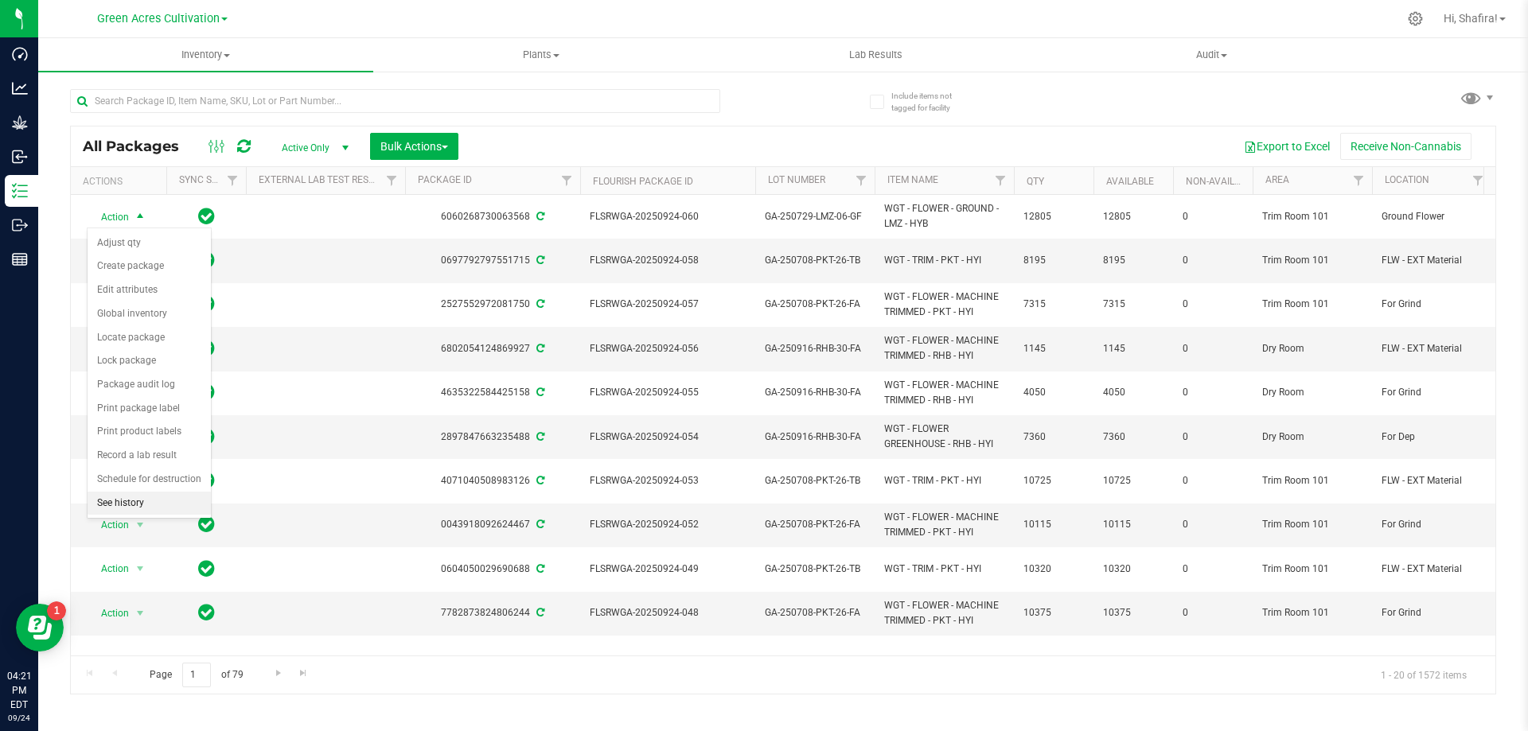
click at [132, 506] on li "See history" at bounding box center [149, 504] width 123 height 24
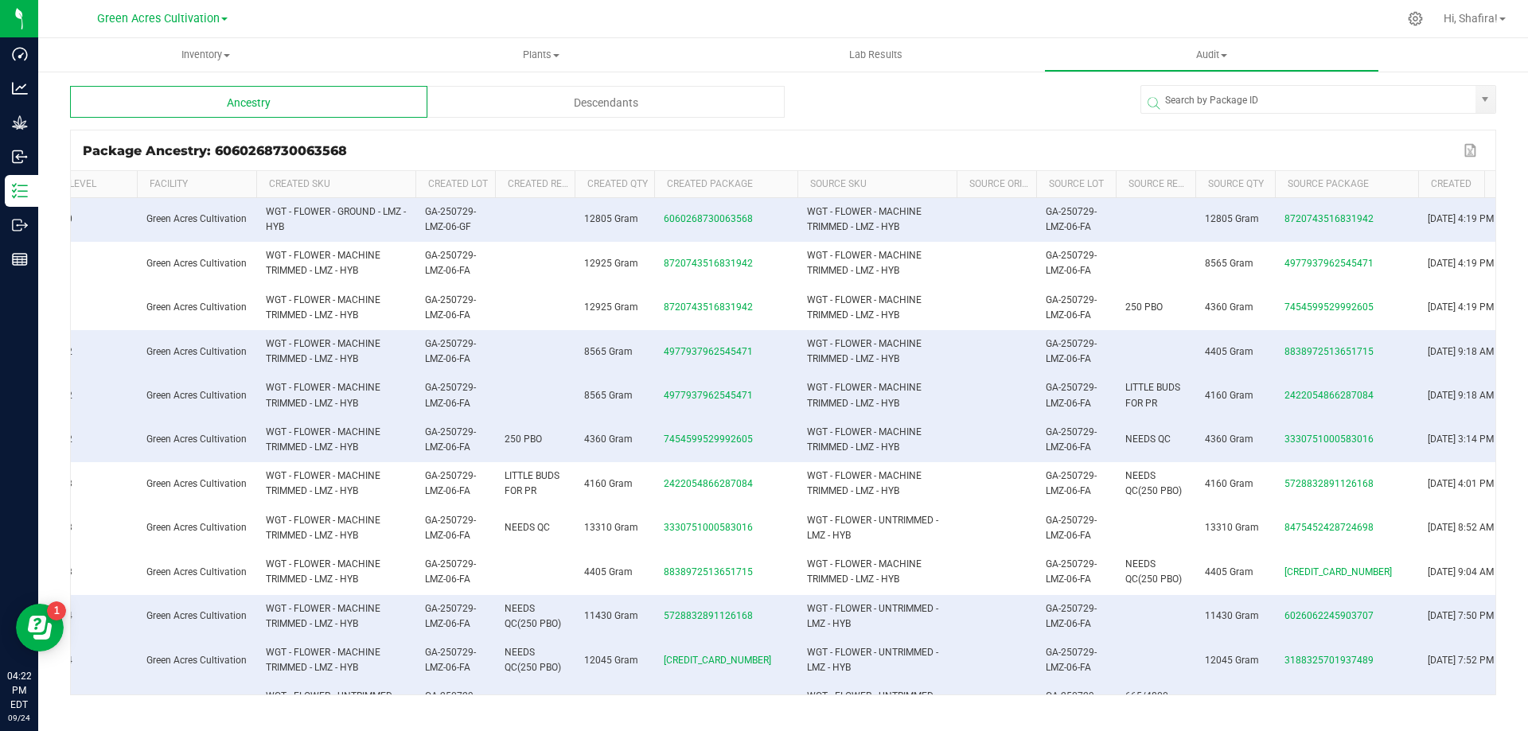
scroll to position [0, 18]
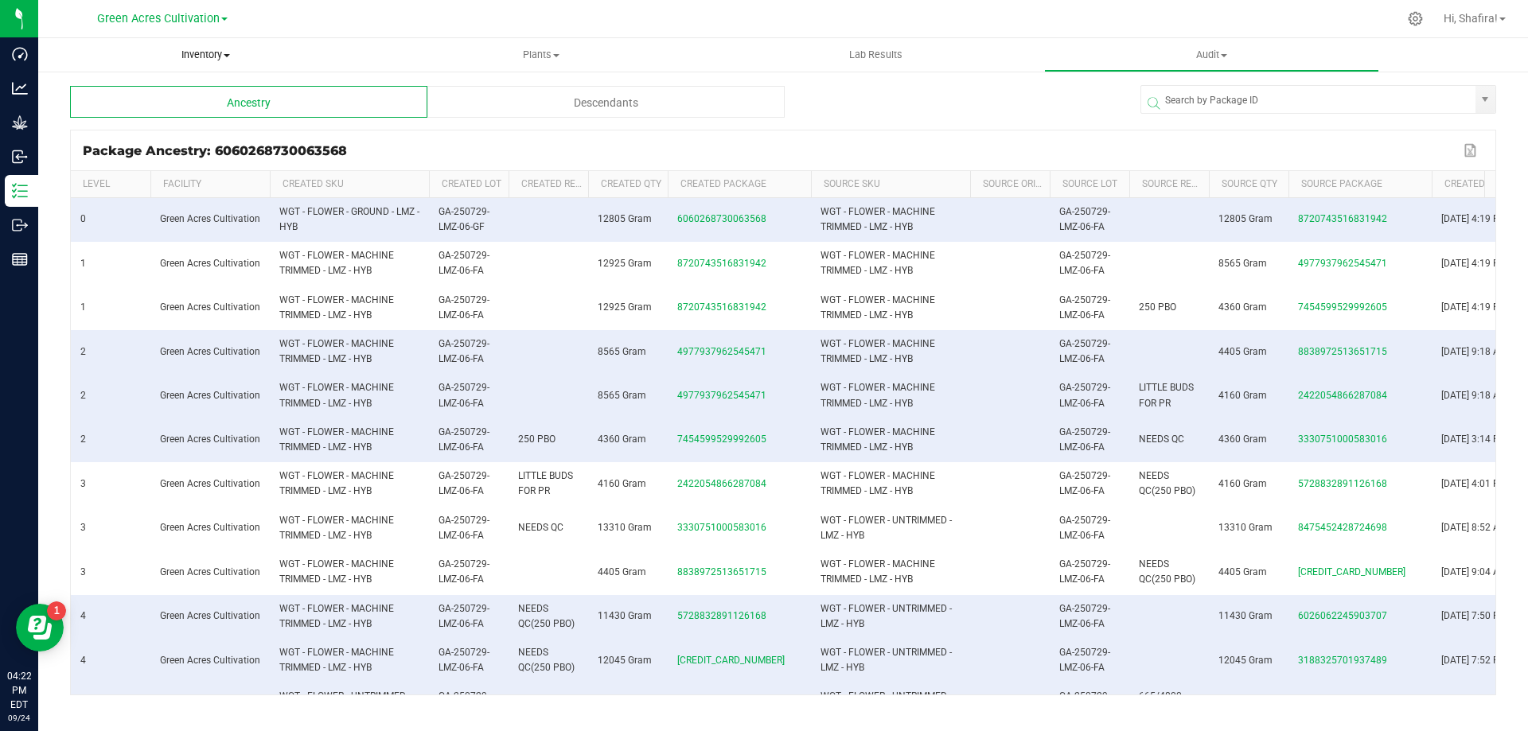
click at [213, 59] on span "Inventory" at bounding box center [205, 55] width 335 height 14
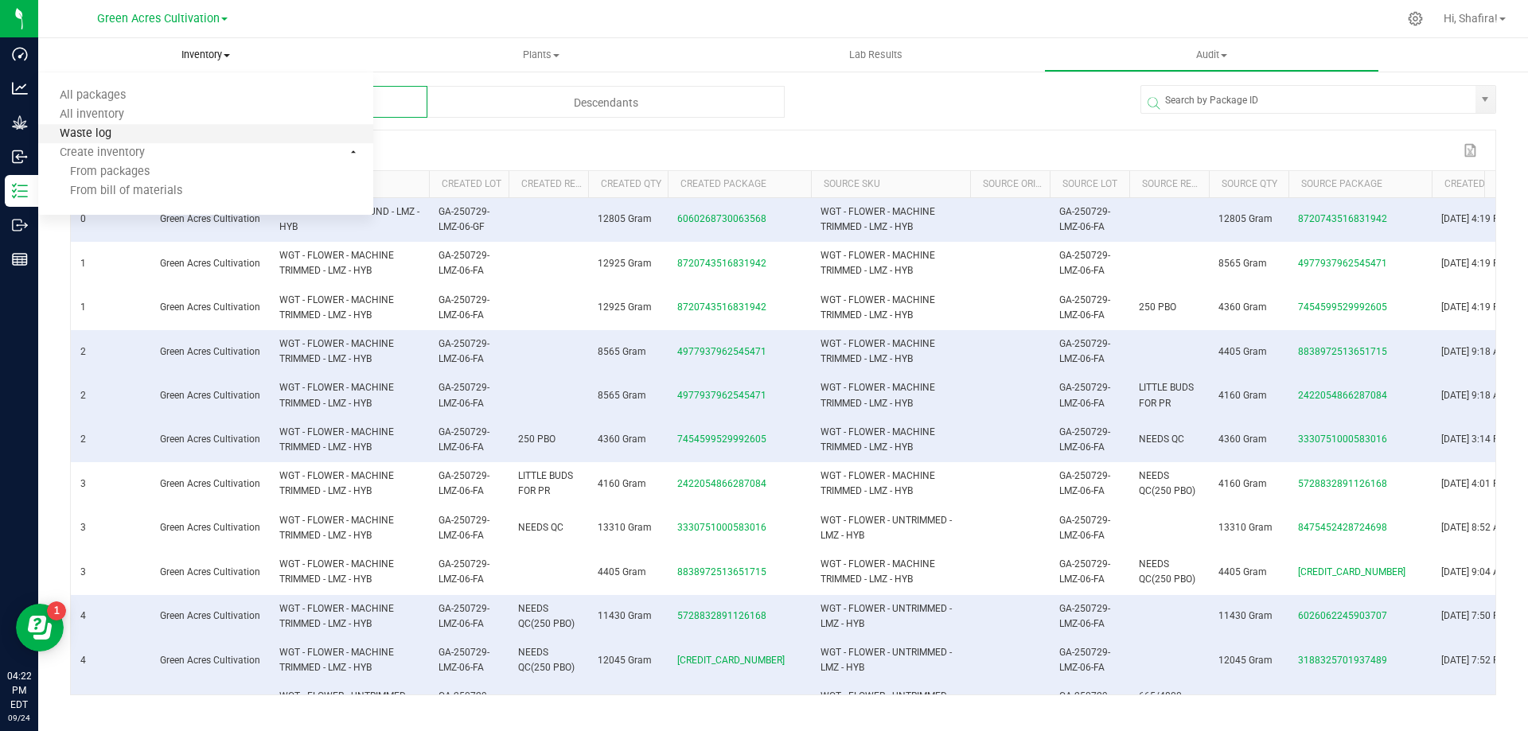
click at [108, 130] on span "Waste log" at bounding box center [85, 134] width 95 height 14
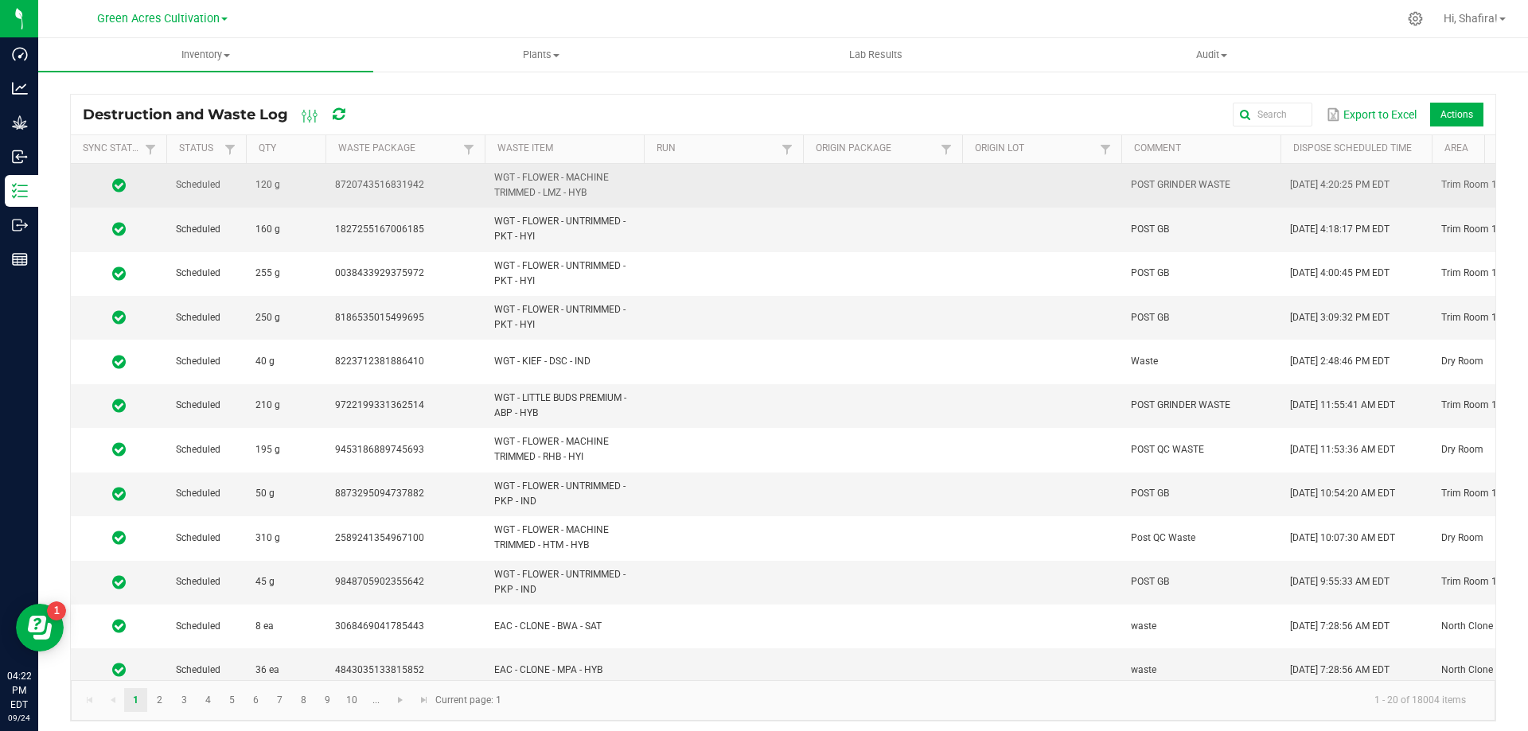
click at [624, 181] on td "WGT - FLOWER - MACHINE TRIMMED - LMZ - HYB" at bounding box center [564, 186] width 159 height 44
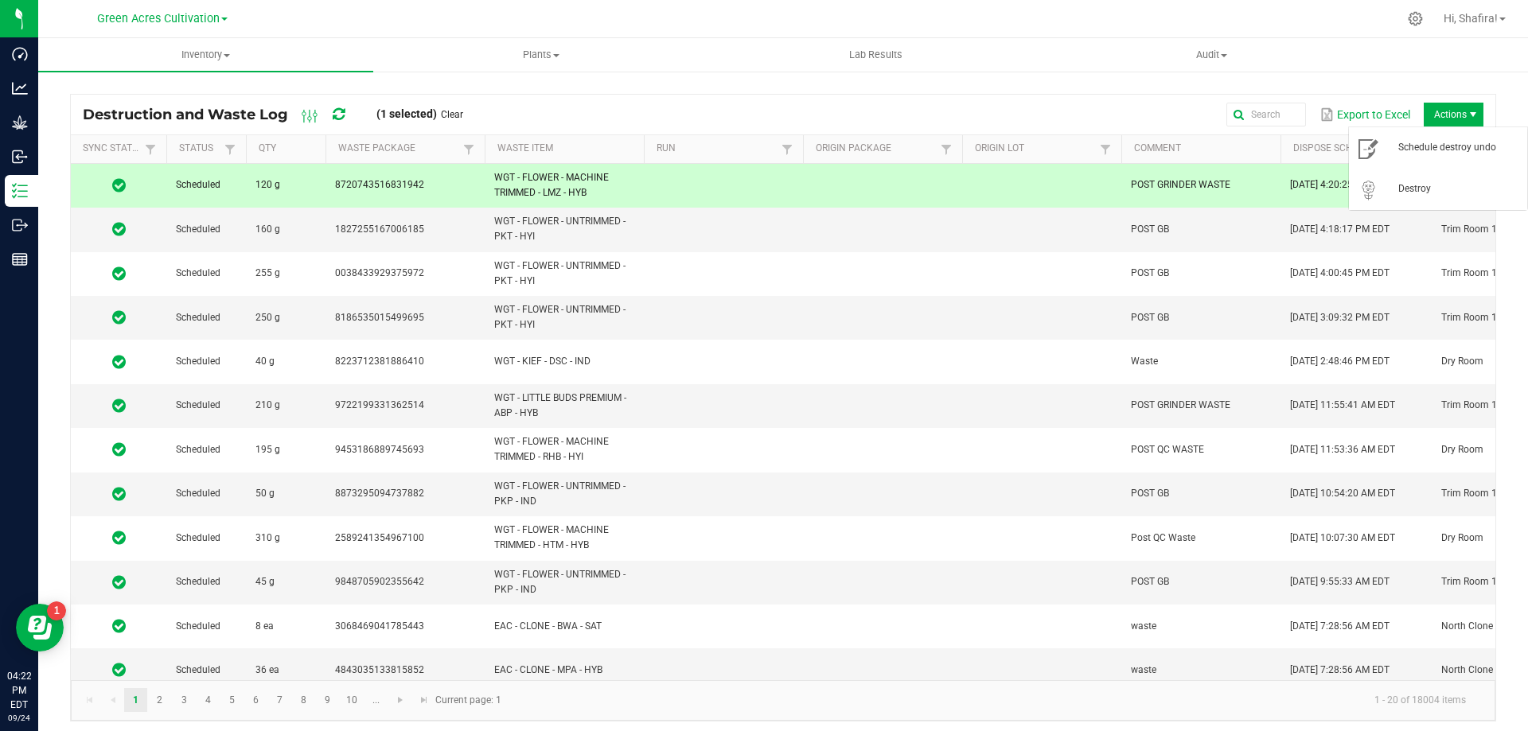
click at [1453, 105] on span "Actions" at bounding box center [1454, 115] width 60 height 24
click at [1440, 150] on span "Schedule destroy undo" at bounding box center [1457, 148] width 119 height 14
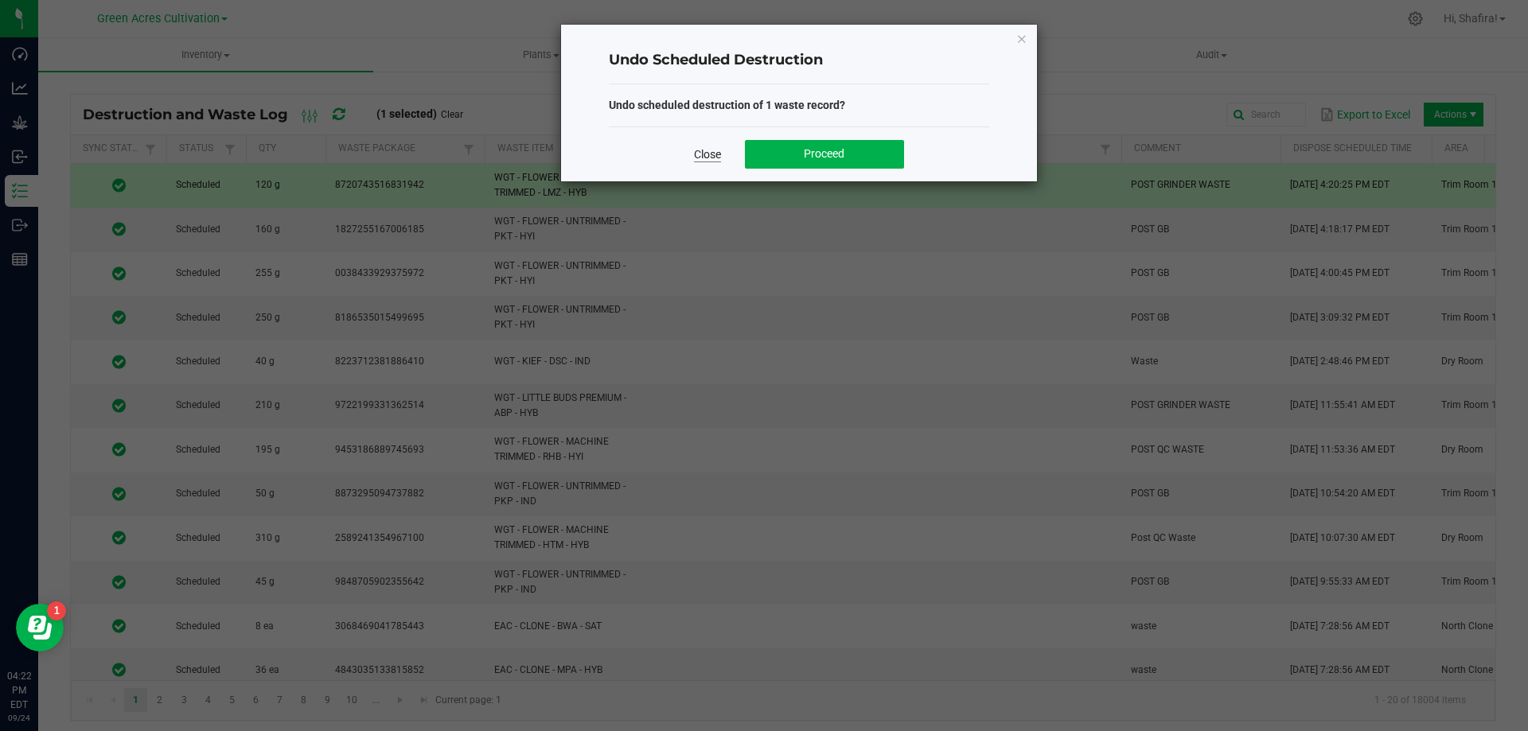
click at [701, 155] on link "Close" at bounding box center [707, 154] width 27 height 16
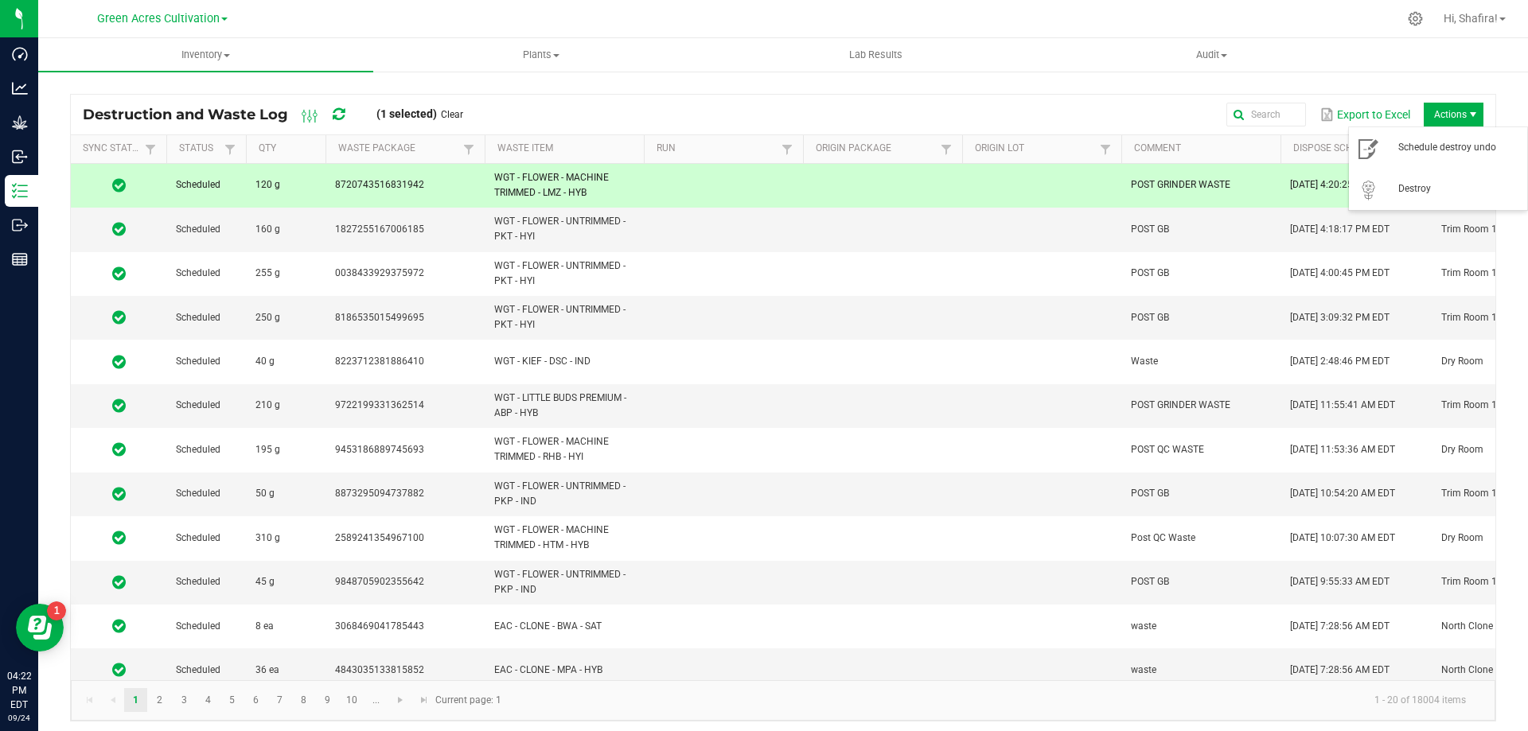
click at [1443, 111] on span "Actions" at bounding box center [1454, 115] width 60 height 24
click at [1439, 142] on span "Schedule destroy undo" at bounding box center [1457, 148] width 119 height 14
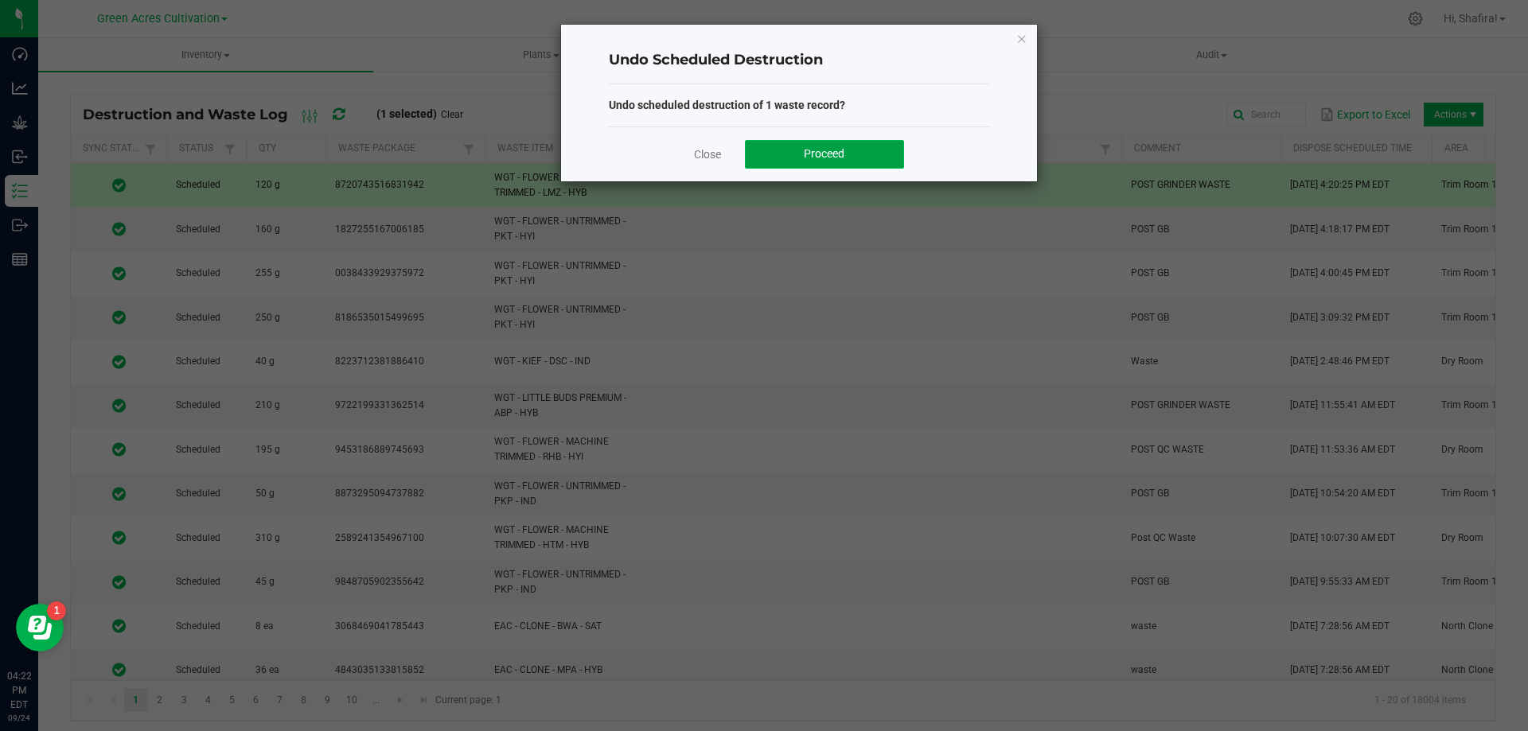
click at [781, 150] on button "Proceed" at bounding box center [824, 154] width 159 height 29
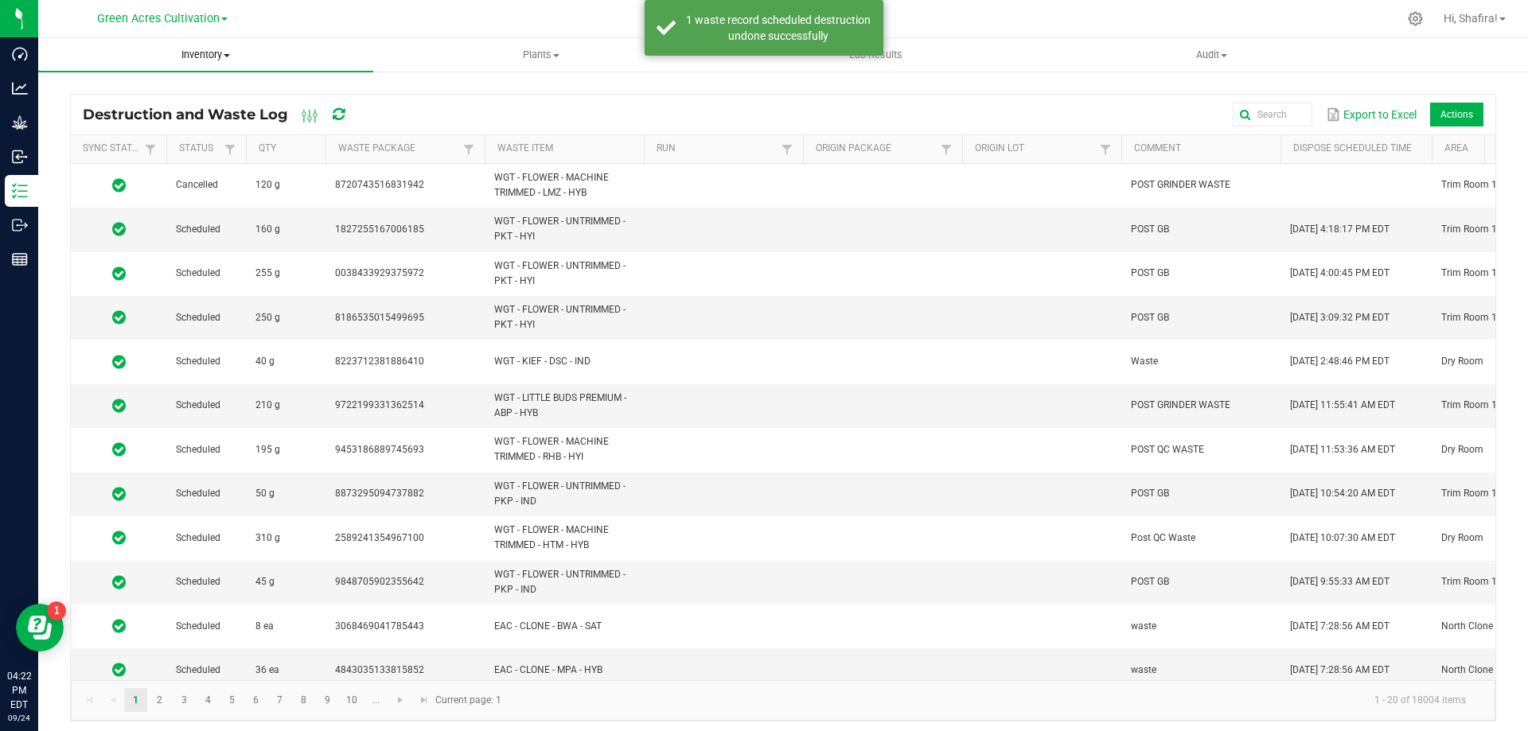
click at [244, 60] on span "Inventory" at bounding box center [205, 55] width 335 height 14
click at [153, 99] on li "All packages" at bounding box center [205, 96] width 335 height 19
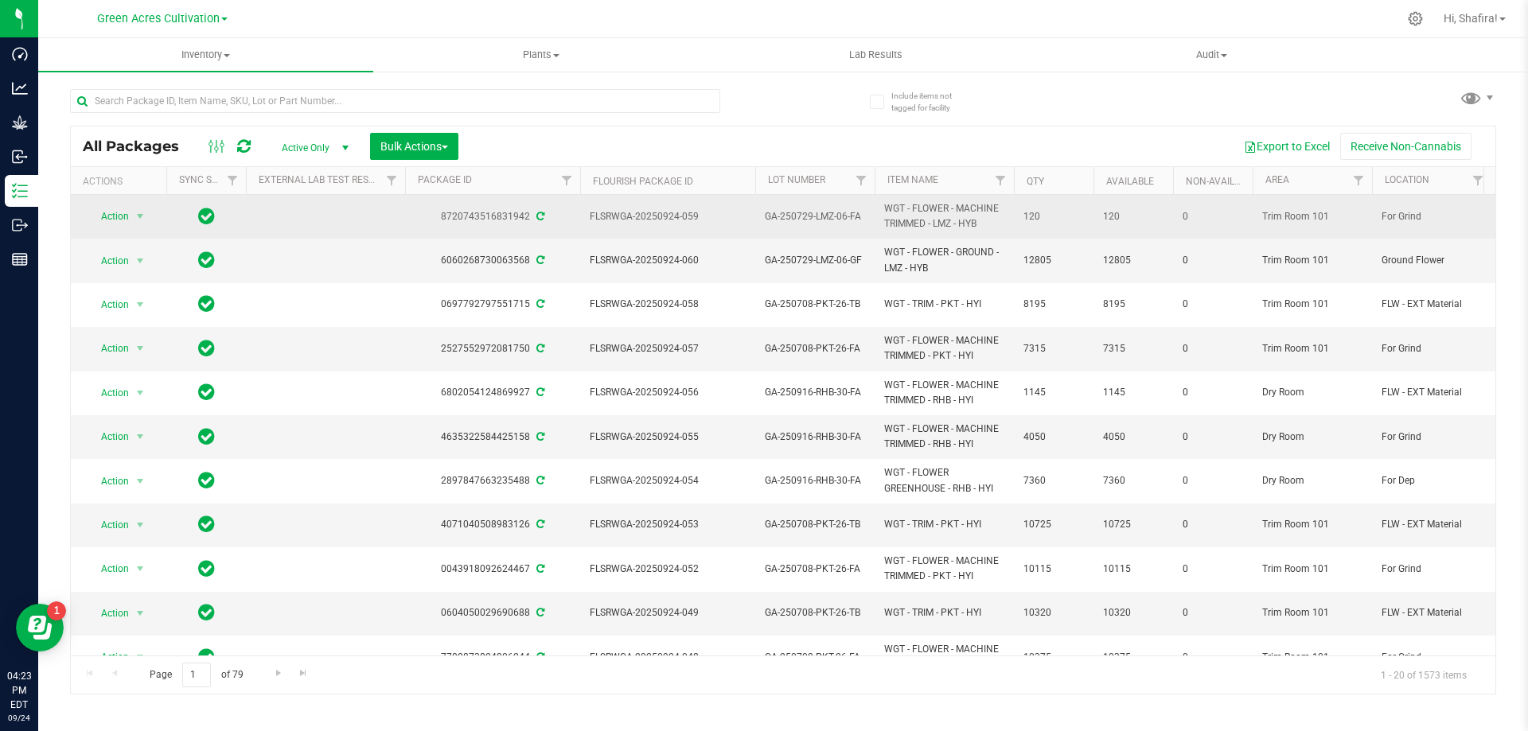
click at [645, 217] on span "FLSRWGA-20250924-059" at bounding box center [668, 216] width 156 height 15
click at [644, 217] on span "FLSRWGA-20250924-059" at bounding box center [668, 216] width 156 height 15
copy tr "FLSRWGA-20250924-059"
click at [121, 220] on span "Action" at bounding box center [108, 216] width 43 height 22
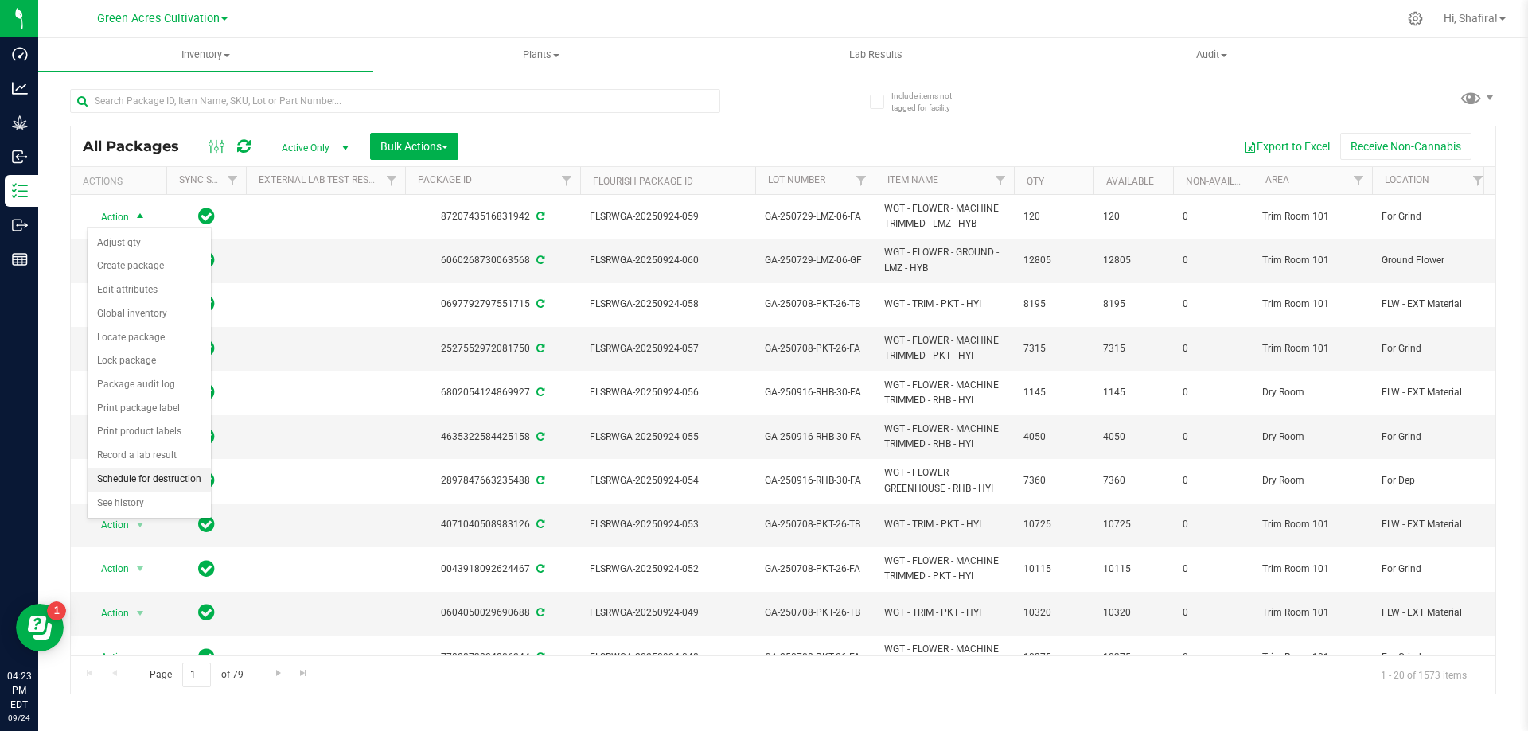
click at [150, 472] on li "Schedule for destruction" at bounding box center [149, 480] width 123 height 24
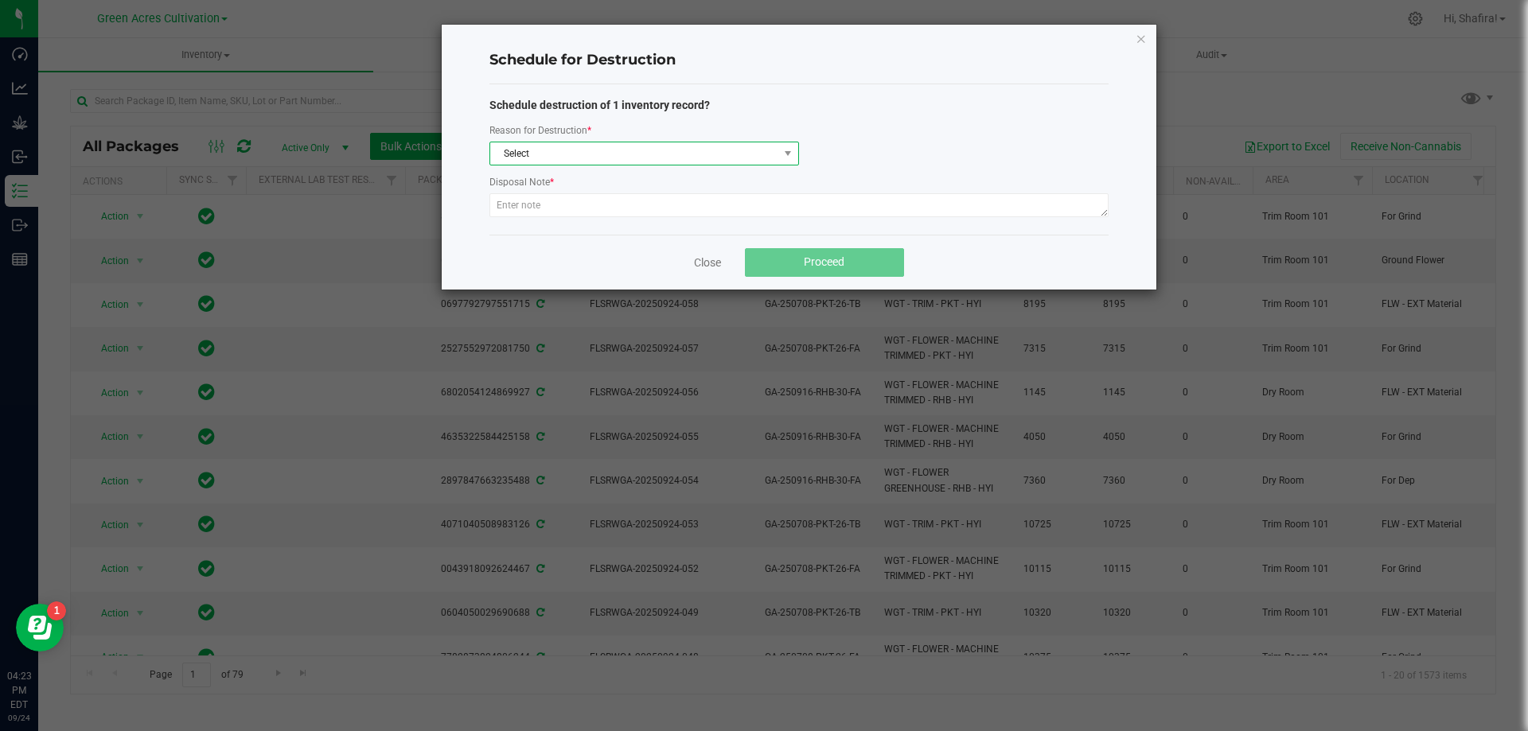
click at [709, 159] on span "Select" at bounding box center [634, 153] width 288 height 22
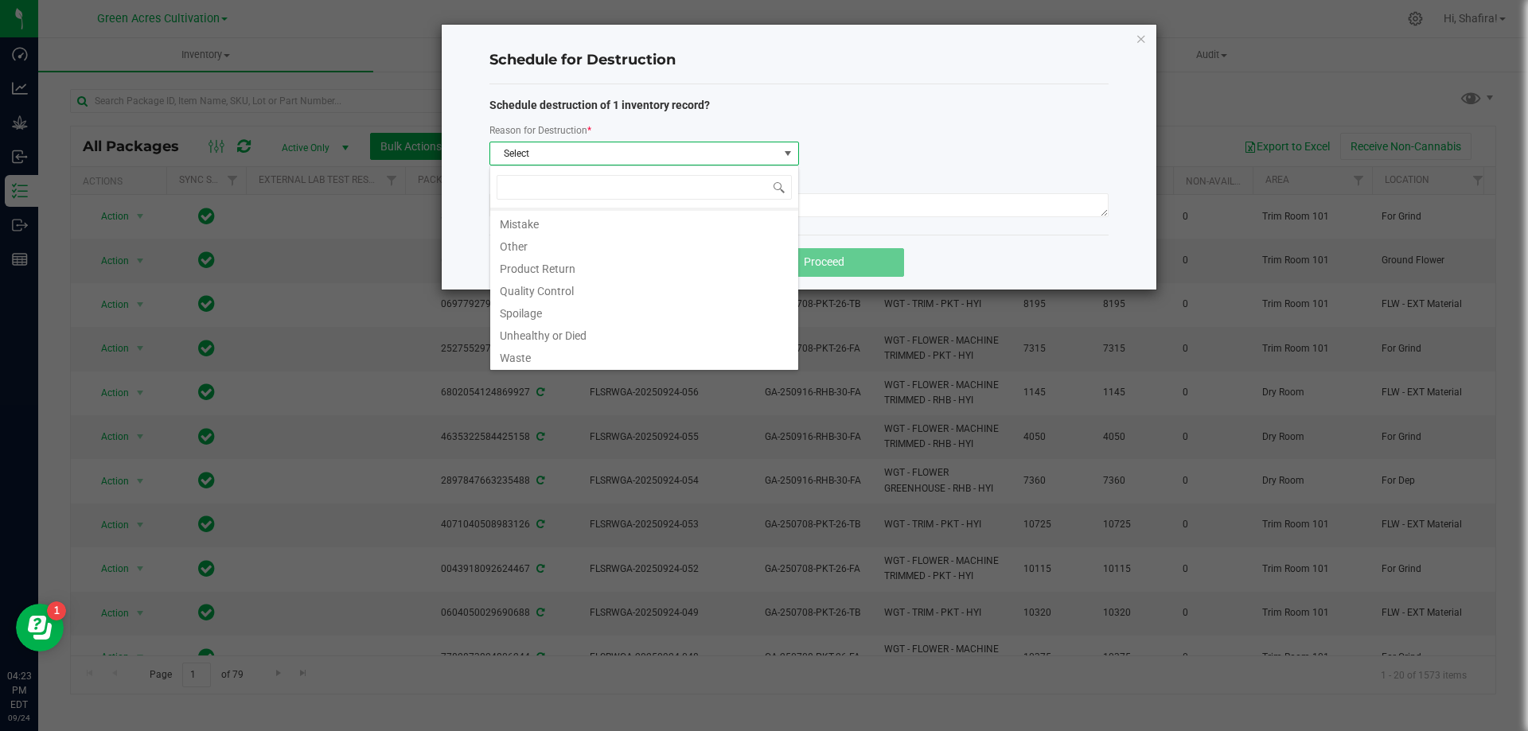
drag, startPoint x: 565, startPoint y: 364, endPoint x: 551, endPoint y: 251, distance: 113.8
click at [565, 361] on li "Waste" at bounding box center [644, 356] width 308 height 22
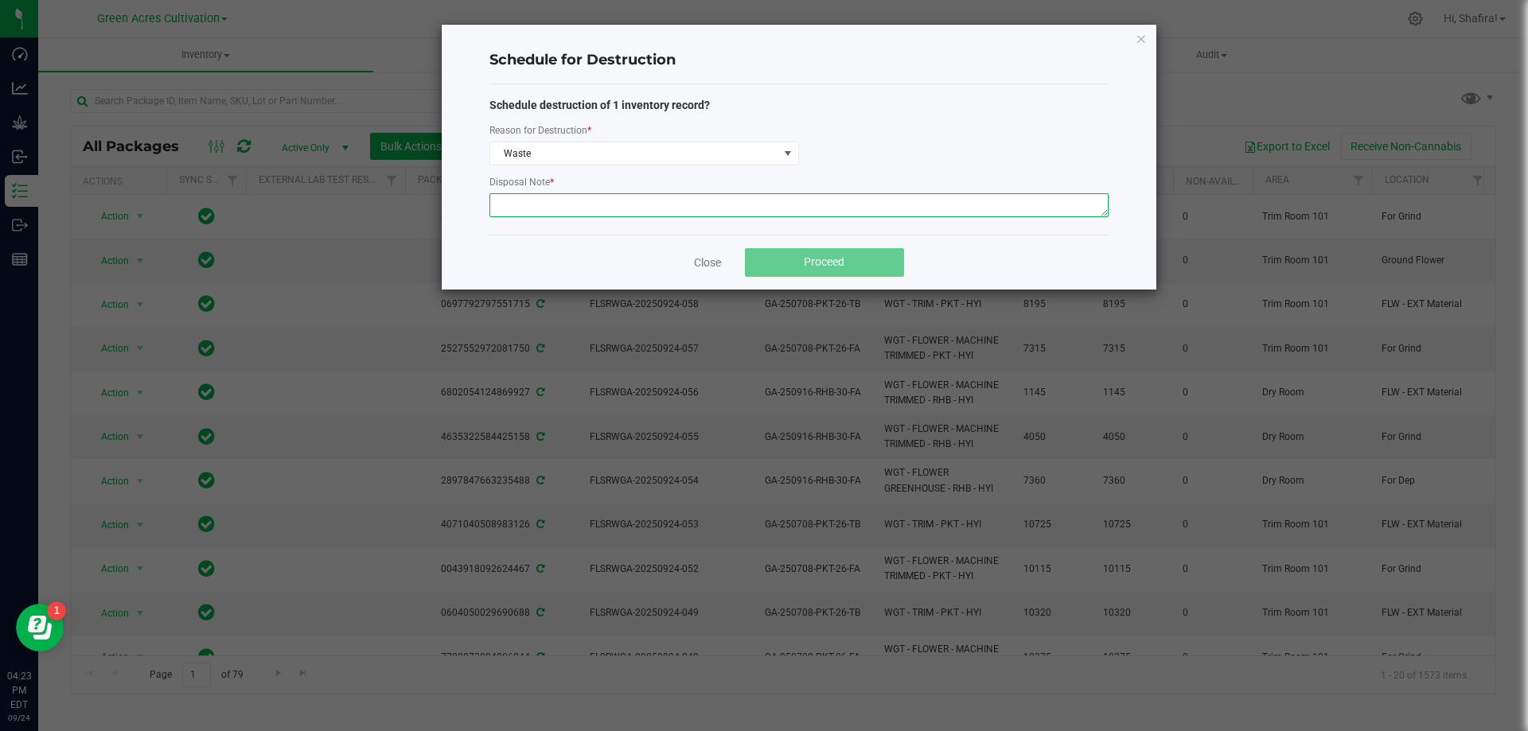
click at [566, 199] on textarea at bounding box center [798, 205] width 619 height 24
type textarea "POST GRINDER WASTE"
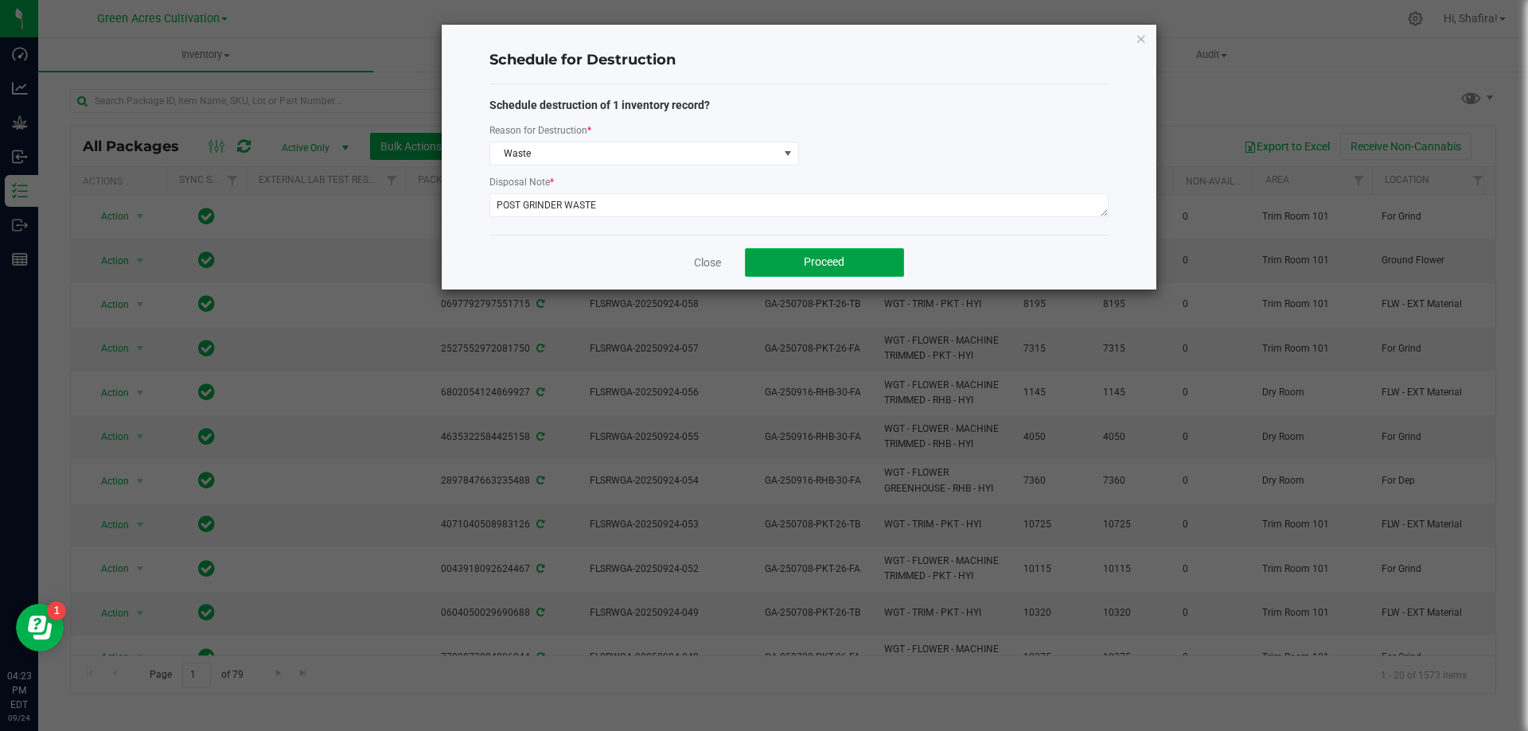
click at [829, 268] on span "Proceed" at bounding box center [824, 261] width 41 height 13
